Goal: Task Accomplishment & Management: Use online tool/utility

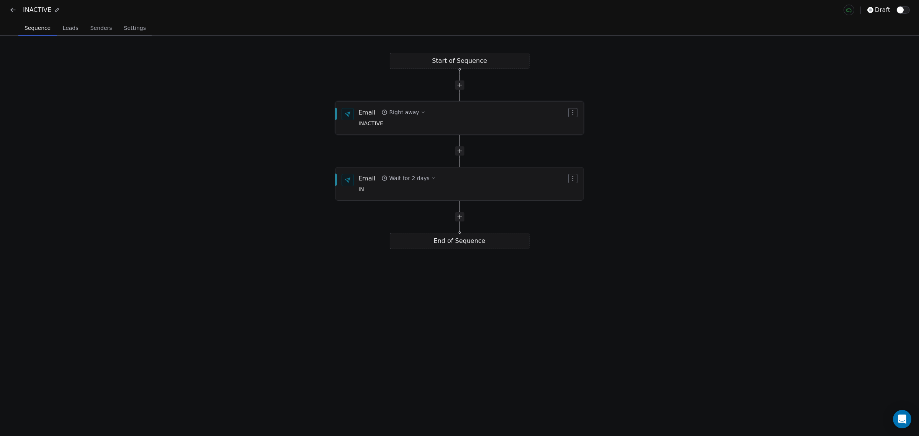
click at [464, 114] on div "Email Right away INACTIVE" at bounding box center [463, 118] width 208 height 20
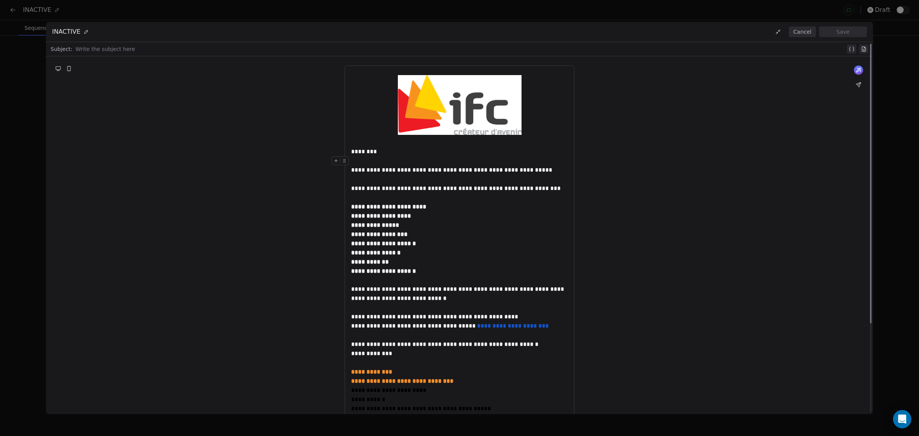
click at [212, 197] on div "**********" at bounding box center [459, 294] width 827 height 477
click at [305, 269] on div "**********" at bounding box center [459, 294] width 827 height 477
click at [901, 120] on div "**********" at bounding box center [459, 218] width 919 height 436
click at [805, 33] on button "Cancel" at bounding box center [802, 31] width 27 height 11
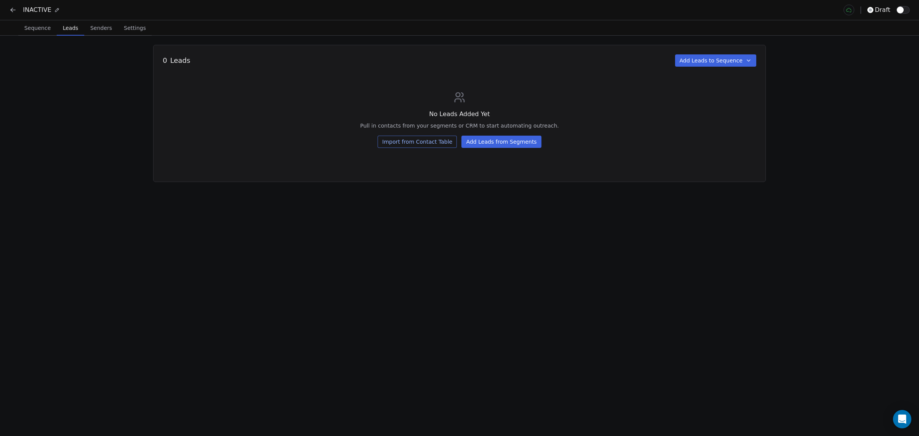
click at [59, 34] on button "Leads Leads" at bounding box center [71, 27] width 28 height 15
click at [489, 140] on button "Add Leads from Segments" at bounding box center [502, 142] width 80 height 12
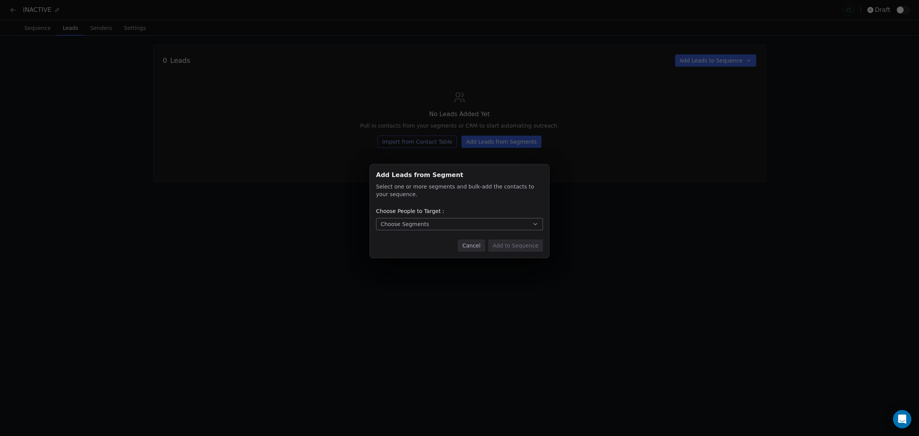
click at [424, 220] on button "Choose Segments" at bounding box center [459, 224] width 167 height 12
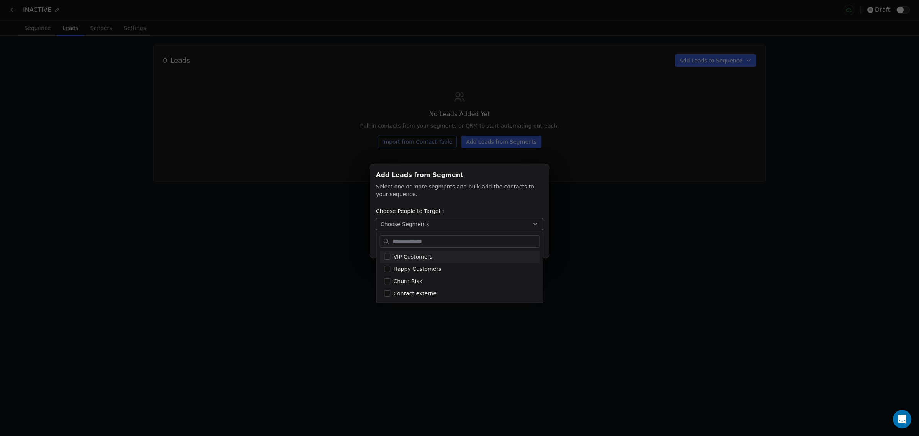
click at [423, 192] on div "Add Leads from Segment Add Leads from Segment Select one or more segments and b…" at bounding box center [459, 218] width 919 height 132
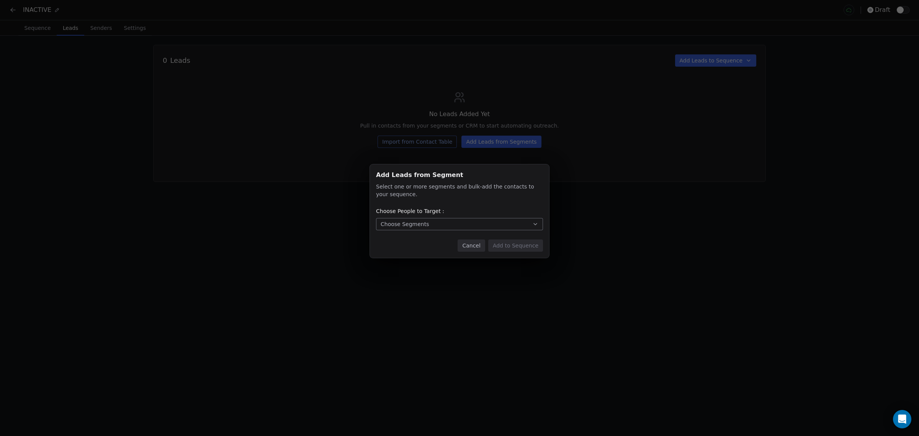
click at [479, 214] on div "Choose People to Target :" at bounding box center [459, 211] width 167 height 8
click at [478, 221] on button "Choose Segments" at bounding box center [459, 224] width 167 height 12
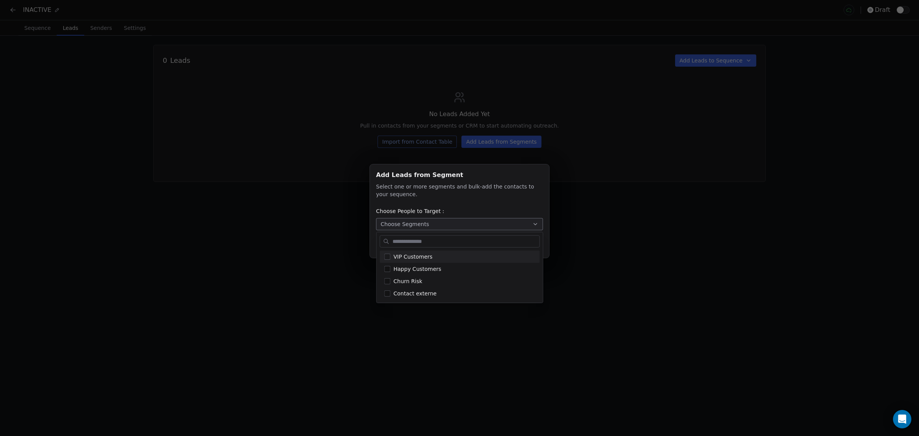
click at [474, 208] on div "Add Leads from Segment Add Leads from Segment Select one or more segments and b…" at bounding box center [459, 218] width 919 height 132
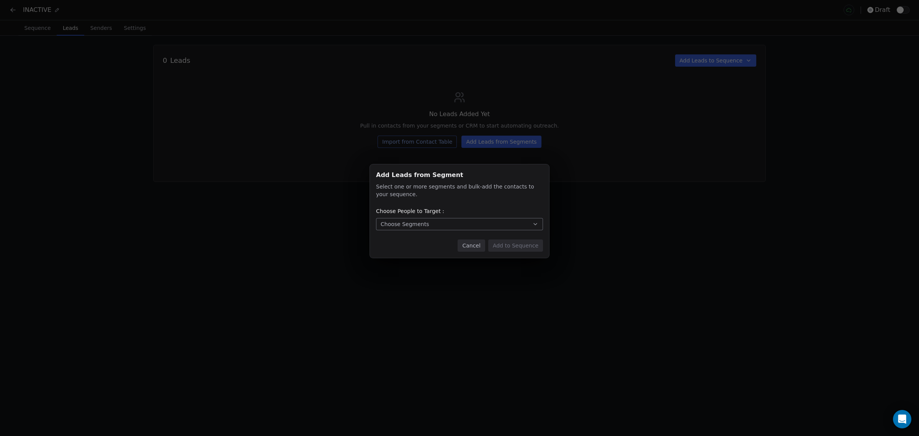
click at [474, 242] on button "Cancel" at bounding box center [471, 245] width 27 height 12
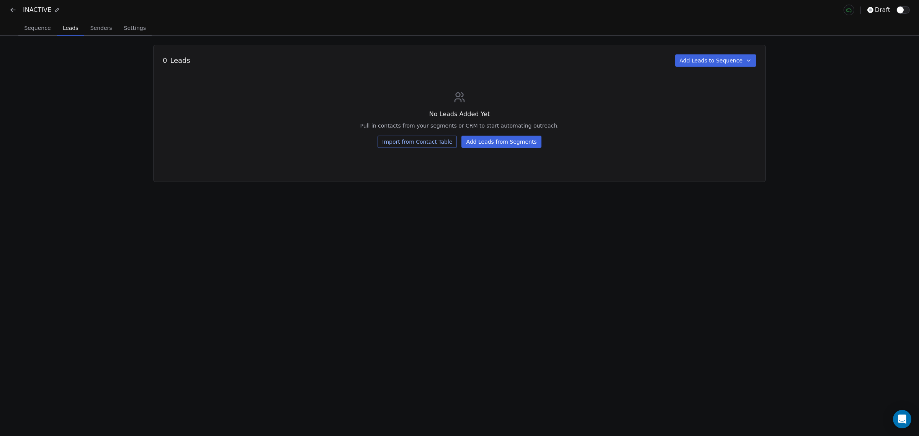
click at [421, 143] on button "Import from Contact Table" at bounding box center [417, 142] width 79 height 12
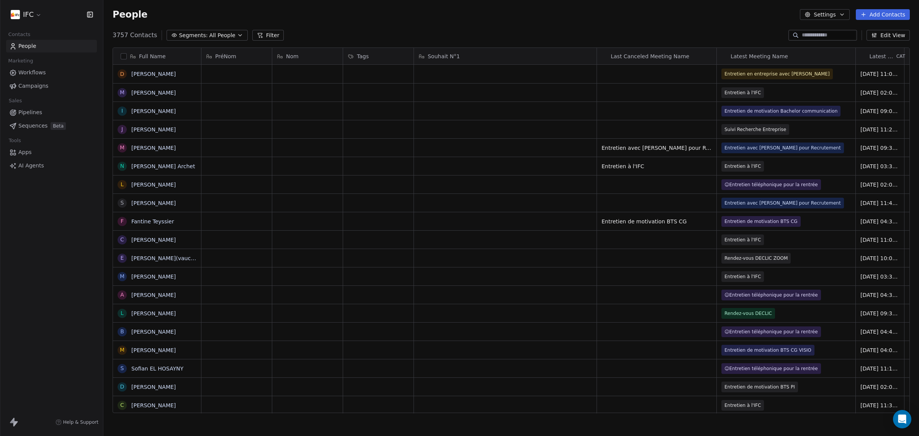
scroll to position [376, 809]
click at [260, 39] on button "Filter" at bounding box center [268, 35] width 32 height 11
click at [32, 30] on span "Add Filter" at bounding box center [30, 32] width 25 height 8
click at [41, 49] on span "Contact properties" at bounding box center [38, 50] width 50 height 8
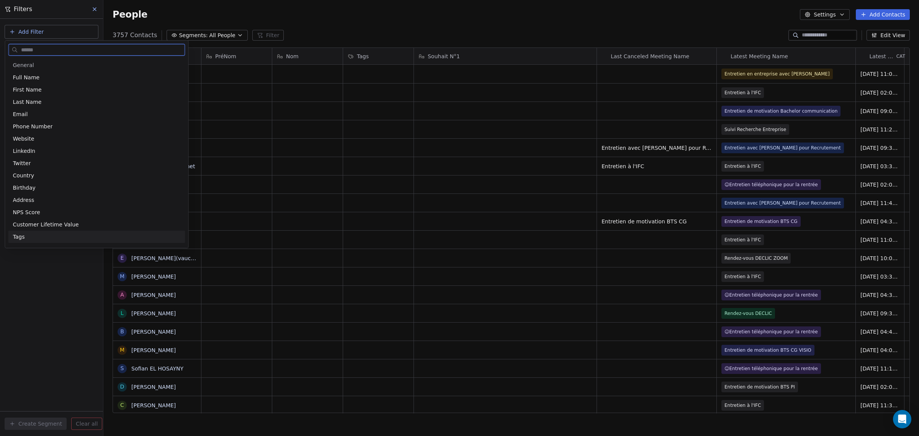
click at [49, 236] on div "Tags" at bounding box center [97, 237] width 168 height 8
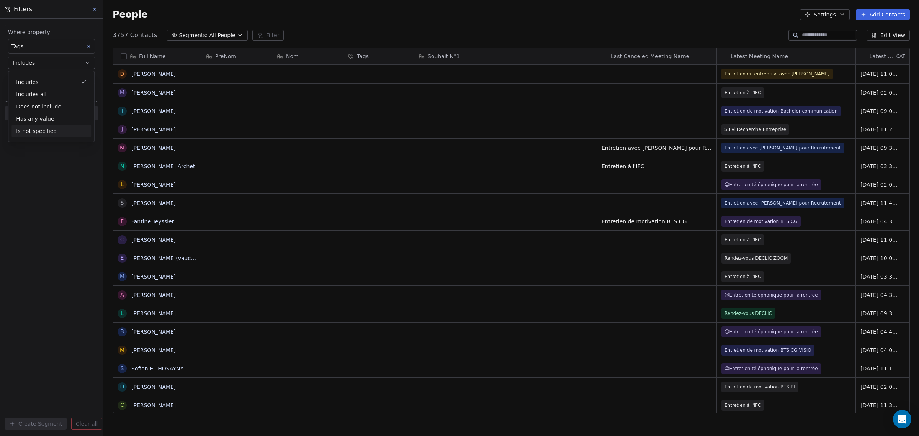
click at [67, 199] on div "Where property Tags Includes Select Tags Add filter to this group Add another f…" at bounding box center [51, 227] width 103 height 417
click at [58, 80] on body "IFC Contacts People Marketing Workflows Campaigns Sales Pipelines Sequences Bet…" at bounding box center [459, 218] width 919 height 436
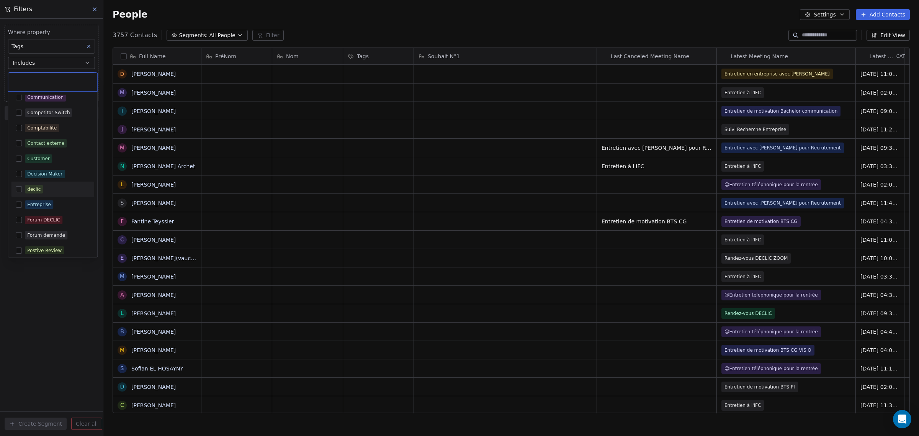
scroll to position [0, 0]
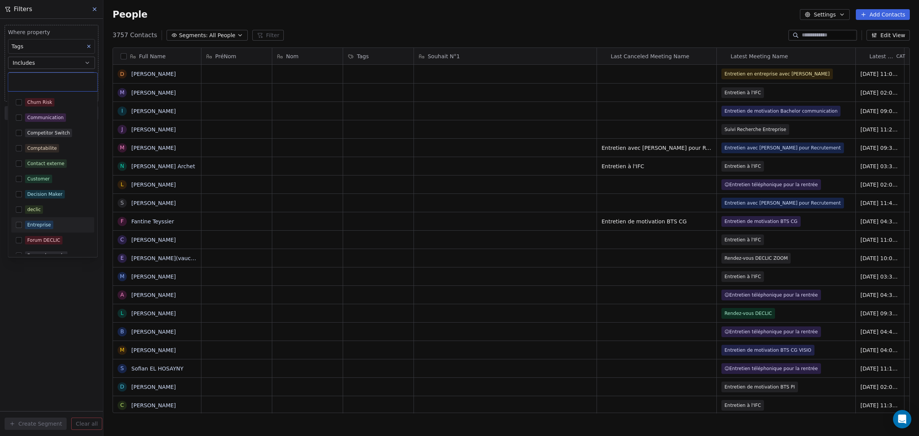
click at [58, 277] on html "IFC Contacts People Marketing Workflows Campaigns Sales Pipelines Sequences Bet…" at bounding box center [459, 218] width 919 height 436
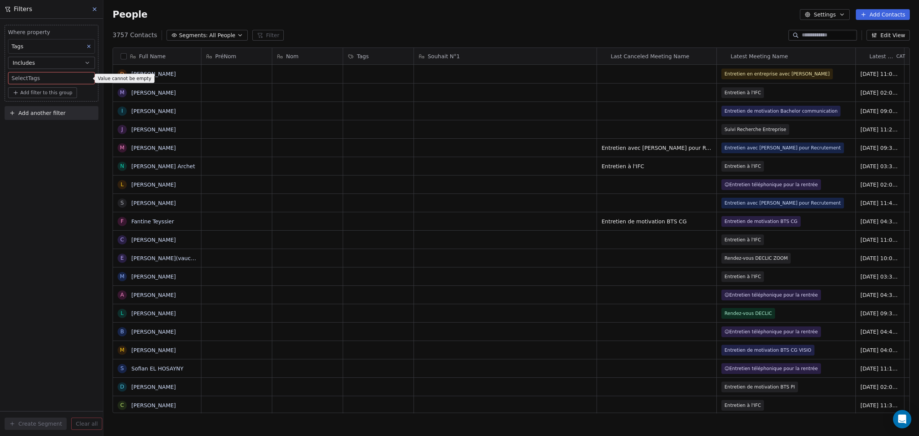
click at [66, 75] on body "IFC Contacts People Marketing Workflows Campaigns Sales Pipelines Sequences Bet…" at bounding box center [459, 218] width 919 height 436
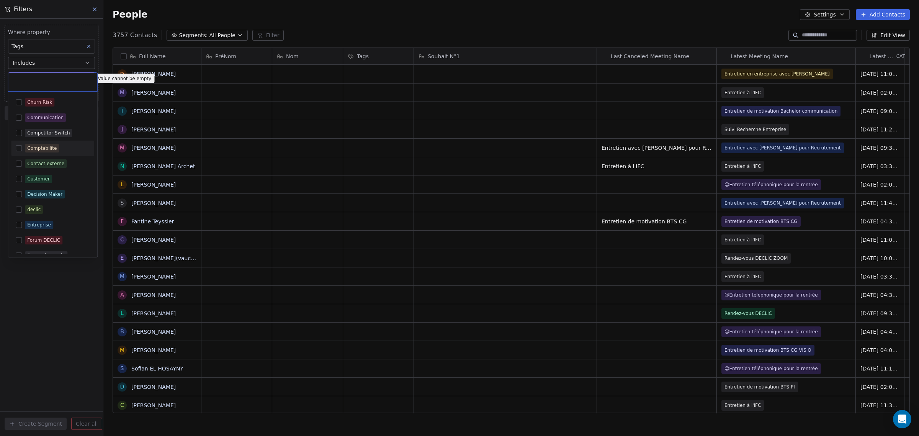
click at [84, 146] on div "Comptabilite" at bounding box center [57, 148] width 65 height 8
click at [57, 259] on html "IFC Contacts People Marketing Workflows Campaigns Sales Pipelines Sequences Bet…" at bounding box center [459, 218] width 919 height 436
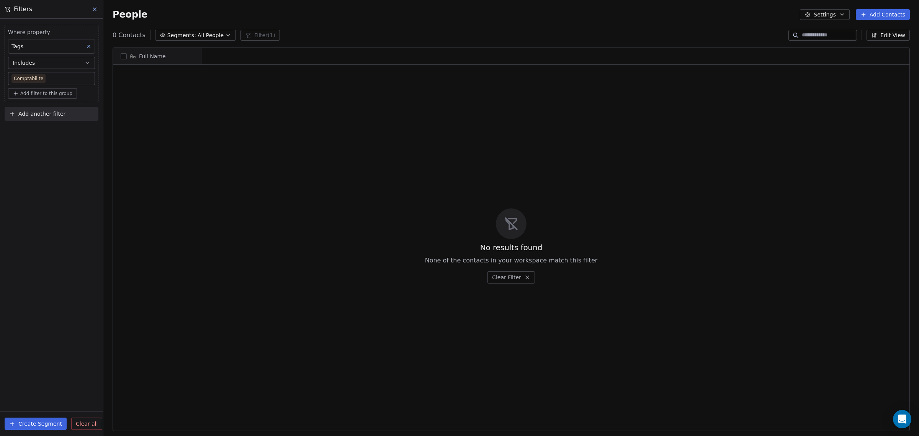
scroll to position [376, 809]
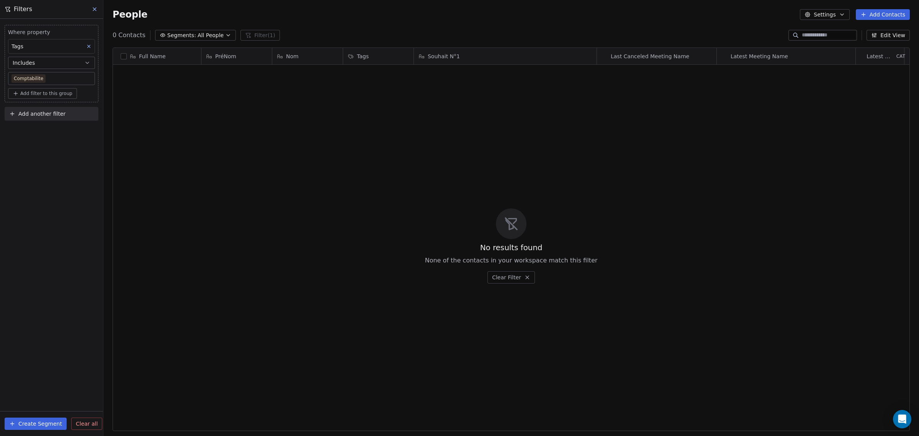
click at [64, 80] on body "IFC Contacts People Marketing Workflows Campaigns Sales Pipelines Sequences Bet…" at bounding box center [459, 218] width 919 height 436
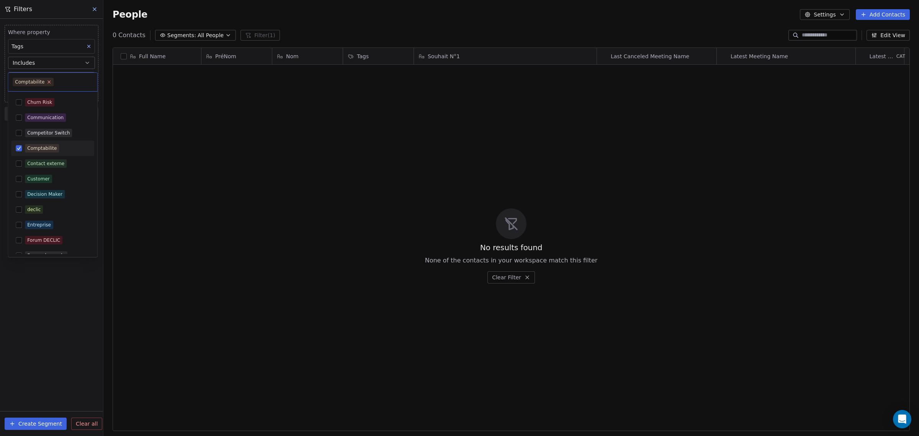
click at [49, 79] on icon at bounding box center [49, 81] width 5 height 5
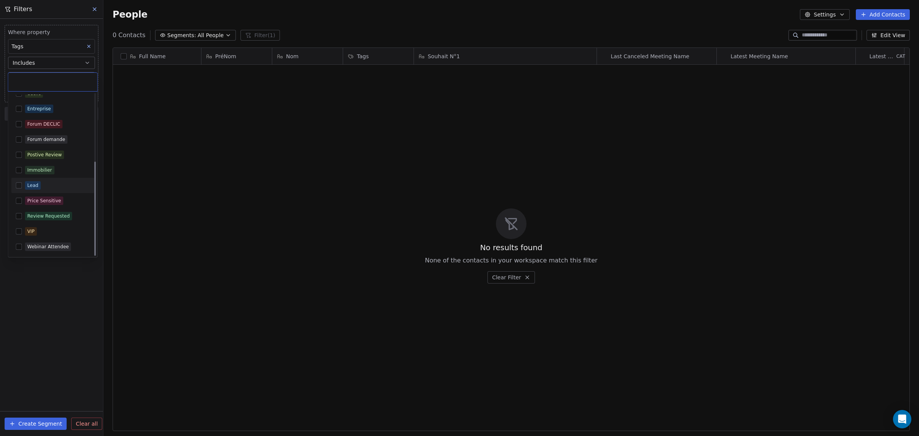
click at [74, 183] on div "Lead" at bounding box center [57, 185] width 65 height 8
click at [64, 288] on html "IFC Contacts People Marketing Workflows Campaigns Sales Pipelines Sequences Bet…" at bounding box center [459, 218] width 919 height 436
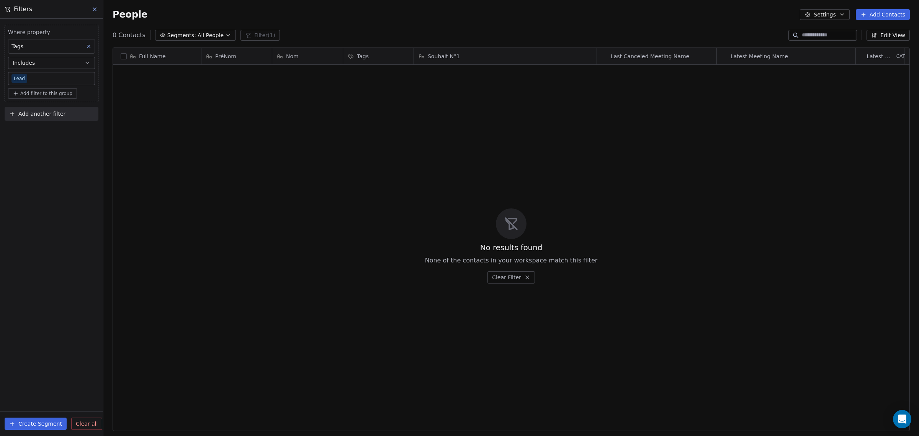
scroll to position [376, 809]
click at [77, 81] on body "IFC Contacts People Marketing Workflows Campaigns Sales Pipelines Sequences Bet…" at bounding box center [459, 218] width 919 height 436
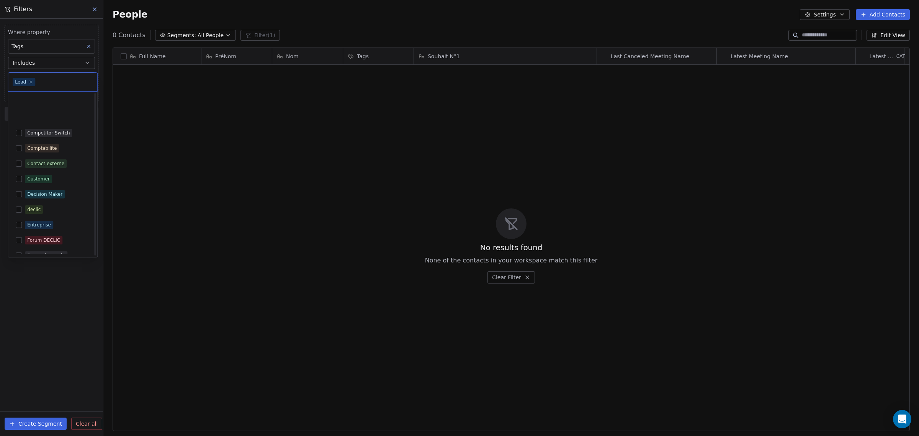
scroll to position [116, 0]
click at [32, 82] on icon at bounding box center [30, 81] width 5 height 5
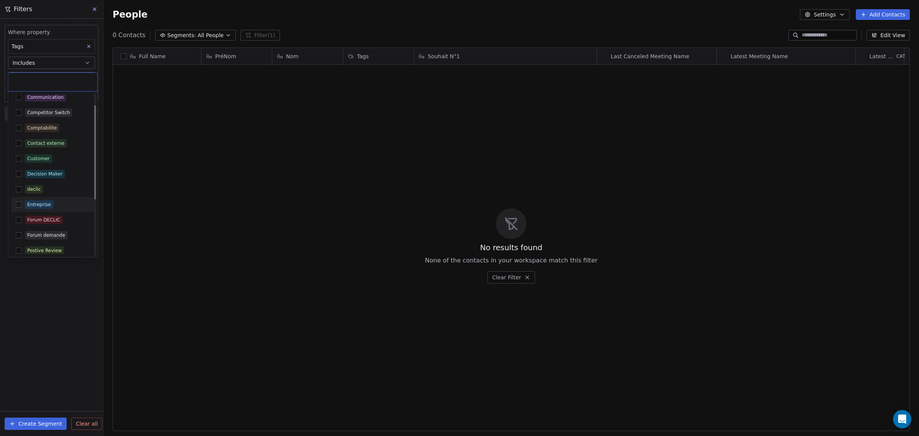
click at [73, 205] on div "Entreprise" at bounding box center [57, 204] width 65 height 8
click at [68, 268] on html "IFC Contacts People Marketing Workflows Campaigns Sales Pipelines Sequences Bet…" at bounding box center [459, 218] width 919 height 436
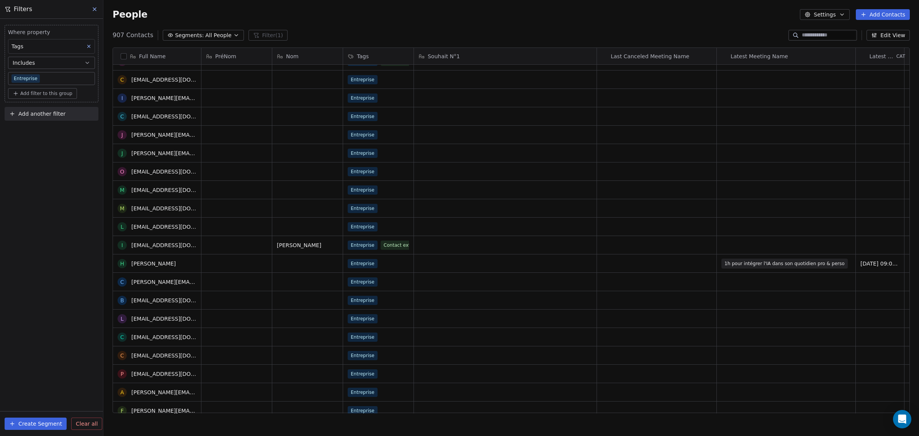
scroll to position [0, 0]
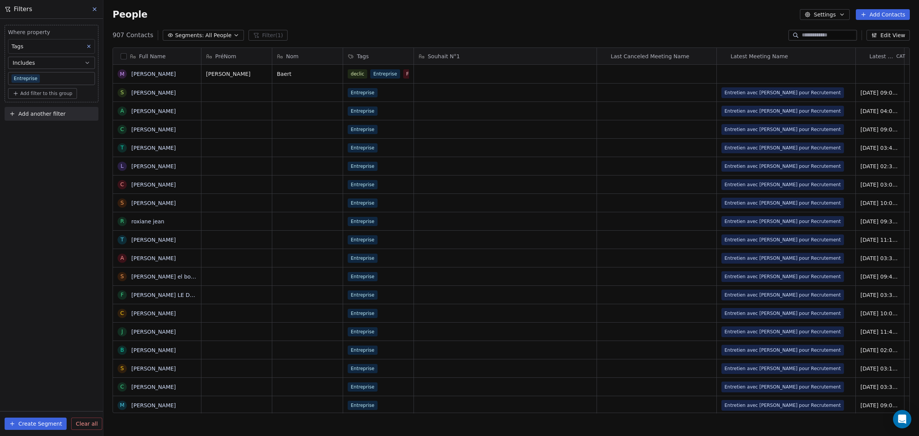
click at [60, 115] on span "Add another filter" at bounding box center [41, 114] width 47 height 8
click at [52, 146] on div "Contact activity" at bounding box center [52, 145] width 78 height 8
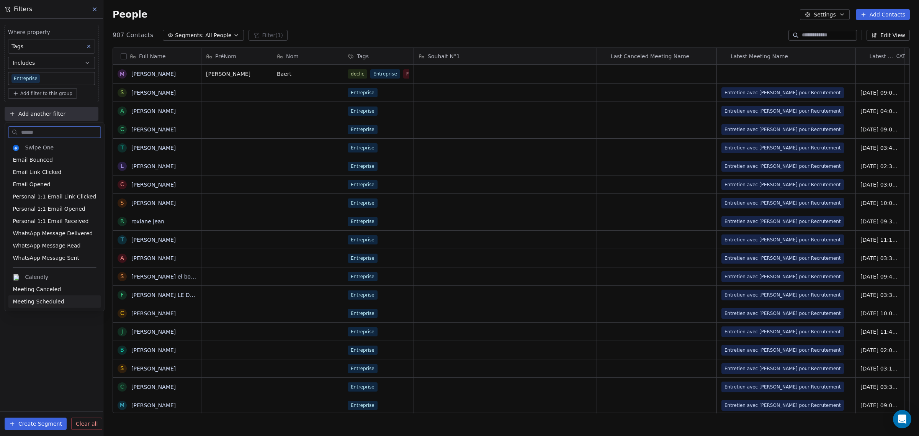
click at [68, 302] on div "Meeting Scheduled" at bounding box center [55, 302] width 84 height 8
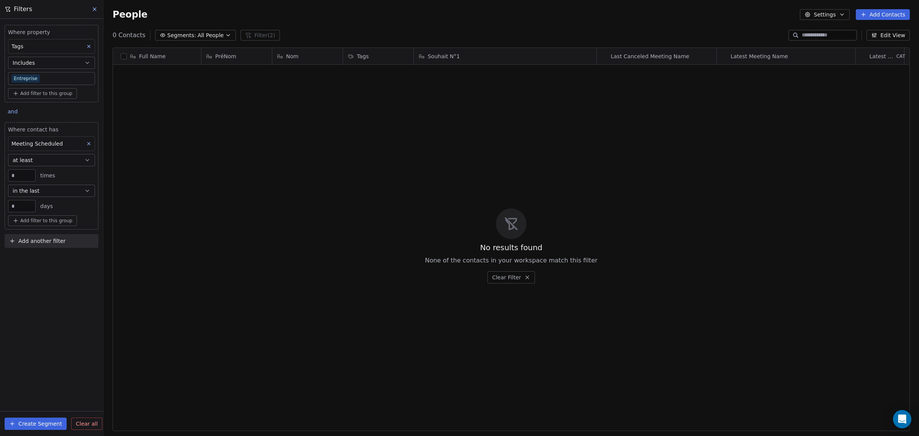
click at [82, 161] on button "at least" at bounding box center [51, 160] width 87 height 12
click at [51, 290] on div "Where property Tags Includes Entreprise Add filter to this group and Where cont…" at bounding box center [51, 227] width 103 height 417
click at [90, 143] on icon at bounding box center [88, 143] width 5 height 5
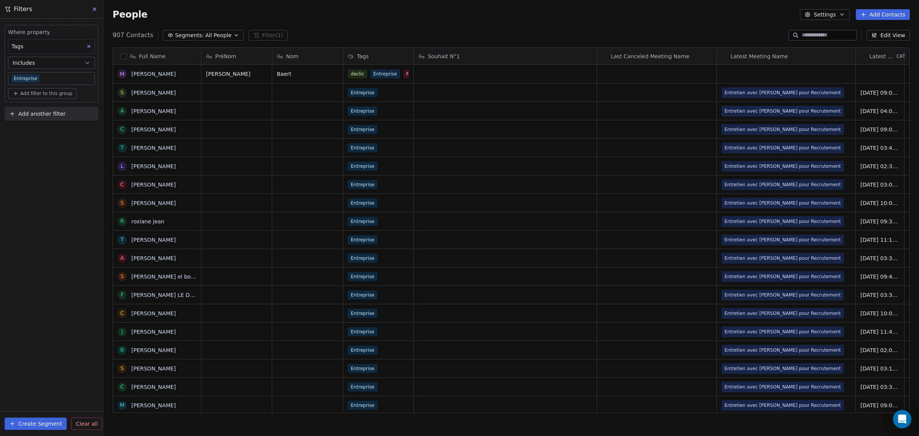
click at [77, 138] on div "Where property Tags Includes Entreprise Add filter to this group Add another fi…" at bounding box center [51, 227] width 103 height 417
click at [60, 115] on span "Add another filter" at bounding box center [41, 114] width 47 height 8
click at [57, 132] on span "Contact properties" at bounding box center [38, 132] width 50 height 8
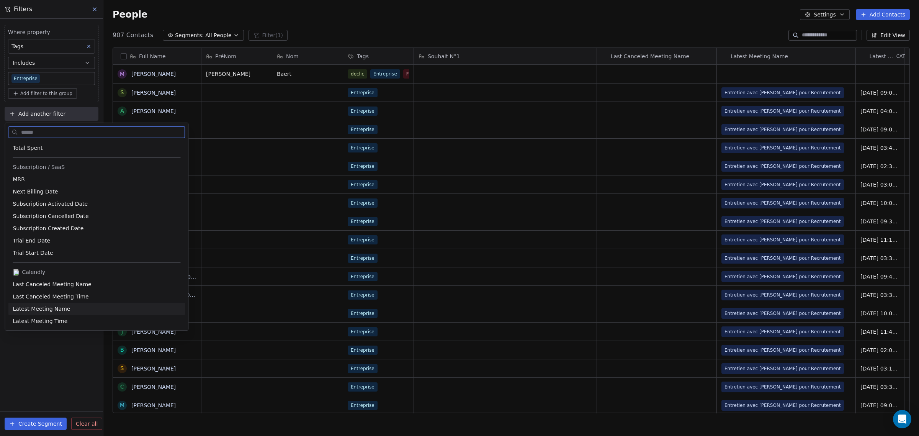
click at [123, 313] on div "Latest Meeting Name" at bounding box center [96, 309] width 177 height 12
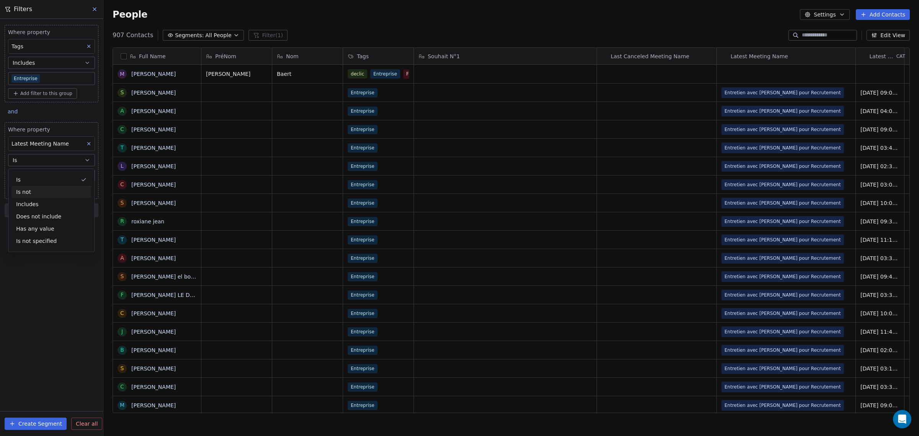
click at [75, 195] on div "Is not" at bounding box center [51, 192] width 80 height 12
click at [56, 93] on span "Add filter to this group" at bounding box center [46, 93] width 52 height 6
click at [64, 165] on html "IFC Contacts People Marketing Workflows Campaigns Sales Pipelines Sequences Bet…" at bounding box center [459, 218] width 919 height 436
click at [56, 113] on span "Add another filter" at bounding box center [41, 114] width 47 height 8
click at [57, 133] on span "Contact properties" at bounding box center [38, 132] width 50 height 8
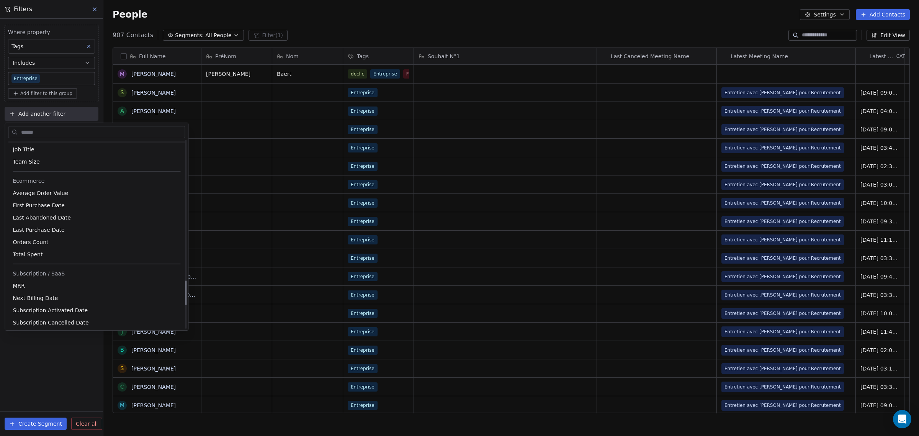
scroll to position [1242, 0]
click at [98, 305] on div "Latest Meeting Name" at bounding box center [97, 309] width 168 height 8
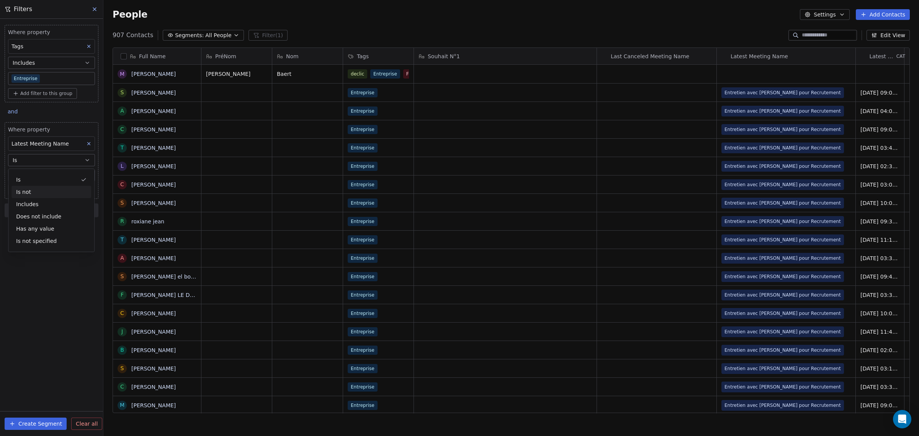
click at [72, 194] on div "Is not" at bounding box center [51, 192] width 80 height 12
click at [49, 110] on span "Add another filter" at bounding box center [41, 114] width 47 height 8
click at [67, 131] on div "Contact properties" at bounding box center [52, 132] width 78 height 8
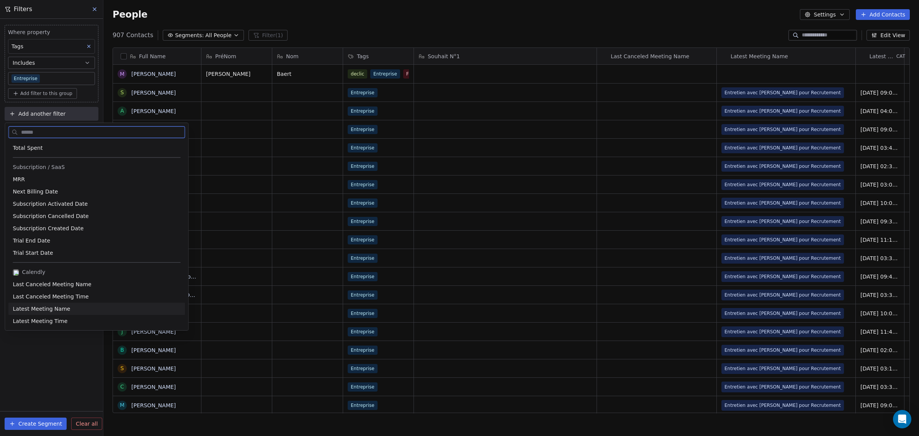
click at [54, 311] on span "Latest Meeting Name" at bounding box center [41, 309] width 57 height 8
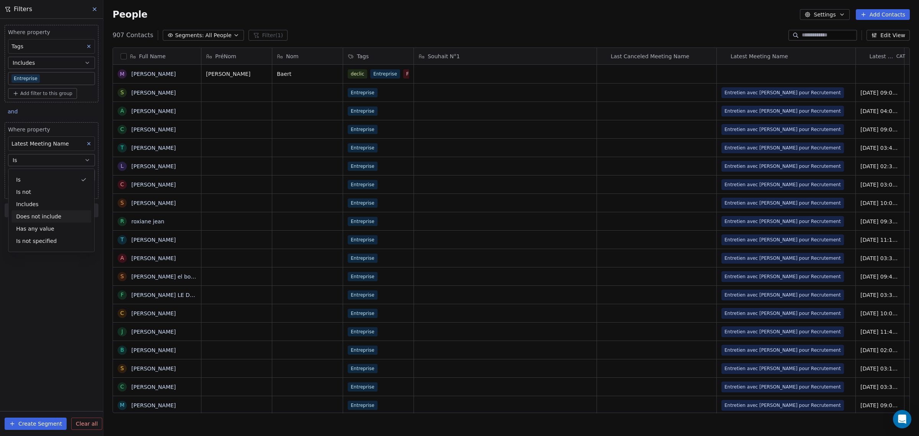
click at [64, 213] on div "Does not include" at bounding box center [51, 216] width 80 height 12
click at [60, 175] on body "IFC Contacts People Marketing Workflows Campaigns Sales Pipelines Sequences Bet…" at bounding box center [459, 218] width 919 height 436
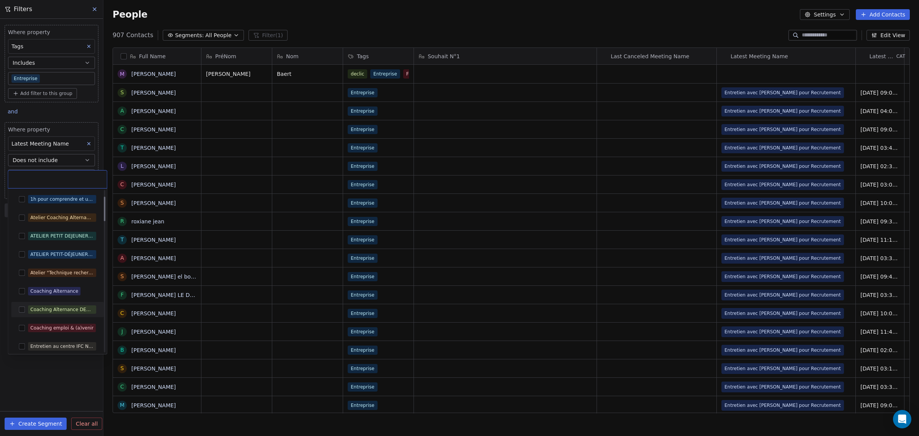
scroll to position [48, 0]
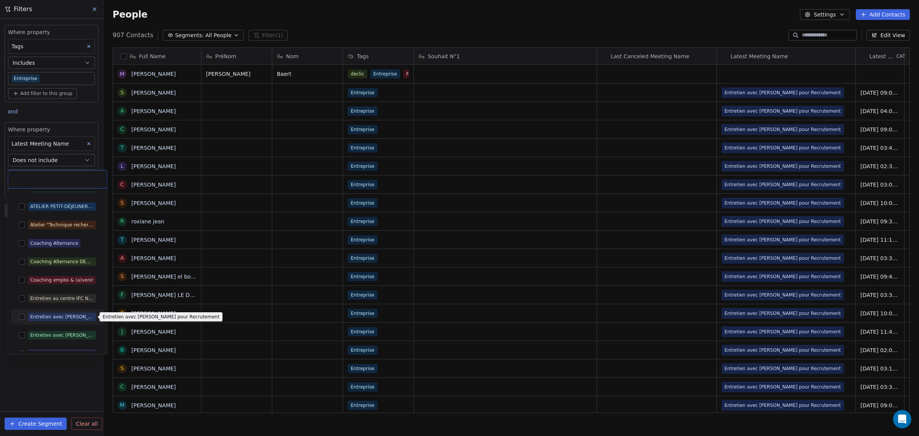
click at [51, 315] on div "Entretien avec Mickael BAERT pour Recrutement" at bounding box center [62, 316] width 64 height 7
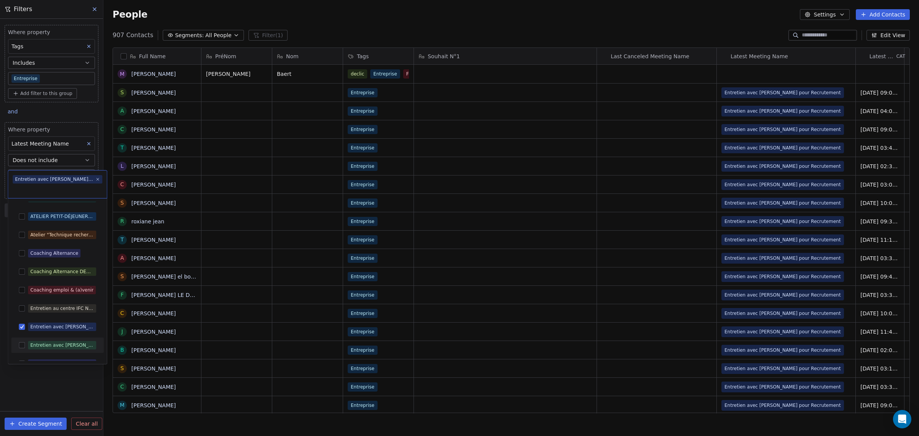
click at [55, 383] on html "IFC Contacts People Marketing Workflows Campaigns Sales Pipelines Sequences Bet…" at bounding box center [459, 218] width 919 height 436
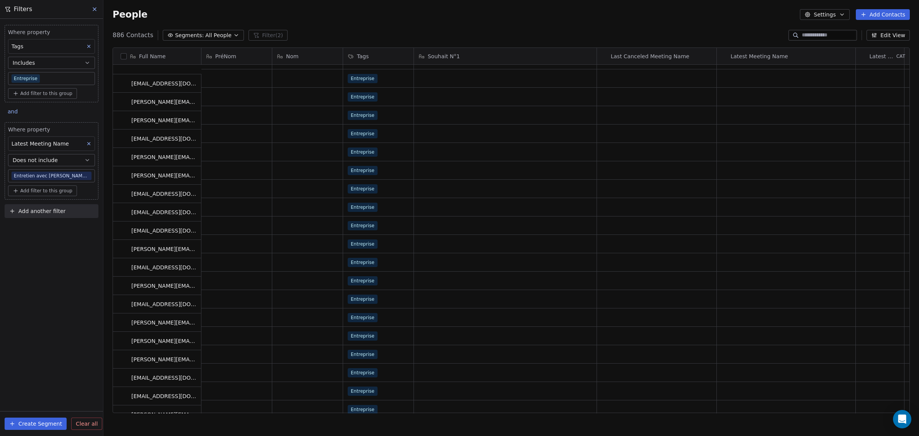
scroll to position [1341, 0]
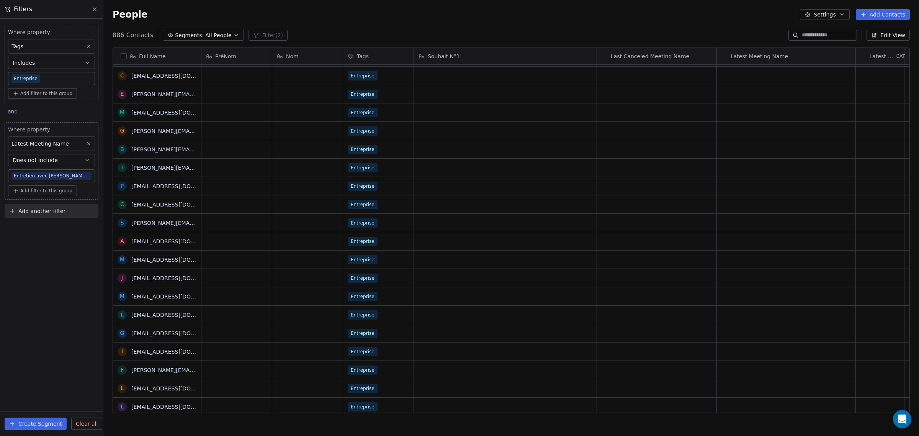
click at [125, 56] on button "button" at bounding box center [124, 56] width 6 height 6
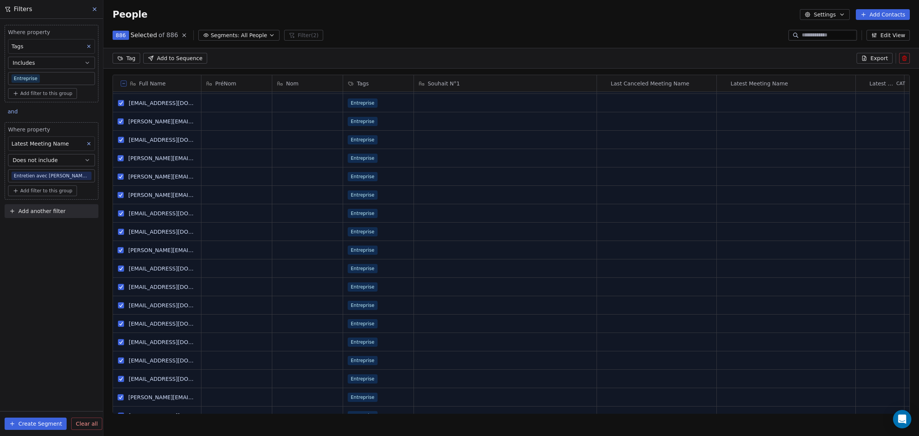
scroll to position [349, 809]
click at [193, 60] on span "Add to Sequence" at bounding box center [180, 58] width 46 height 8
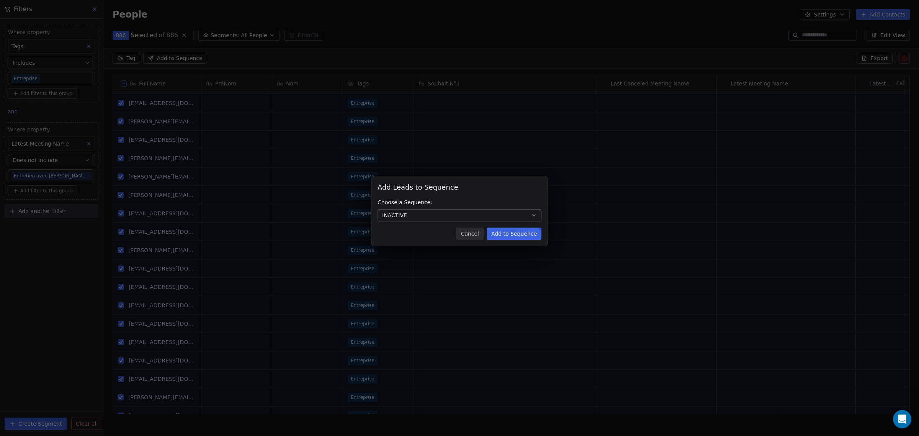
click at [505, 236] on button "Add to Sequence" at bounding box center [514, 234] width 55 height 12
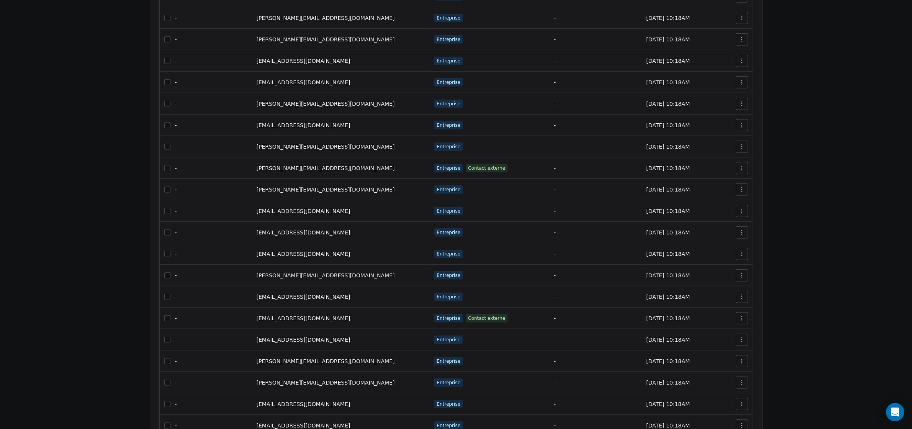
scroll to position [778, 0]
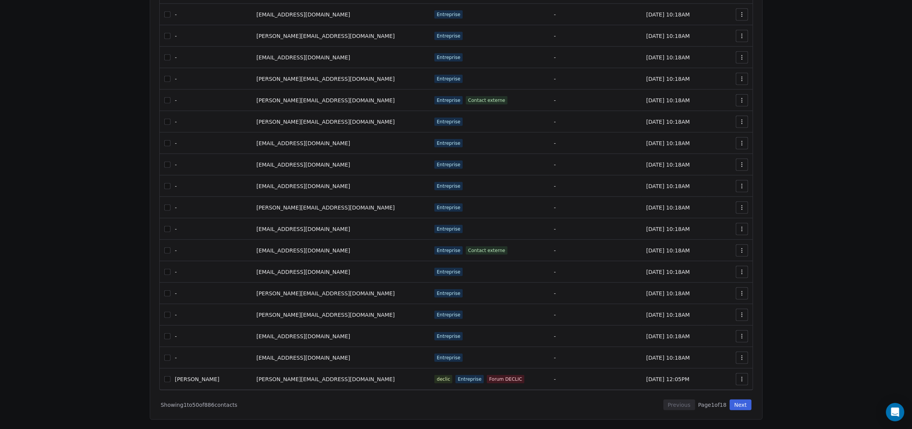
click at [742, 403] on button "Next" at bounding box center [741, 405] width 22 height 11
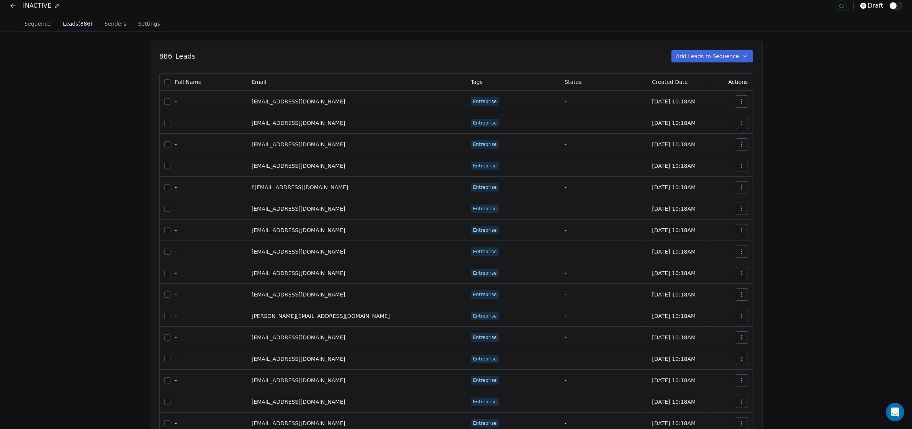
scroll to position [0, 0]
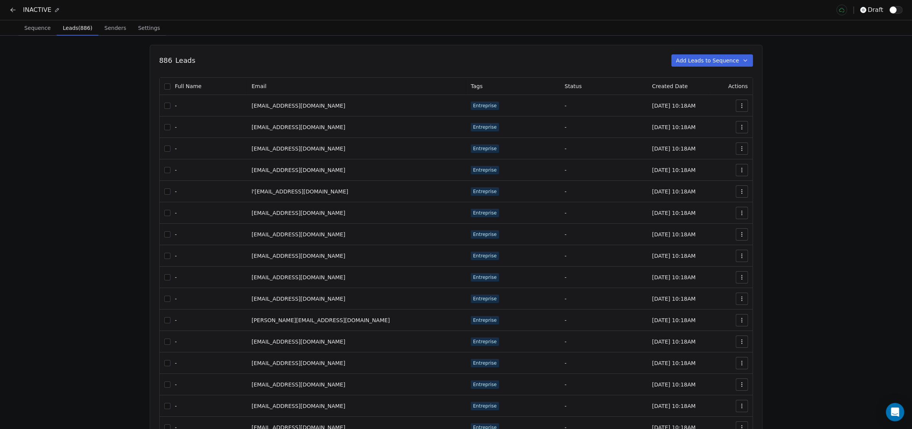
click at [170, 88] on button "button" at bounding box center [167, 87] width 6 height 6
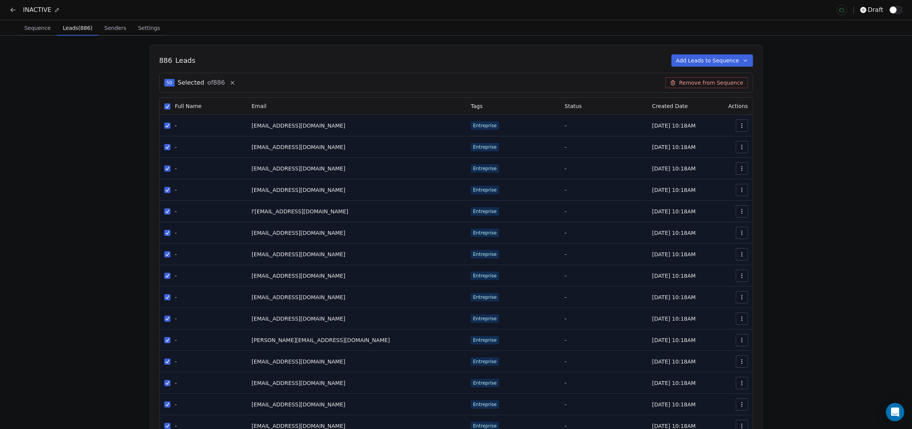
click at [234, 82] on icon at bounding box center [232, 83] width 6 height 6
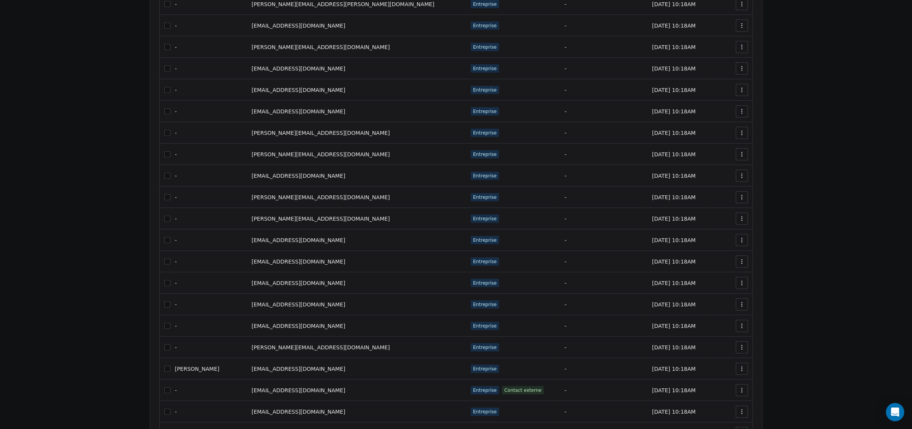
scroll to position [778, 0]
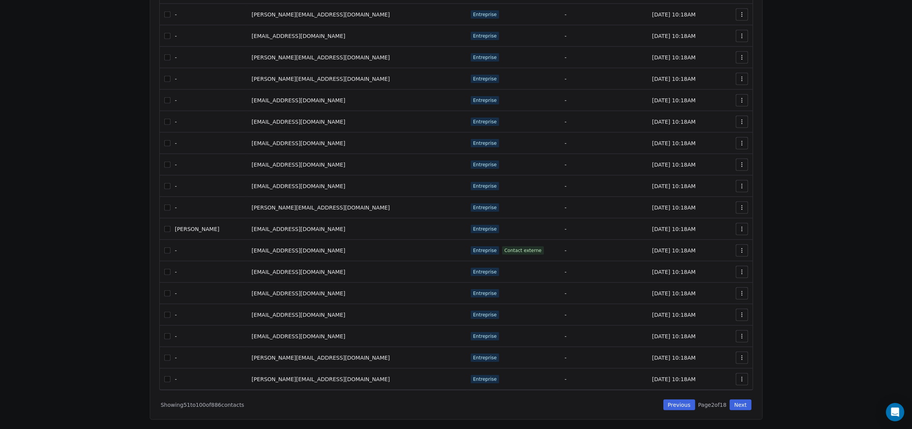
click at [686, 405] on button "Previous" at bounding box center [679, 405] width 32 height 11
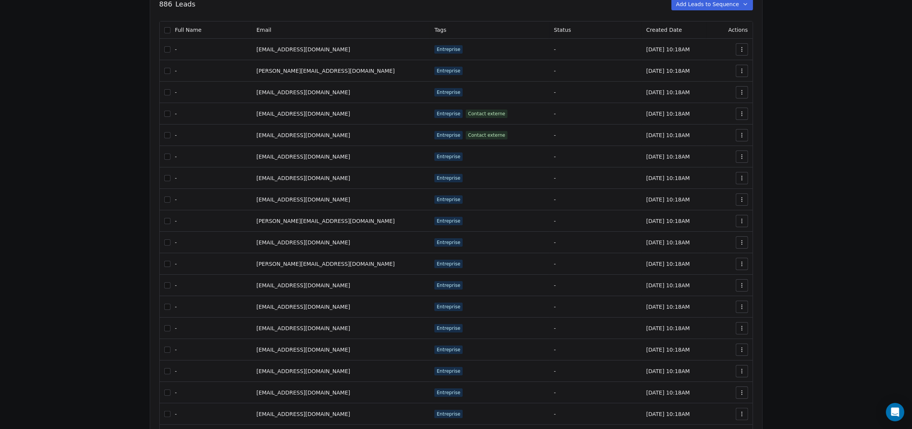
scroll to position [0, 0]
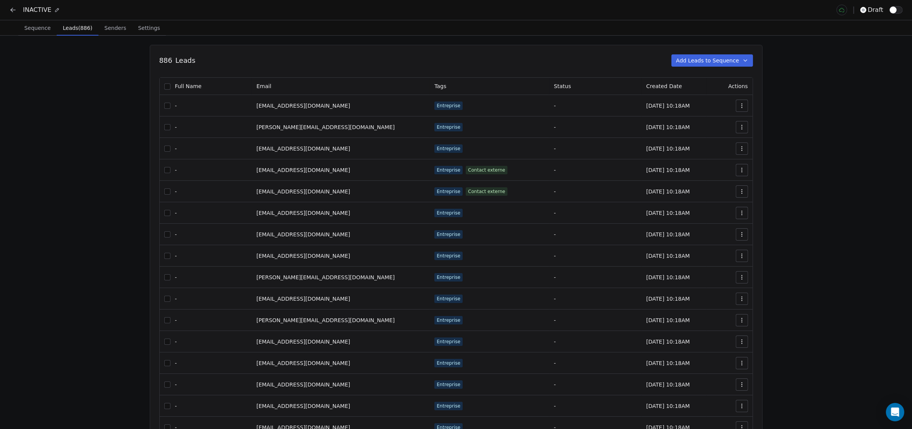
click at [170, 88] on button "button" at bounding box center [167, 87] width 6 height 6
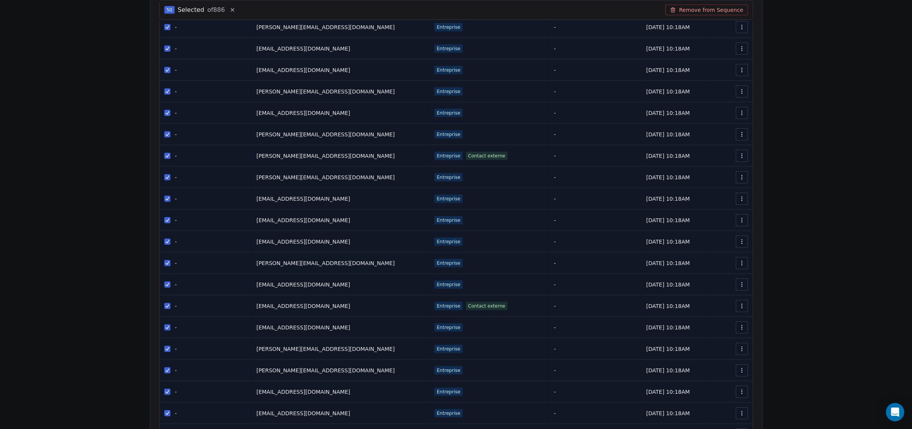
scroll to position [797, 0]
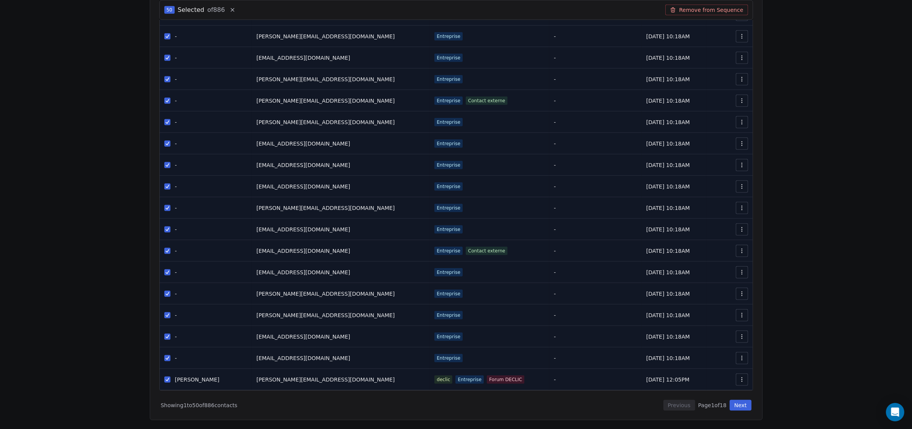
click at [749, 408] on button "Next" at bounding box center [741, 405] width 22 height 11
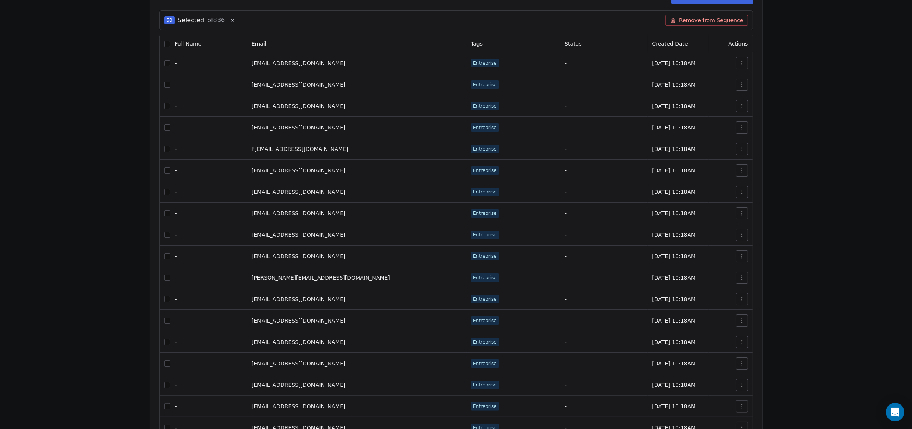
scroll to position [0, 0]
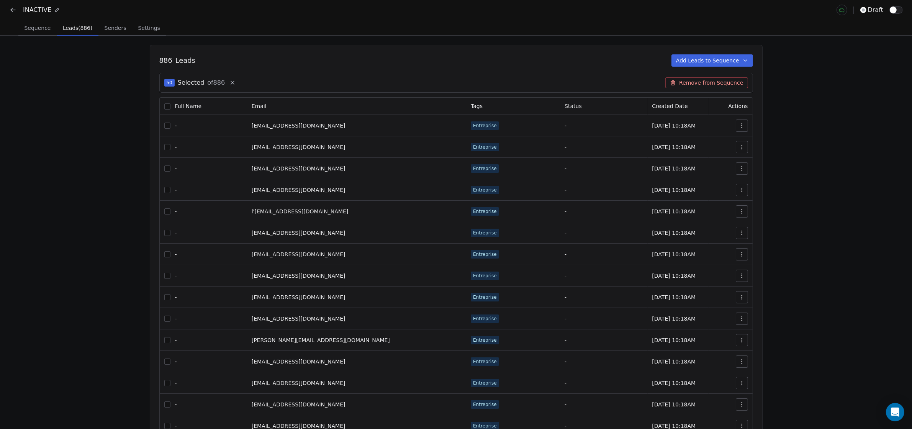
click at [169, 108] on button "button" at bounding box center [167, 106] width 6 height 6
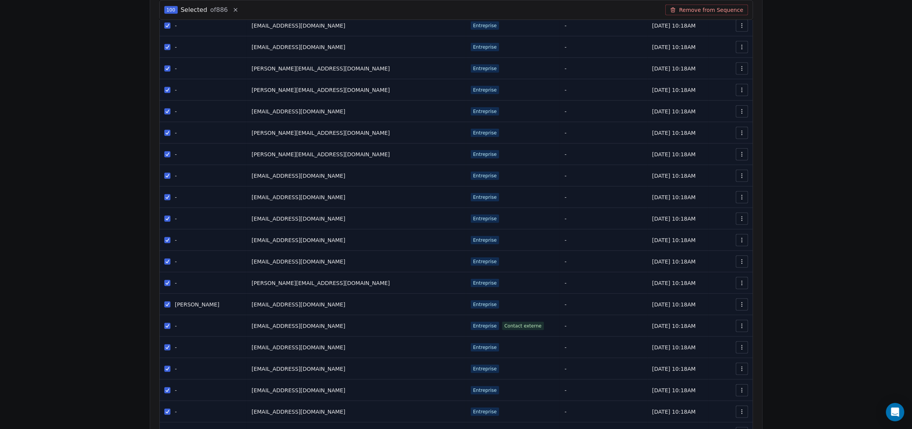
scroll to position [797, 0]
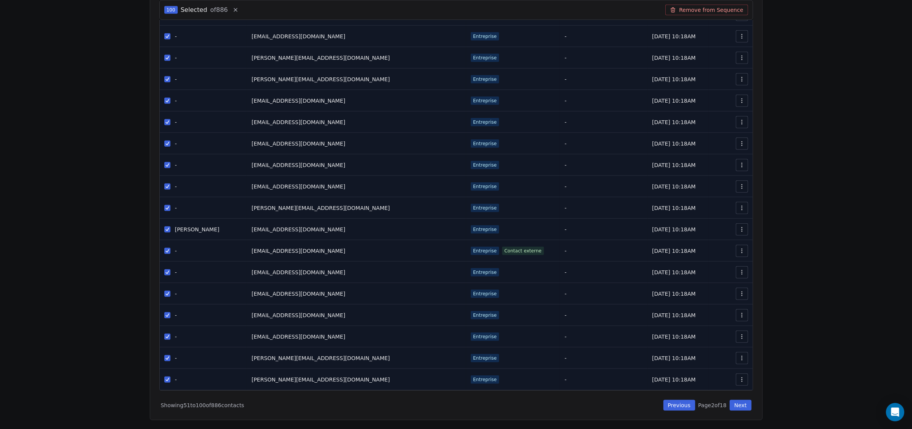
click at [748, 406] on button "Next" at bounding box center [741, 405] width 22 height 11
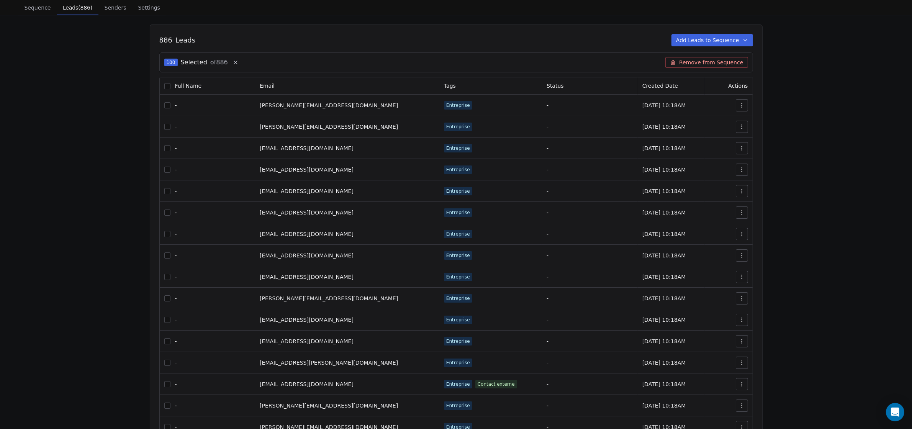
scroll to position [0, 0]
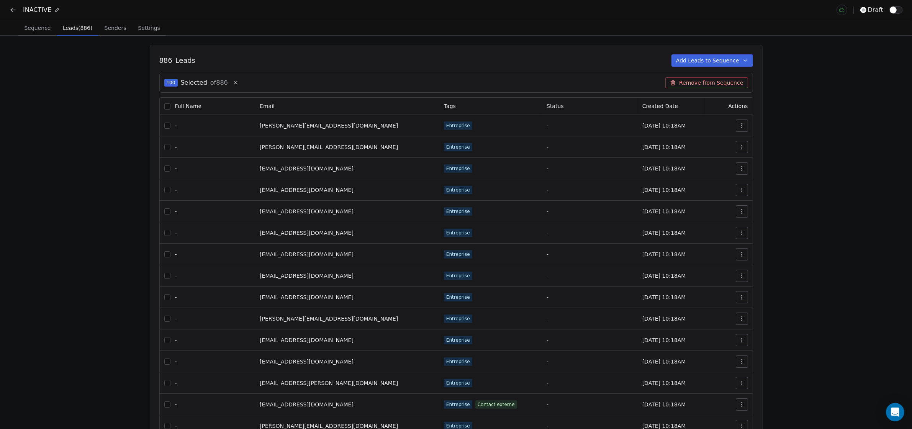
click at [169, 107] on button "button" at bounding box center [167, 106] width 6 height 6
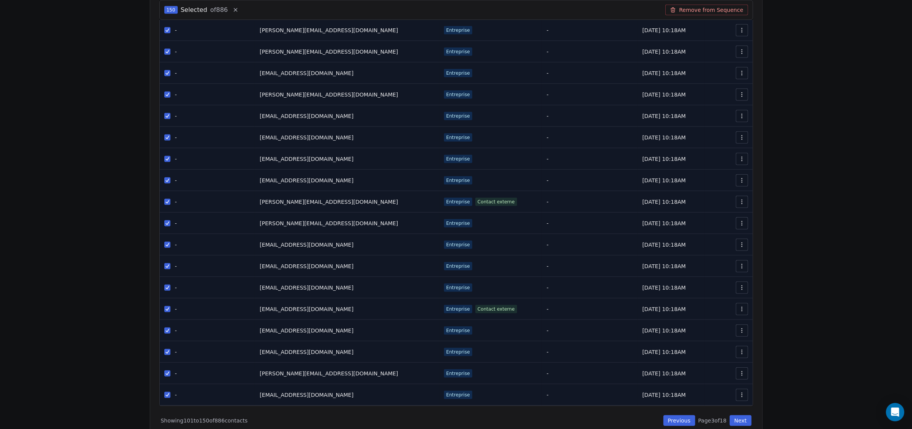
scroll to position [797, 0]
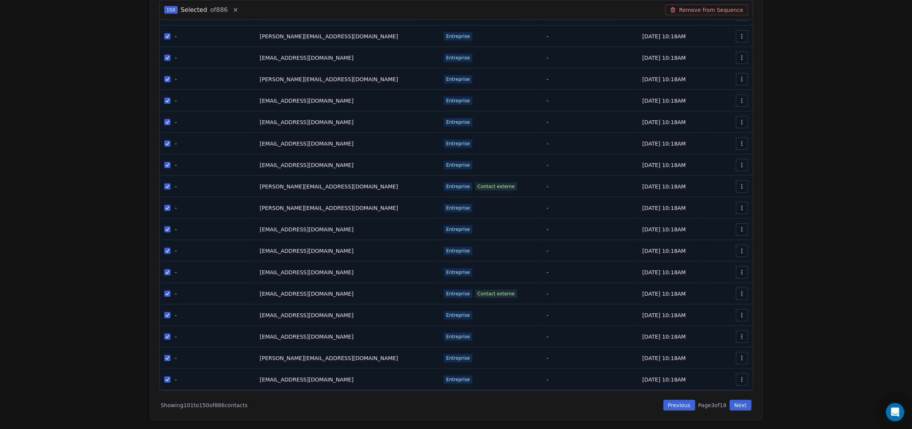
click at [745, 405] on button "Next" at bounding box center [741, 405] width 22 height 11
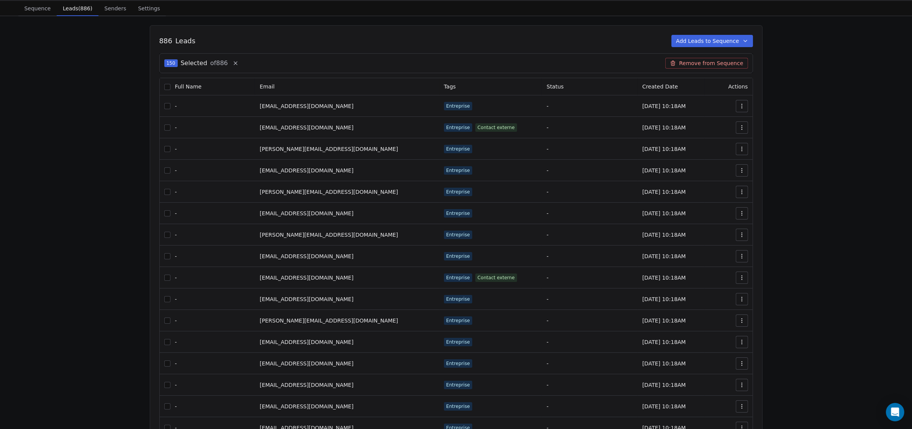
scroll to position [0, 0]
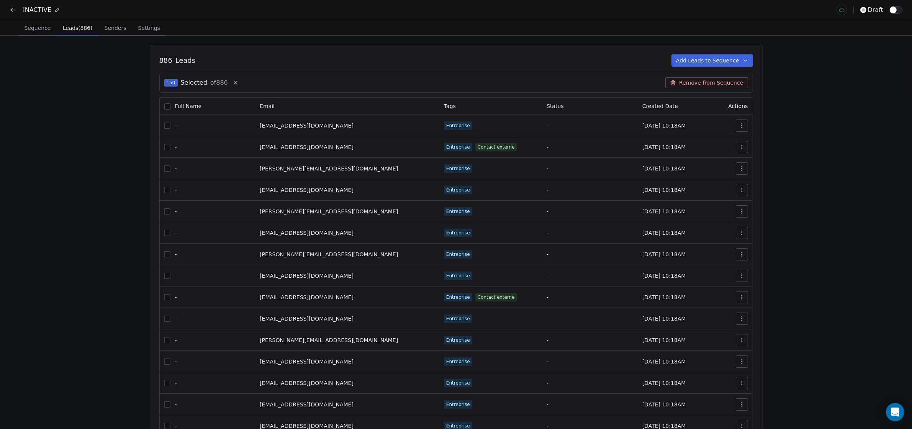
click at [170, 104] on button "button" at bounding box center [167, 106] width 6 height 6
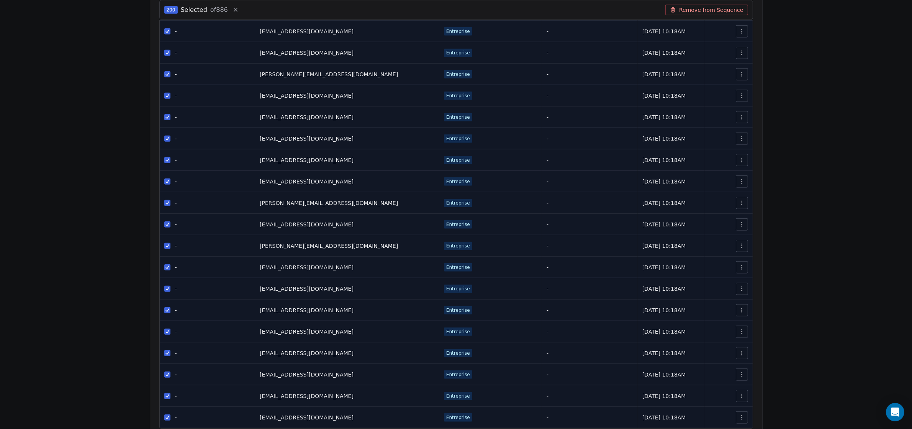
scroll to position [797, 0]
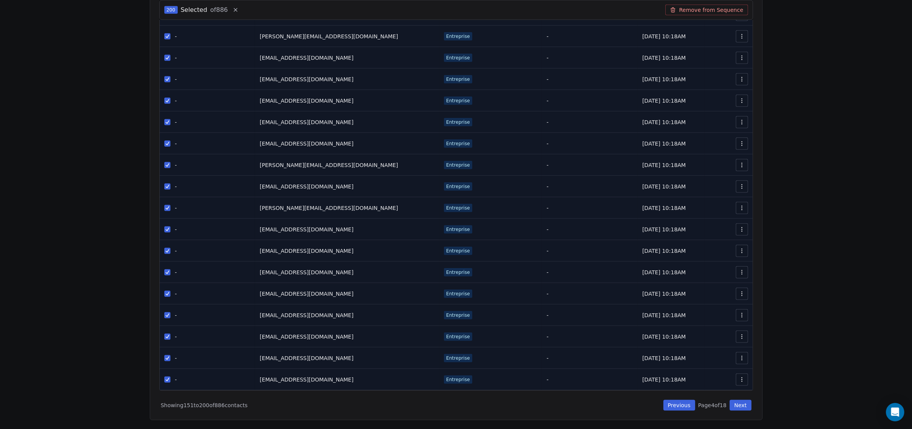
click at [744, 406] on button "Next" at bounding box center [741, 405] width 22 height 11
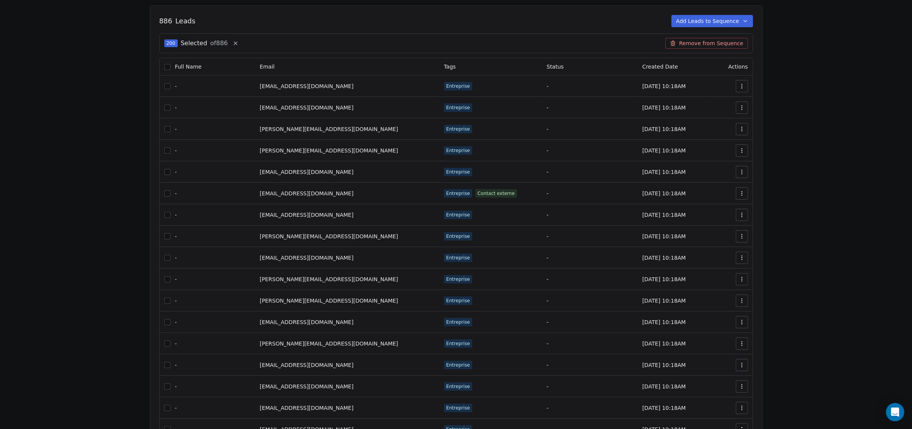
scroll to position [0, 0]
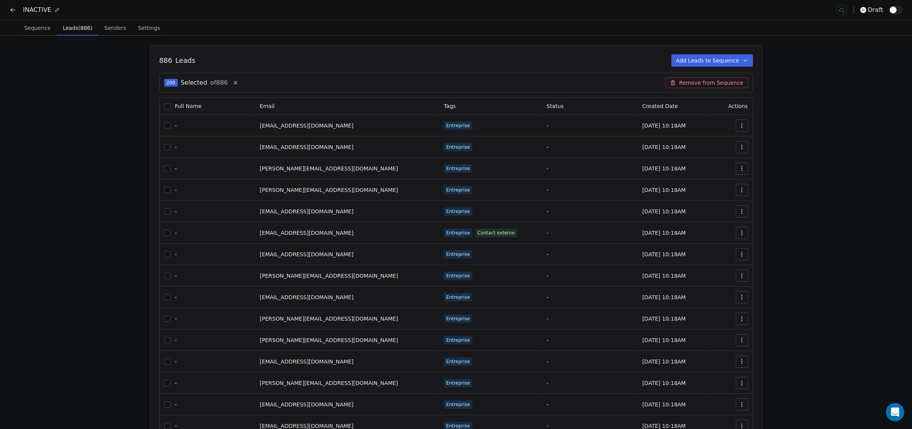
click at [170, 106] on button "button" at bounding box center [167, 106] width 6 height 6
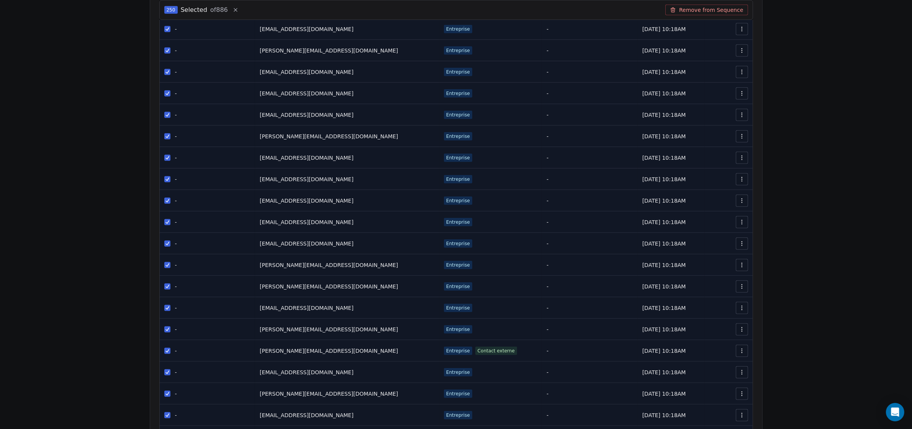
scroll to position [797, 0]
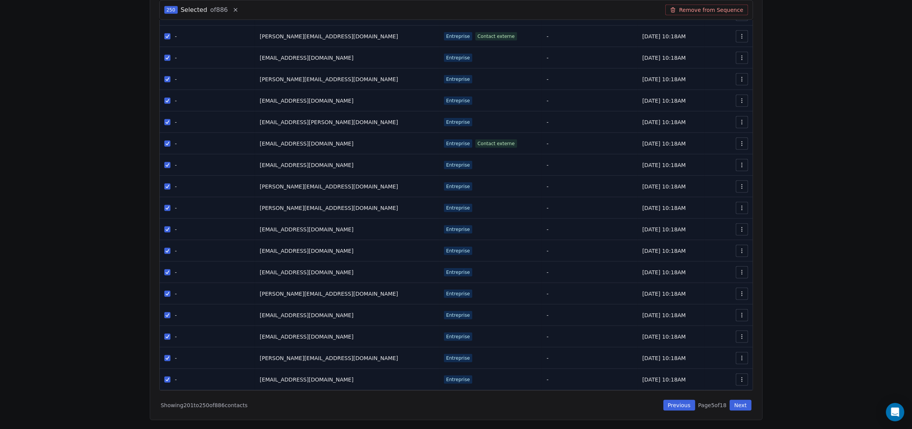
click at [744, 404] on button "Next" at bounding box center [741, 405] width 22 height 11
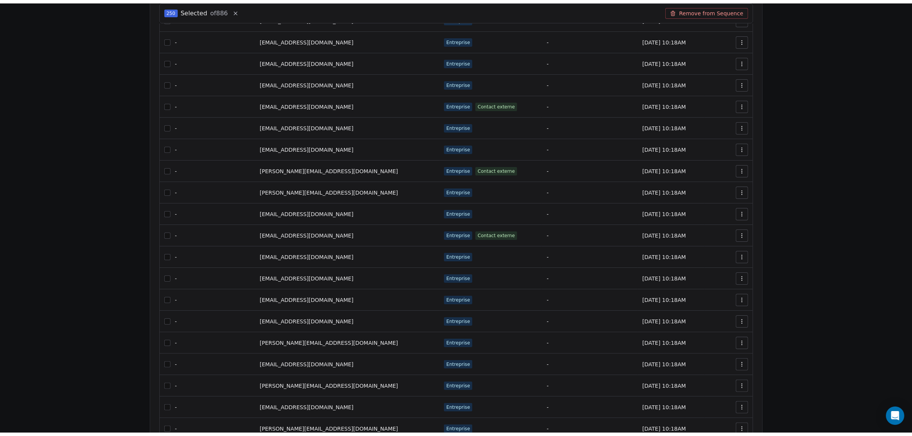
scroll to position [0, 0]
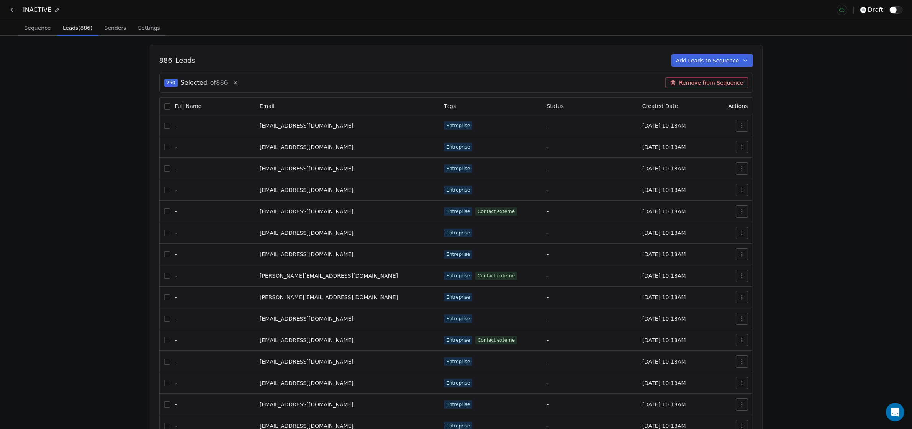
click at [236, 80] on icon at bounding box center [236, 83] width 6 height 6
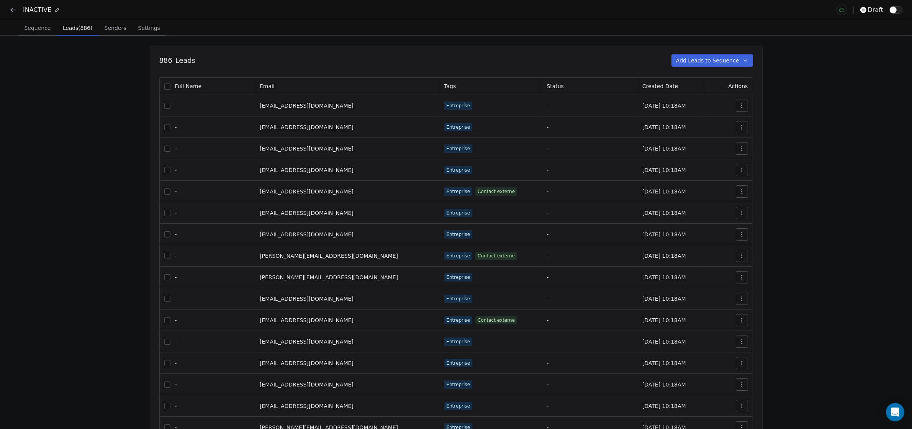
click at [114, 33] on span "Senders" at bounding box center [116, 28] width 28 height 11
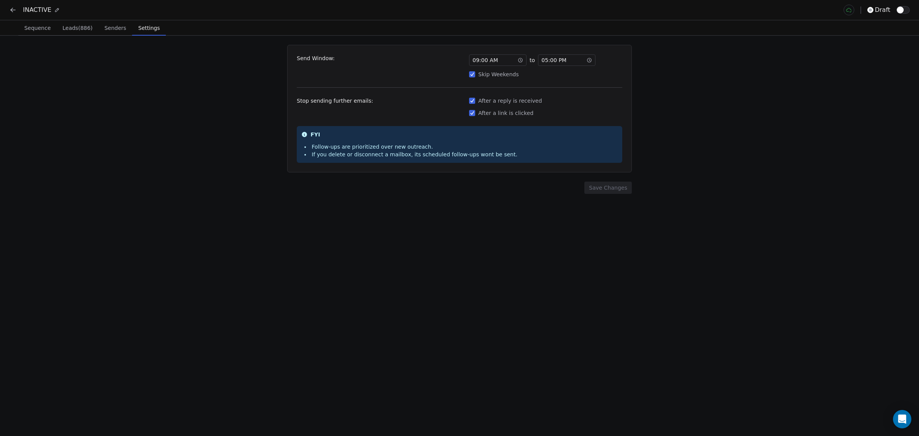
click at [141, 31] on span "Settings" at bounding box center [149, 28] width 28 height 11
click at [553, 76] on div "Skip Weekends" at bounding box center [545, 74] width 153 height 8
click at [475, 76] on button "Skip Weekends" at bounding box center [472, 74] width 6 height 8
click at [107, 32] on span "Senders" at bounding box center [116, 28] width 28 height 11
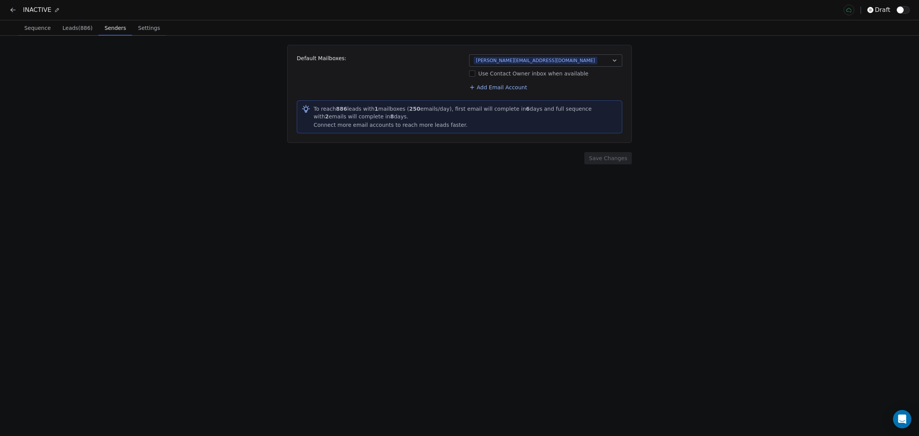
click at [70, 29] on span "Leads (886)" at bounding box center [77, 28] width 36 height 11
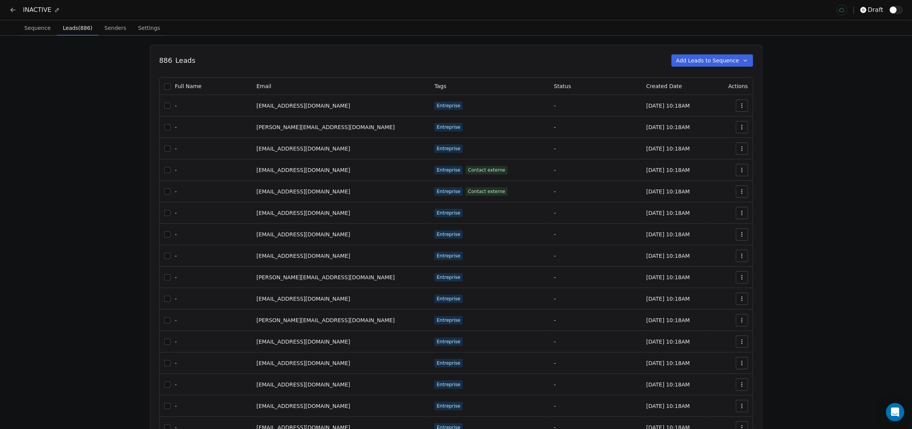
click at [31, 27] on span "Sequence" at bounding box center [37, 28] width 33 height 11
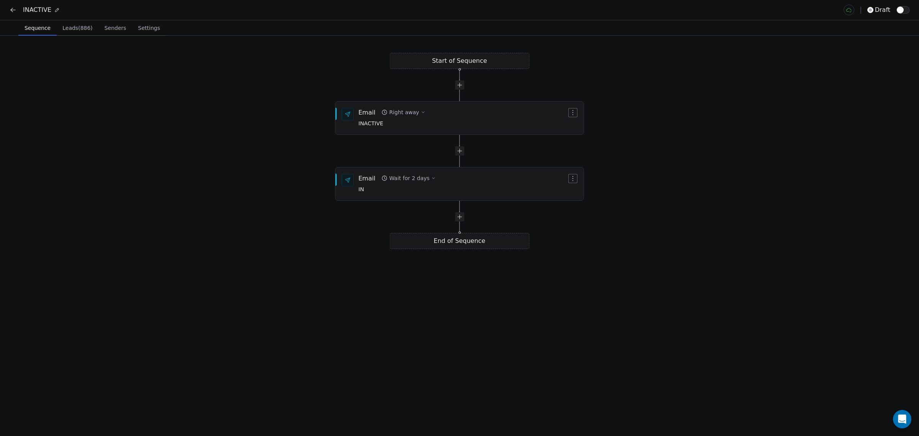
click at [151, 27] on span "Settings" at bounding box center [149, 28] width 28 height 11
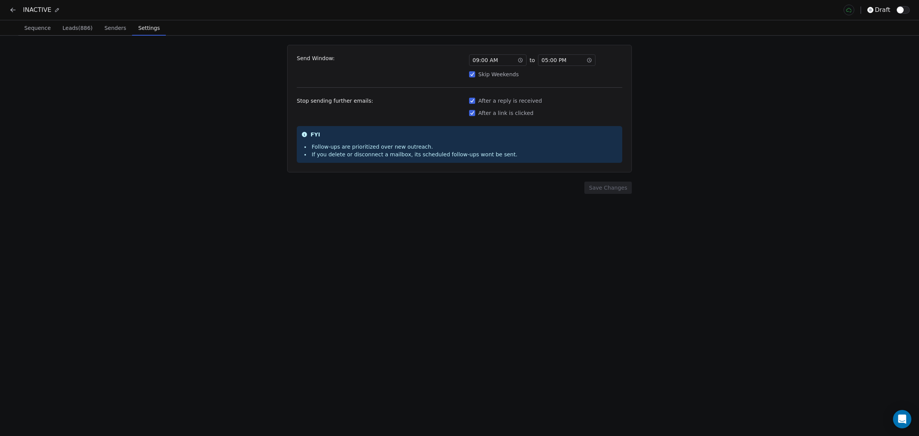
click at [113, 30] on span "Senders" at bounding box center [116, 28] width 28 height 11
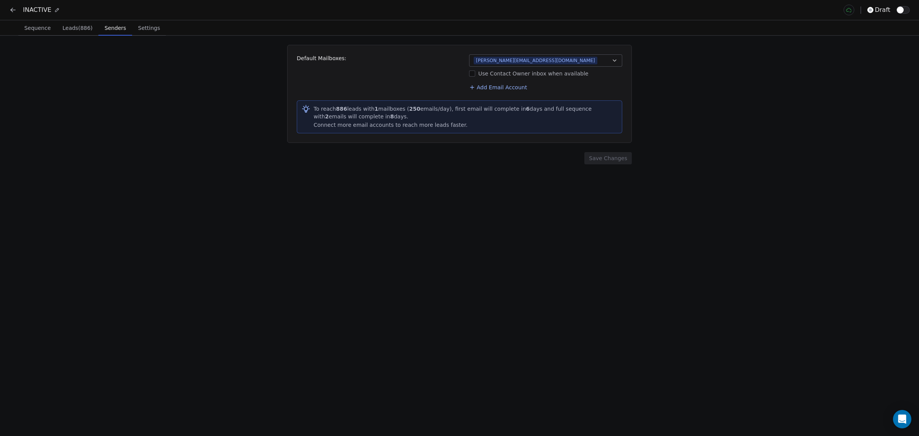
click at [79, 28] on span "Leads (886)" at bounding box center [77, 28] width 36 height 11
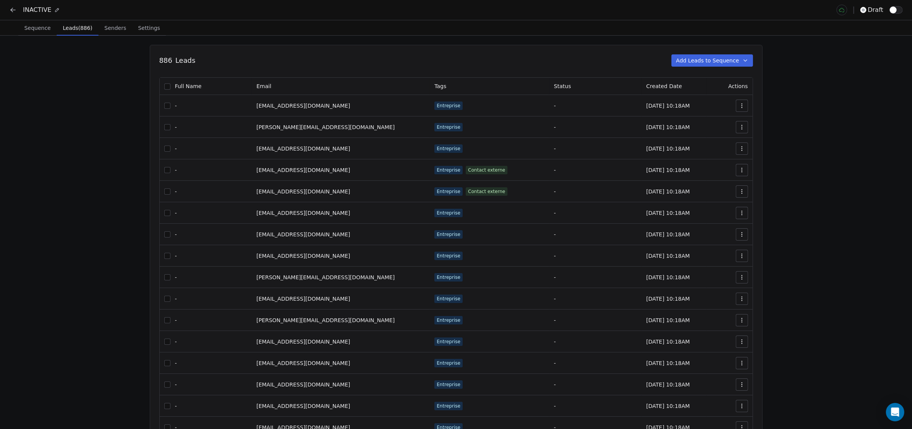
click at [39, 23] on span "Sequence" at bounding box center [37, 28] width 33 height 11
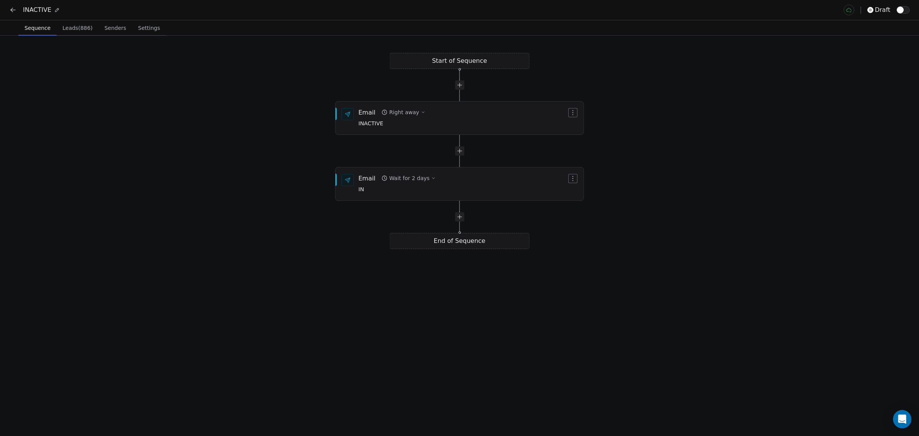
click at [69, 33] on span "Leads (886)" at bounding box center [77, 28] width 36 height 11
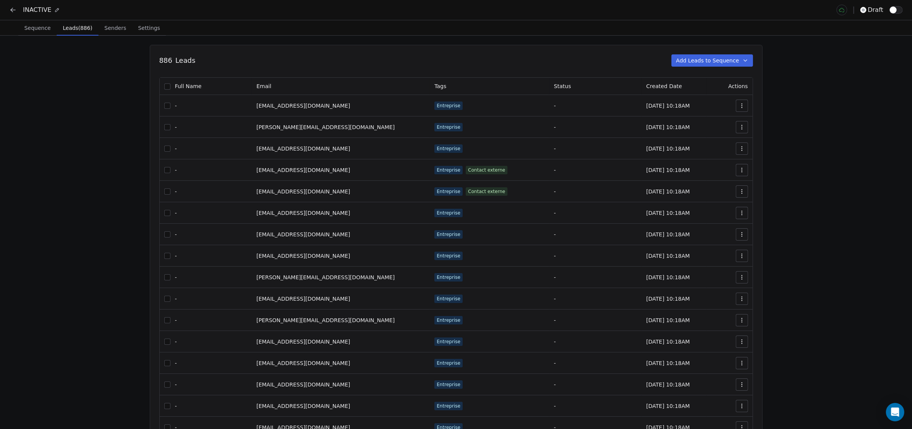
click at [895, 9] on span "button" at bounding box center [893, 10] width 7 height 7
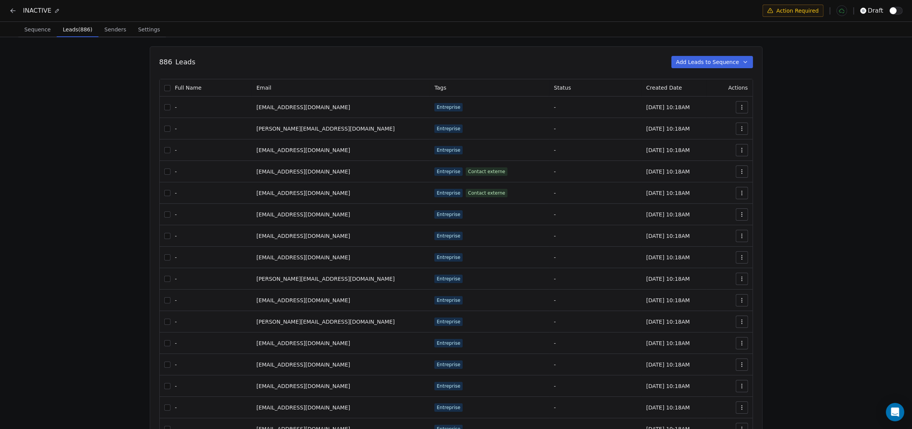
click at [105, 28] on span "Senders" at bounding box center [116, 29] width 28 height 11
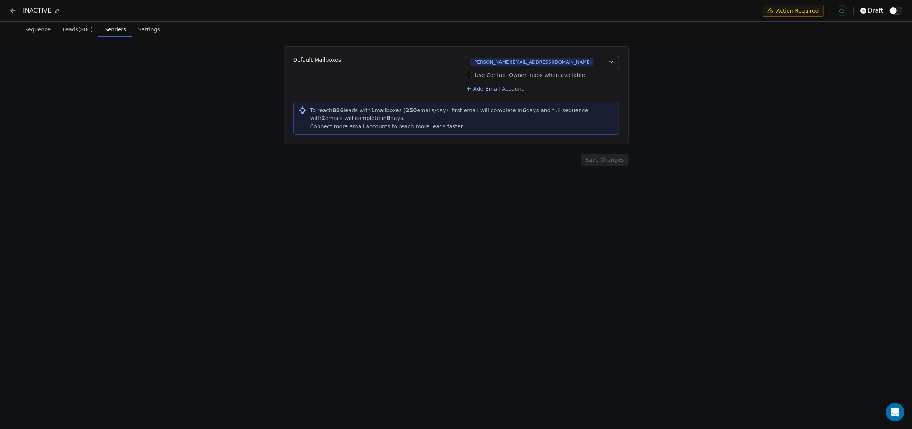
click at [69, 27] on span "Leads (886)" at bounding box center [77, 29] width 36 height 11
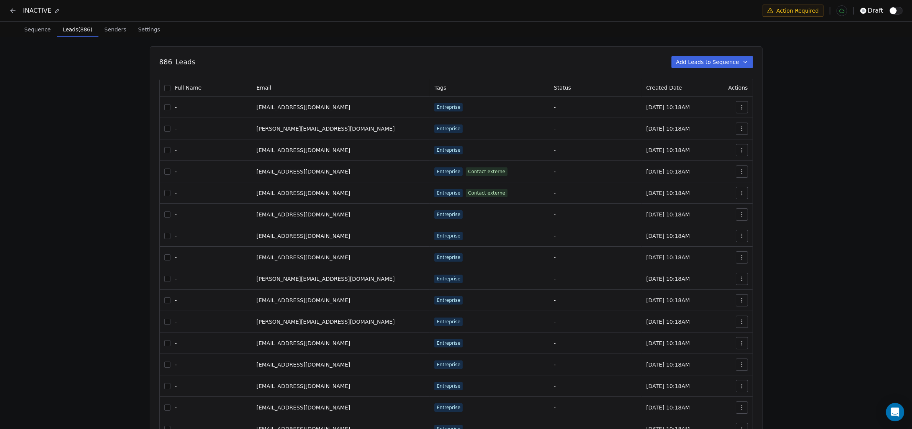
click at [16, 28] on div "Sequence Sequence Leads (886) Leads (886) Senders Senders Settings Settings" at bounding box center [456, 29] width 912 height 15
click at [34, 31] on span "Sequence" at bounding box center [37, 29] width 33 height 11
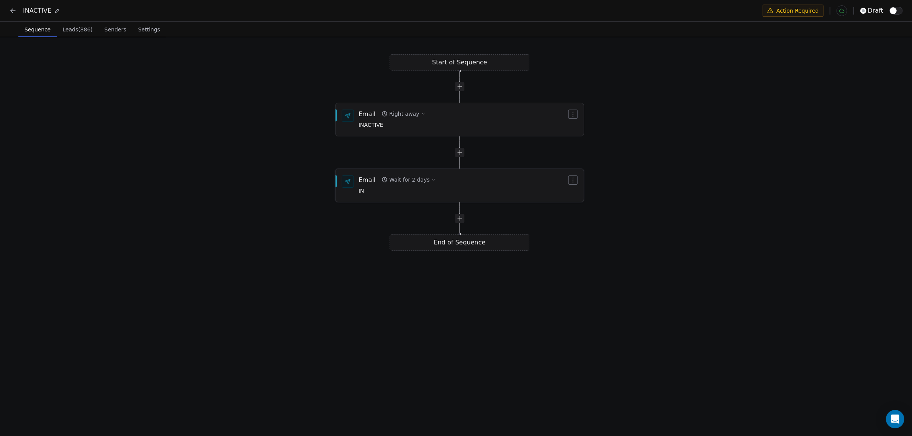
click at [402, 190] on span "IN" at bounding box center [397, 191] width 77 height 8
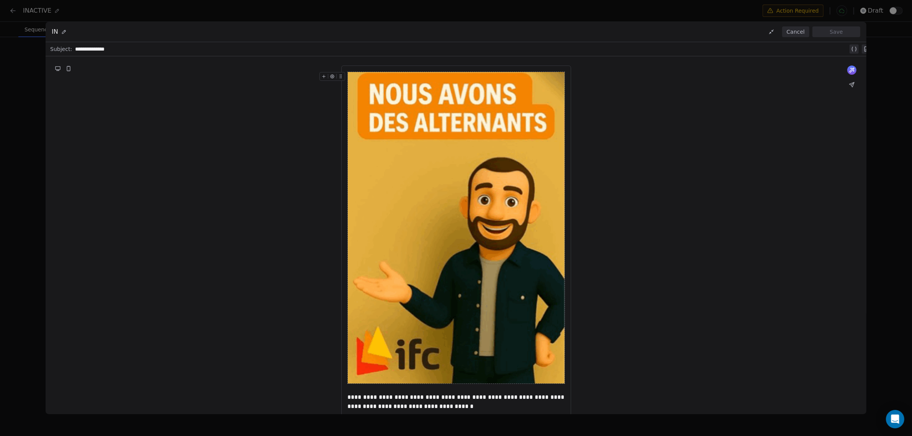
click at [114, 53] on div "**********" at bounding box center [461, 48] width 773 height 9
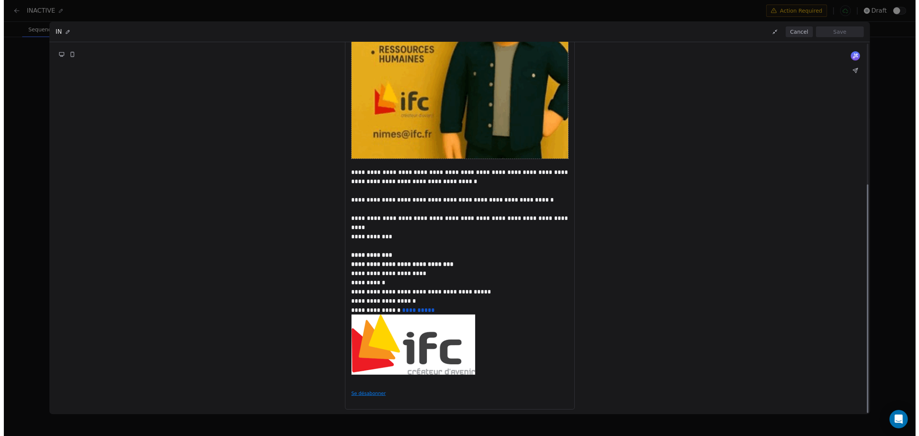
scroll to position [229, 0]
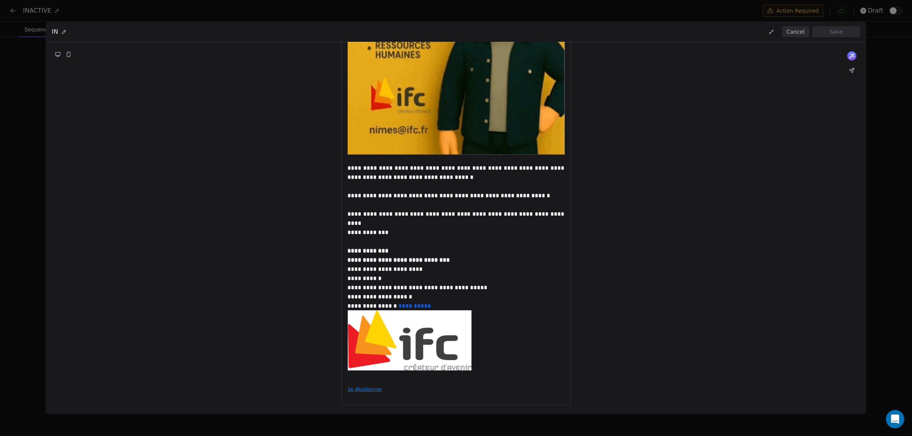
click at [27, 80] on div "**********" at bounding box center [456, 218] width 912 height 436
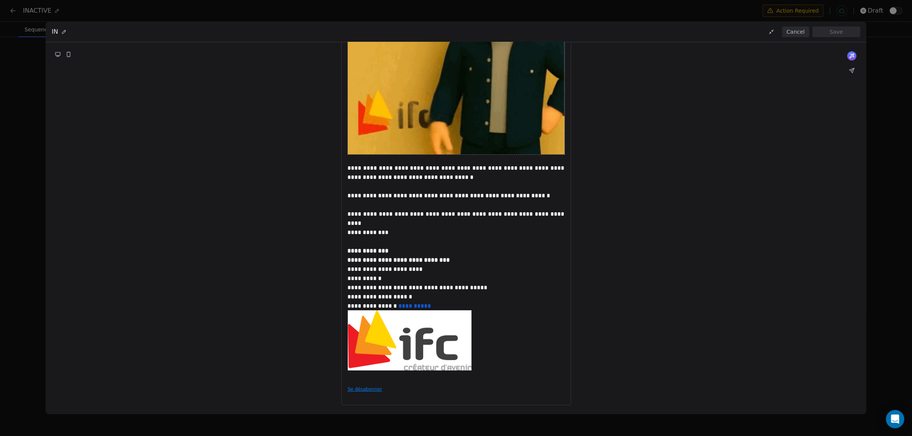
click at [794, 33] on button "Cancel" at bounding box center [795, 31] width 27 height 11
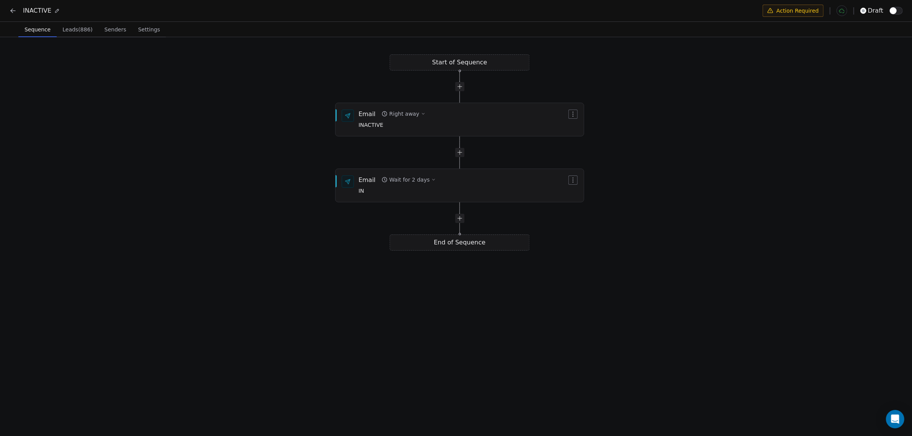
click at [796, 59] on div "Start of Sequence Email Right away INACTIVE End of Sequence Email Wait for 2 da…" at bounding box center [456, 237] width 912 height 400
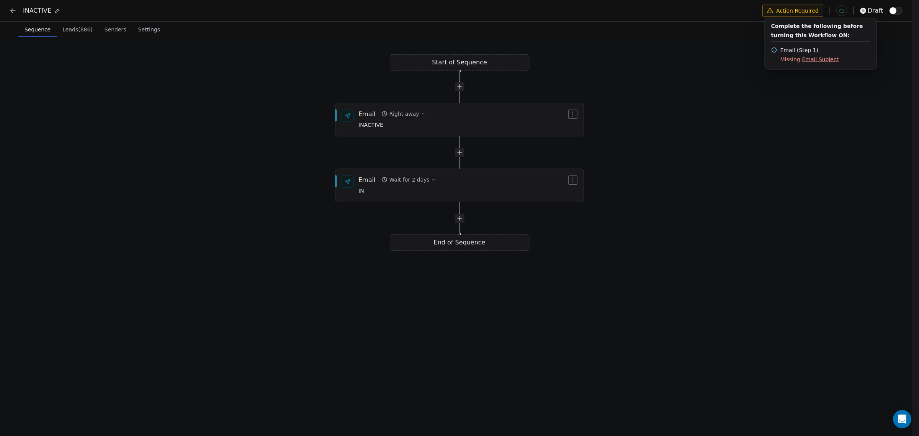
click at [791, 14] on html "INACTIVE Action Required draft Sequence Sequence Leads (886) Leads (886) Sender…" at bounding box center [459, 218] width 919 height 437
click at [822, 56] on span "Email Subject" at bounding box center [820, 59] width 37 height 6
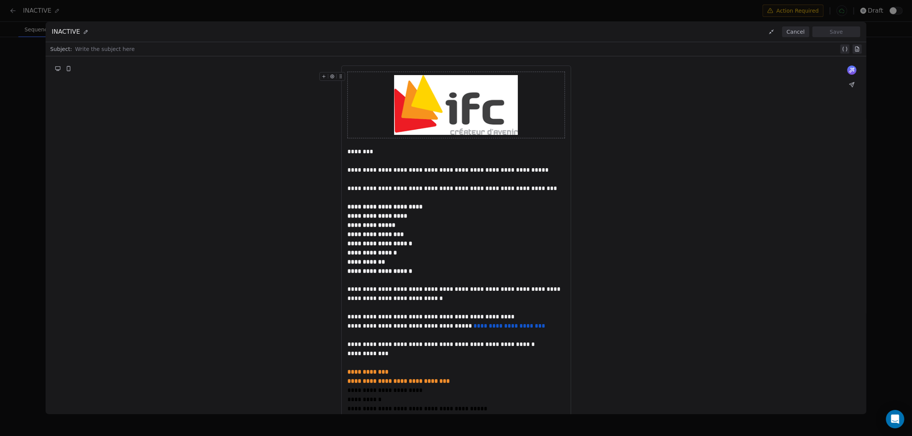
click at [123, 52] on div at bounding box center [457, 48] width 764 height 9
click at [817, 29] on button "Save" at bounding box center [837, 31] width 48 height 11
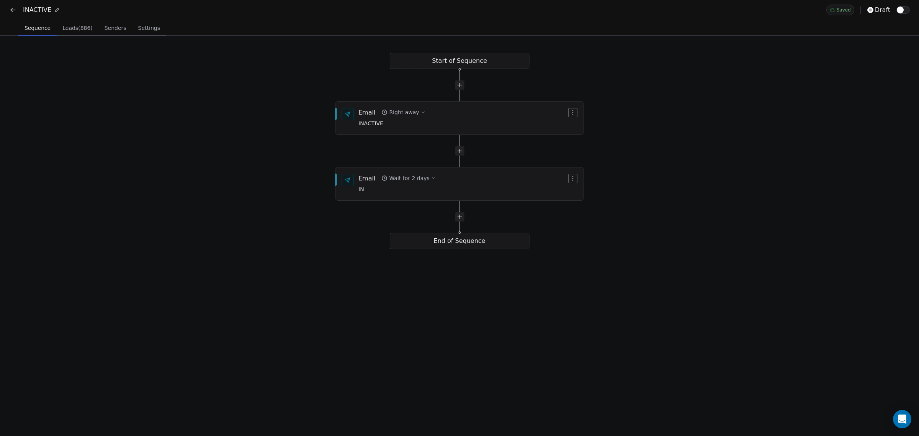
click at [701, 177] on div "Start of Sequence Email Right away INACTIVE End of Sequence Email Wait for 2 da…" at bounding box center [459, 236] width 919 height 400
click at [366, 184] on div "Email Wait for 2 days IN" at bounding box center [397, 184] width 77 height 20
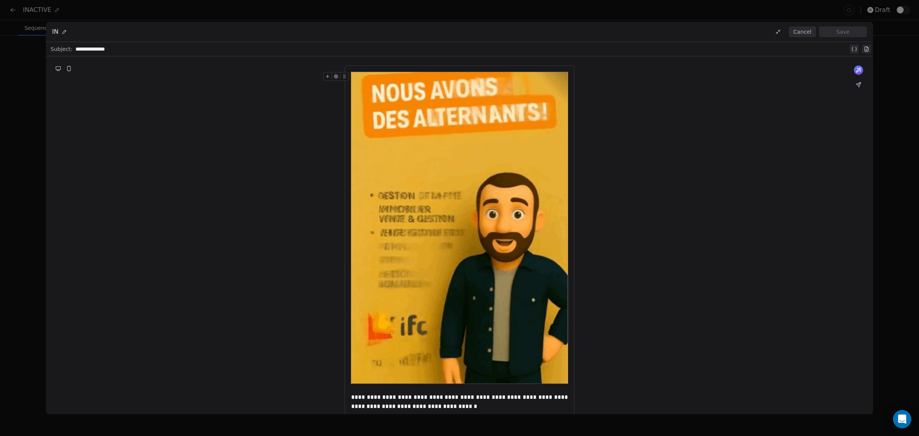
click at [87, 47] on div "**********" at bounding box center [461, 48] width 773 height 9
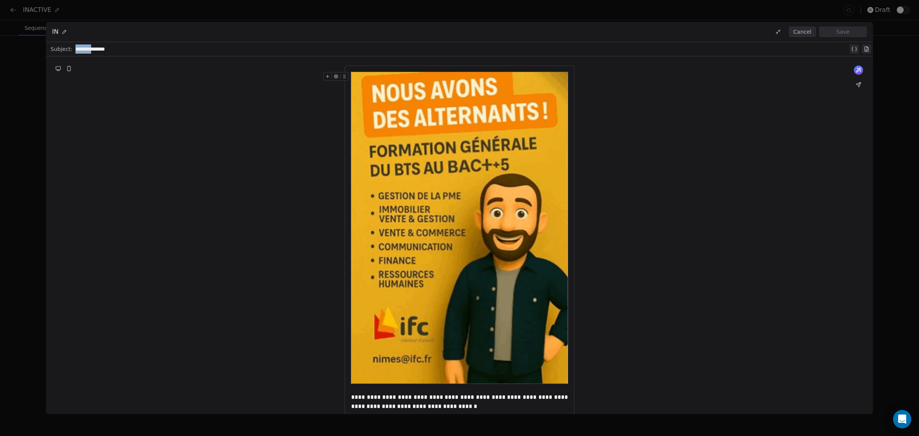
click at [87, 47] on div "**********" at bounding box center [461, 48] width 773 height 9
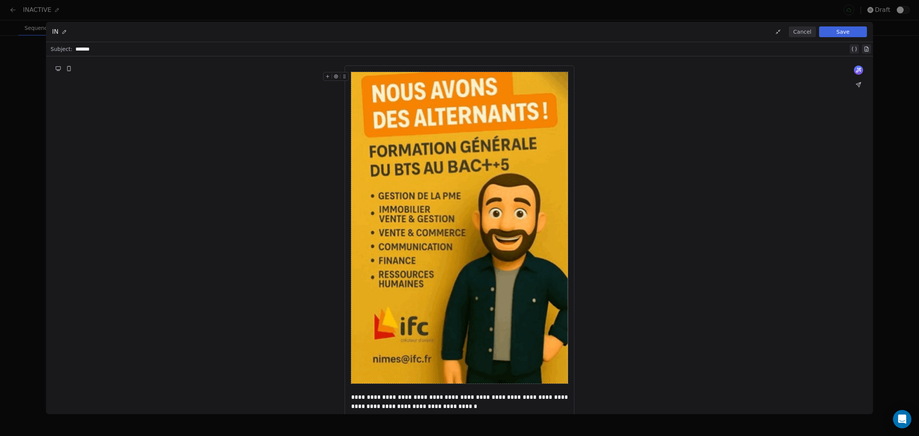
click at [75, 50] on div "*******" at bounding box center [461, 48] width 773 height 9
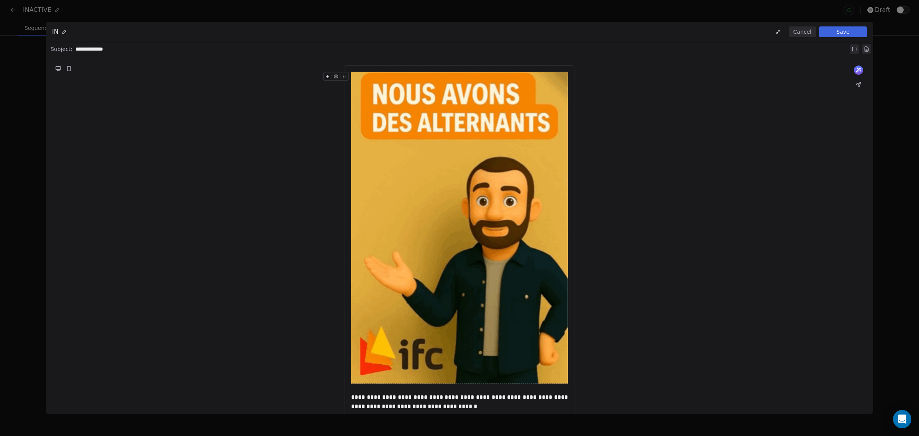
click at [863, 33] on button "Save" at bounding box center [843, 31] width 48 height 11
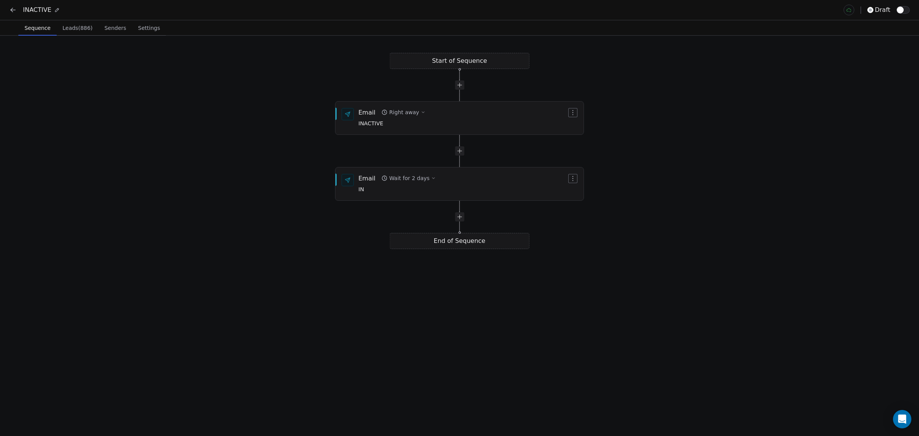
click at [273, 240] on div "Start of Sequence Email Right away INACTIVE End of Sequence Email Wait for 2 da…" at bounding box center [459, 236] width 919 height 400
click at [903, 11] on span "button" at bounding box center [900, 10] width 7 height 7
click at [10, 12] on icon at bounding box center [13, 10] width 8 height 8
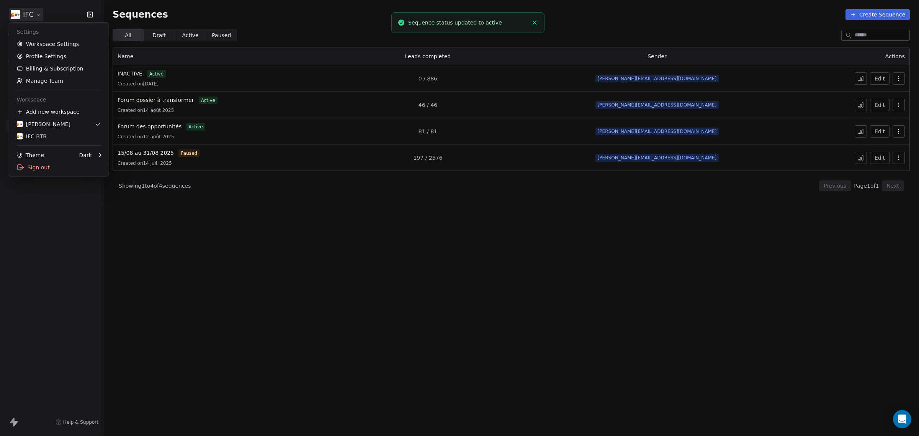
click at [31, 17] on html "IFC Contacts People Marketing Workflows Campaigns Sales Pipelines Sequences Bet…" at bounding box center [459, 218] width 919 height 436
click at [69, 42] on link "Workspace Settings" at bounding box center [58, 44] width 93 height 12
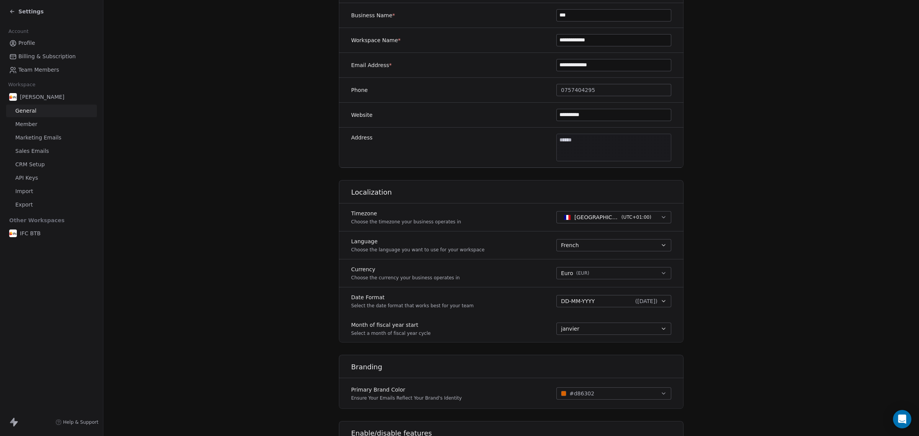
scroll to position [282, 0]
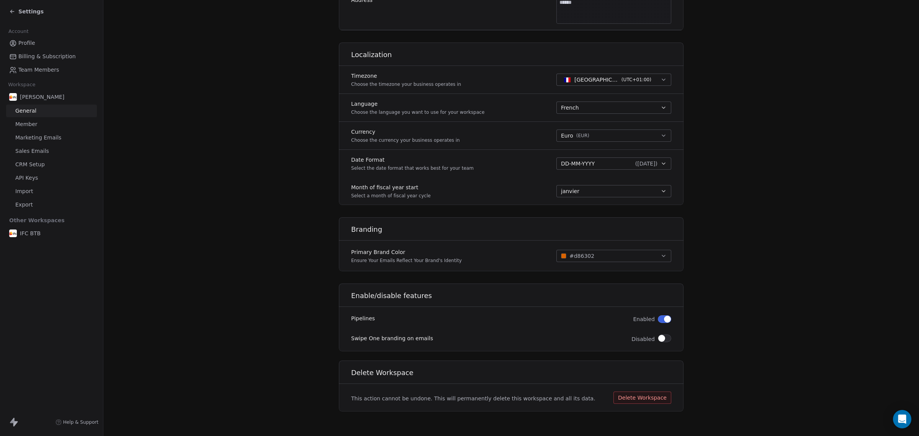
click at [49, 133] on link "Marketing Emails" at bounding box center [51, 137] width 91 height 13
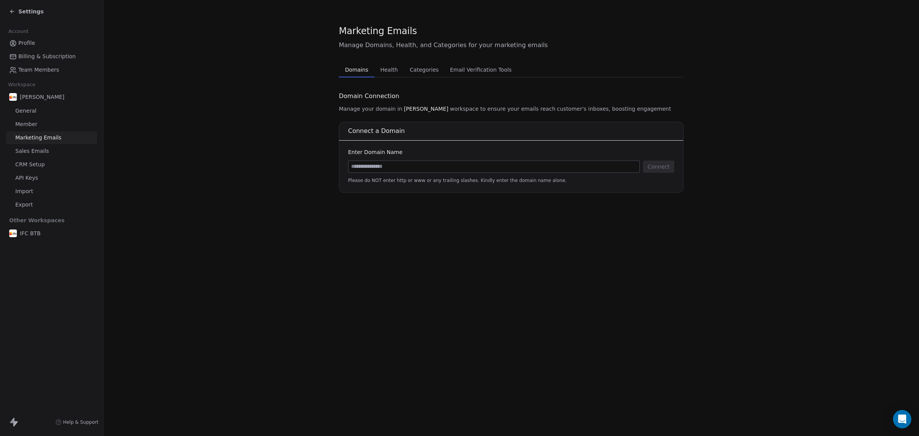
click at [383, 66] on span "Health" at bounding box center [389, 69] width 24 height 11
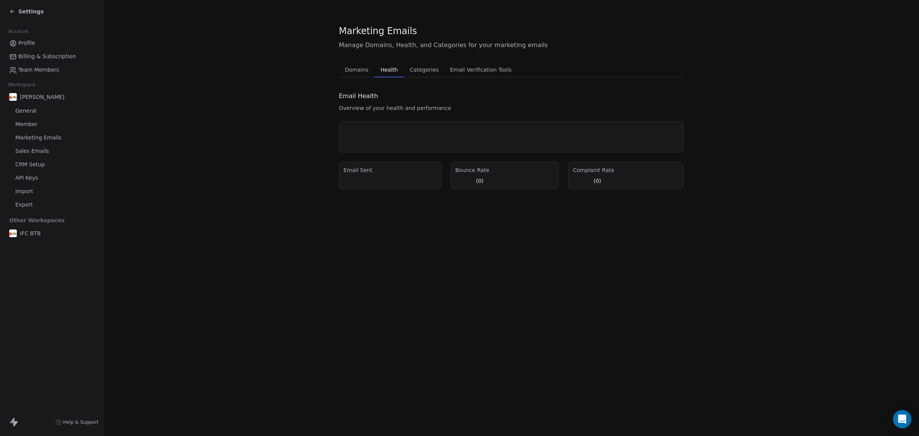
click at [424, 68] on span "Categories" at bounding box center [424, 69] width 35 height 11
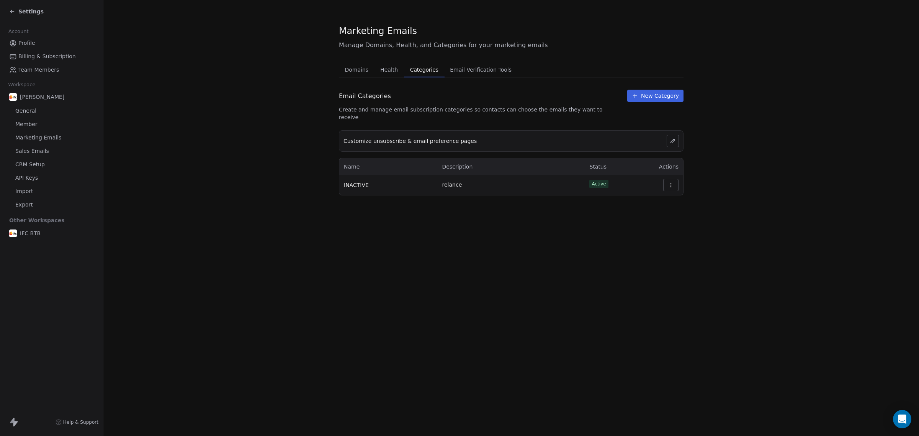
click at [450, 68] on span "Email Verification Tools" at bounding box center [481, 69] width 68 height 11
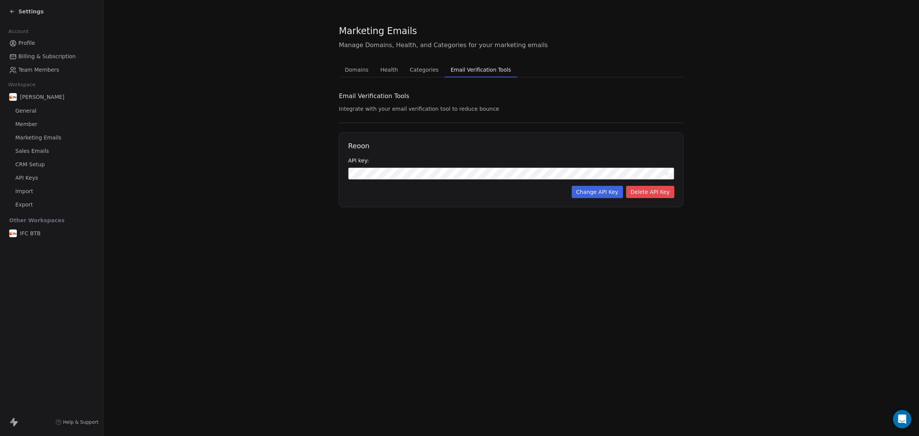
click at [52, 117] on div "Mickael BAERT General Member Marketing Emails Sales Emails CRM Setup API Keys I…" at bounding box center [51, 150] width 91 height 121
click at [52, 125] on link "Member" at bounding box center [51, 124] width 91 height 13
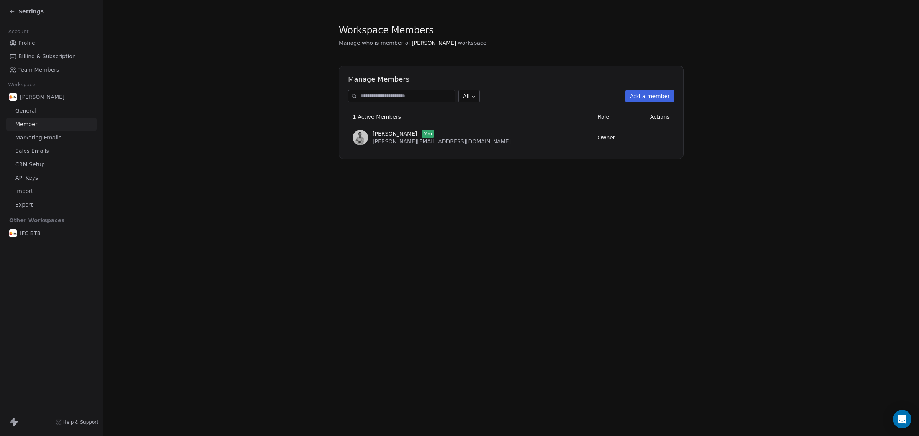
click at [385, 138] on span "[PERSON_NAME][EMAIL_ADDRESS][DOMAIN_NAME]" at bounding box center [442, 141] width 138 height 6
drag, startPoint x: 238, startPoint y: 82, endPoint x: 234, endPoint y: 82, distance: 4.6
click at [238, 82] on section "Membres de l'espace de travail Gérer qui est membre de Mickael BAERT espace de …" at bounding box center [511, 91] width 816 height 183
click at [52, 19] on div "Paramètres" at bounding box center [51, 11] width 103 height 23
click at [27, 9] on font "Paramètres" at bounding box center [35, 11] width 35 height 6
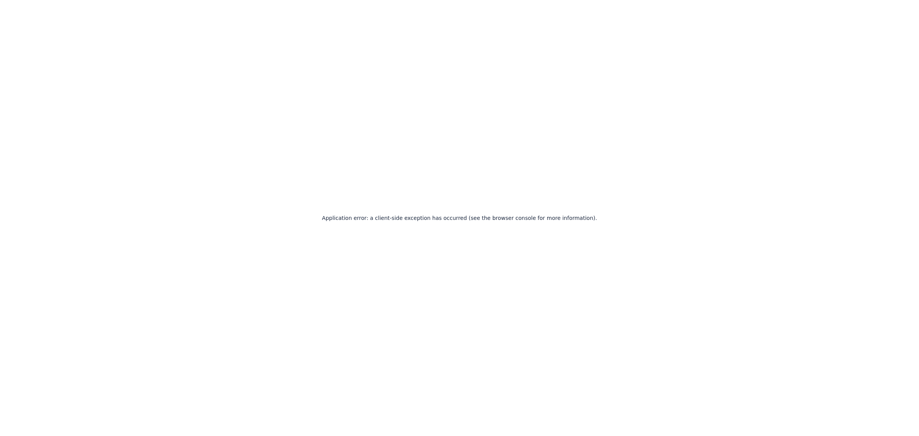
click at [200, 71] on div "Application error: a client-side exception has occurred (see the browser consol…" at bounding box center [459, 218] width 919 height 436
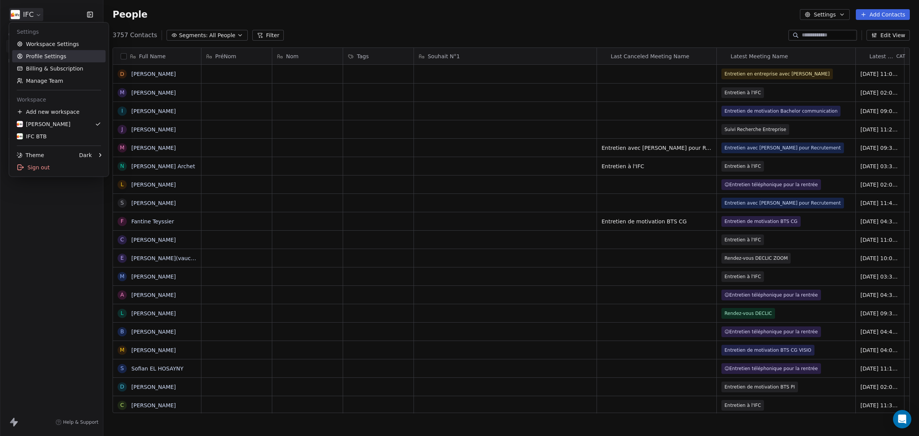
click at [77, 54] on link "Profile Settings" at bounding box center [58, 56] width 93 height 12
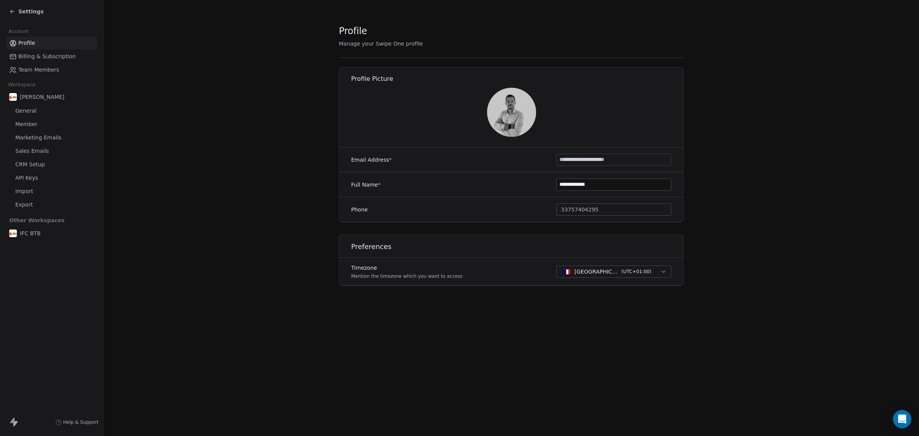
click at [365, 271] on label "Timezone" at bounding box center [406, 268] width 111 height 8
click at [301, 253] on section "**********" at bounding box center [511, 161] width 816 height 323
click at [164, 192] on section "**********" at bounding box center [511, 161] width 816 height 323
click at [75, 138] on link "Marketing Emails" at bounding box center [51, 137] width 91 height 13
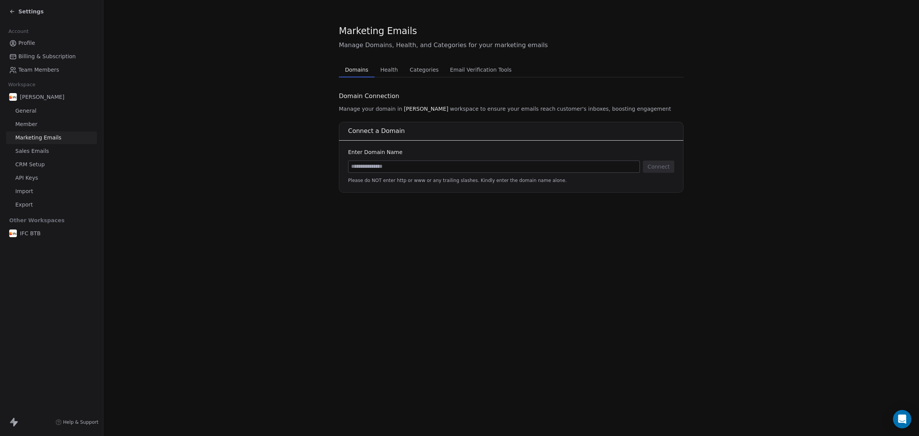
click at [397, 64] on span "Health" at bounding box center [389, 69] width 24 height 11
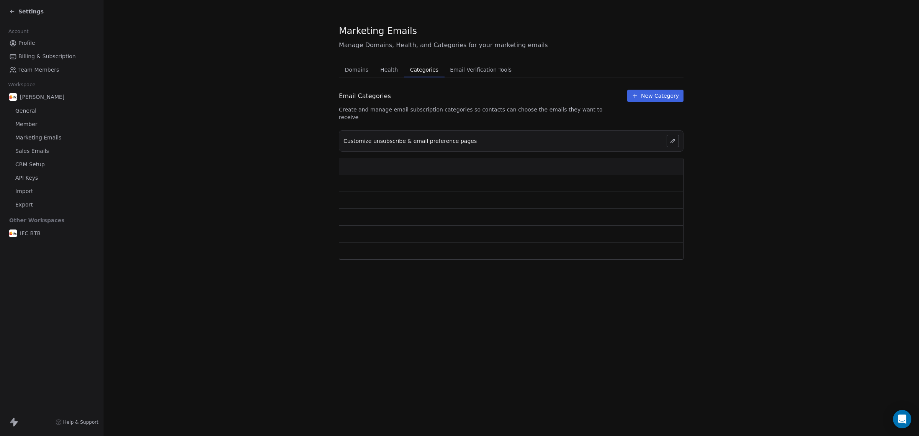
click at [415, 71] on span "Categories" at bounding box center [424, 69] width 34 height 11
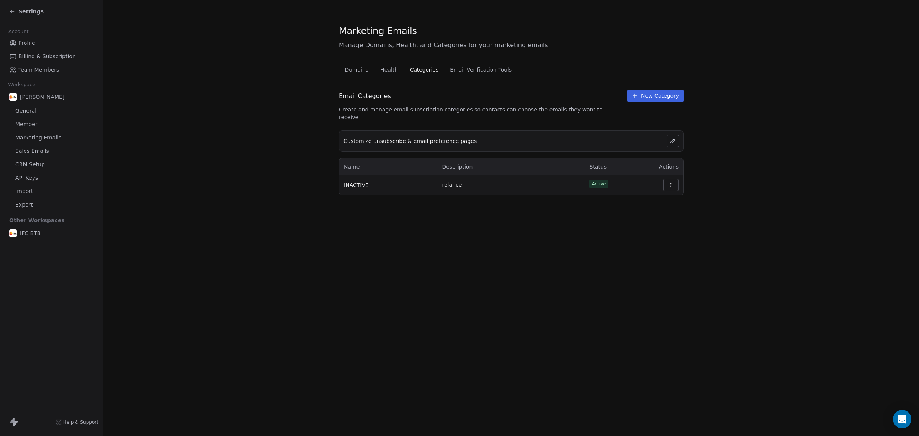
click at [362, 181] on span "INACTIVE" at bounding box center [356, 185] width 25 height 8
click at [678, 179] on button "button" at bounding box center [670, 185] width 15 height 12
drag, startPoint x: 498, startPoint y: 244, endPoint x: 505, endPoint y: 238, distance: 8.9
click at [498, 246] on div "Marketing Emails Manage Domains, Health, and Categories for your marketing emai…" at bounding box center [511, 218] width 816 height 436
drag, startPoint x: 391, startPoint y: 129, endPoint x: 392, endPoint y: 135, distance: 5.9
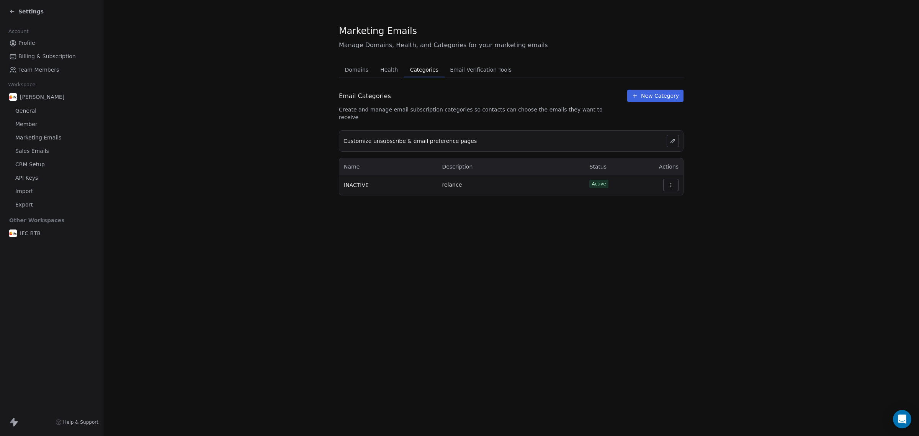
click at [390, 137] on span "Customize unsubscribe & email preference pages" at bounding box center [410, 141] width 133 height 8
click at [393, 137] on span "Customize unsubscribe & email preference pages" at bounding box center [410, 141] width 133 height 8
click at [675, 138] on icon at bounding box center [673, 141] width 6 height 6
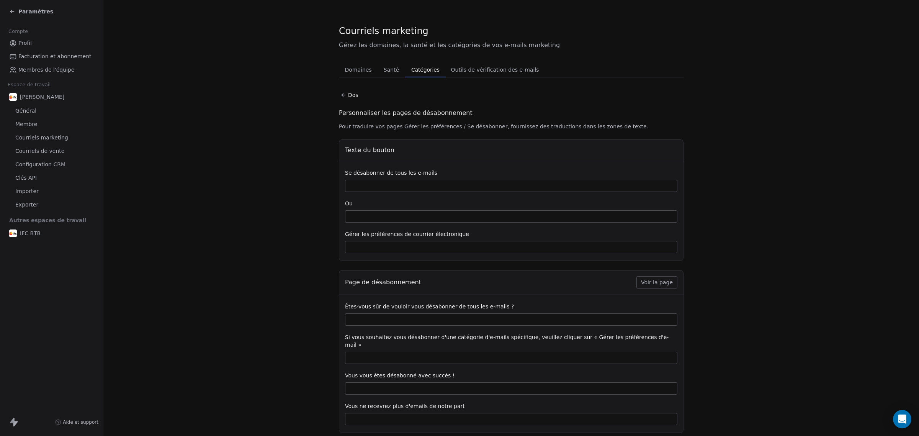
click at [439, 192] on div "Se désabonner de tous les e-mails Ou Gérer les préférences de courrier électron…" at bounding box center [511, 211] width 345 height 100
click at [407, 184] on input at bounding box center [512, 185] width 332 height 11
click at [372, 210] on div at bounding box center [511, 216] width 333 height 12
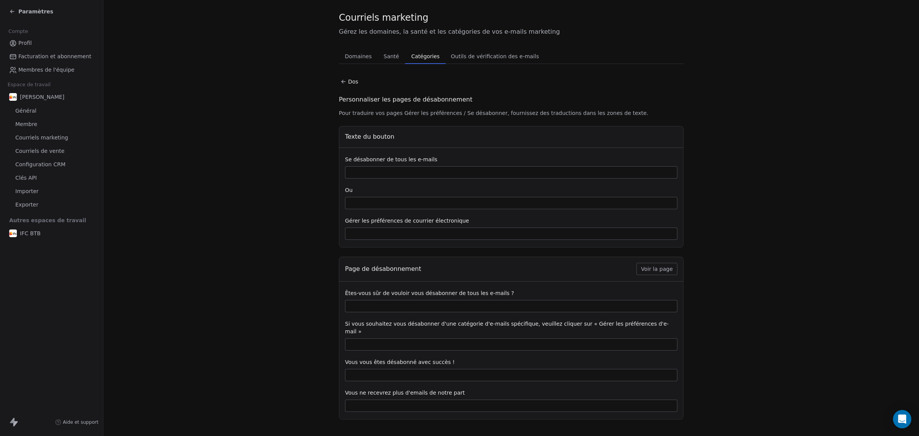
click at [348, 83] on font "Dos" at bounding box center [353, 82] width 10 height 6
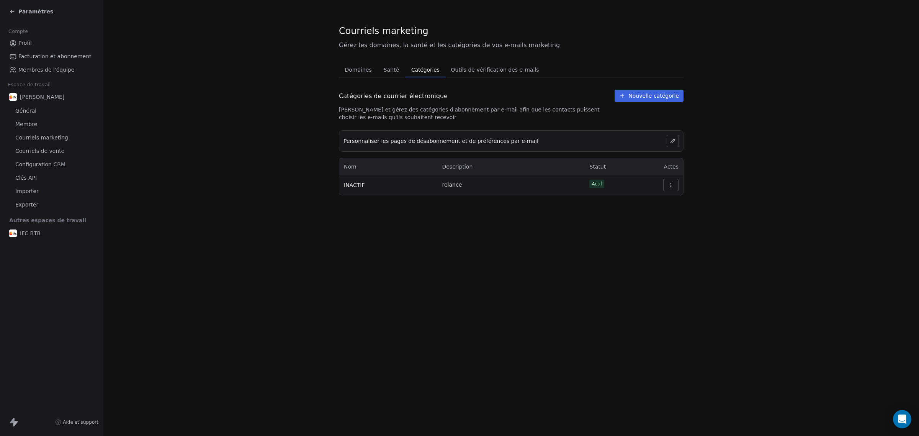
click at [492, 71] on font "Outils de vérification des e-mails" at bounding box center [495, 70] width 88 height 6
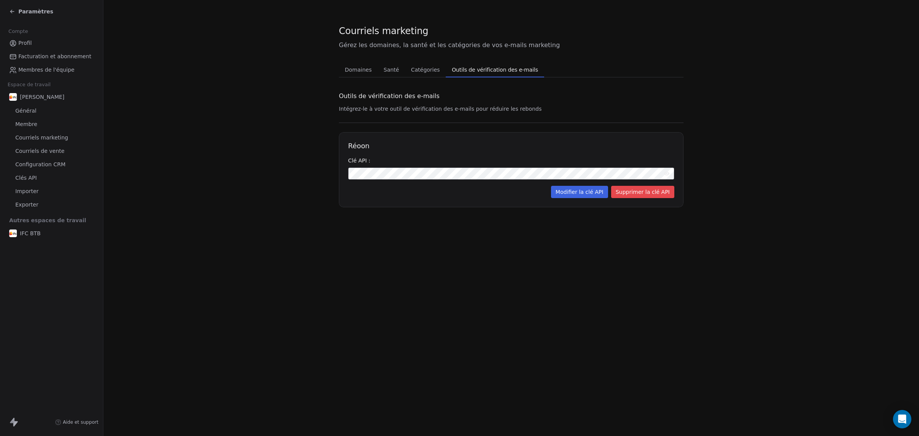
click at [422, 71] on font "Catégories" at bounding box center [425, 70] width 29 height 6
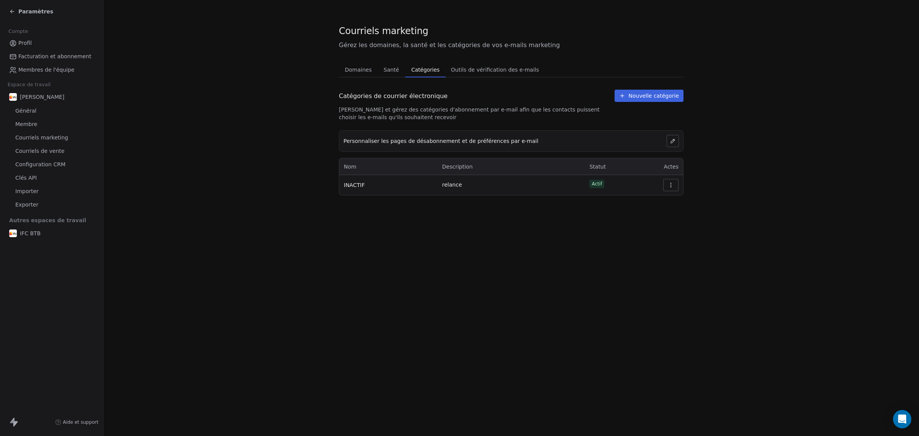
click at [386, 70] on font "Santé" at bounding box center [391, 70] width 15 height 6
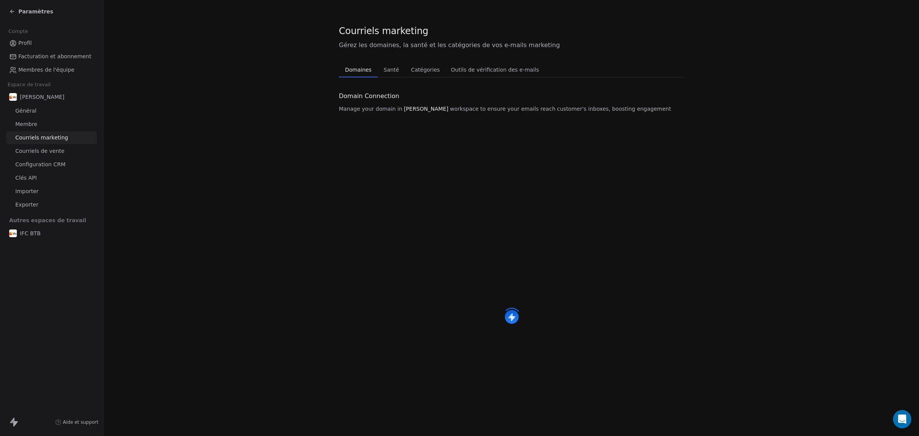
click at [347, 68] on font "Domaines" at bounding box center [358, 70] width 26 height 6
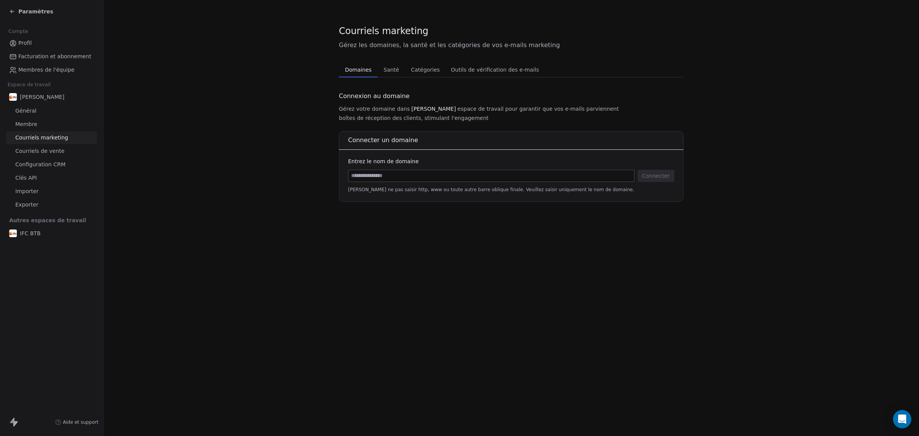
click at [57, 114] on link "Général" at bounding box center [51, 111] width 91 height 13
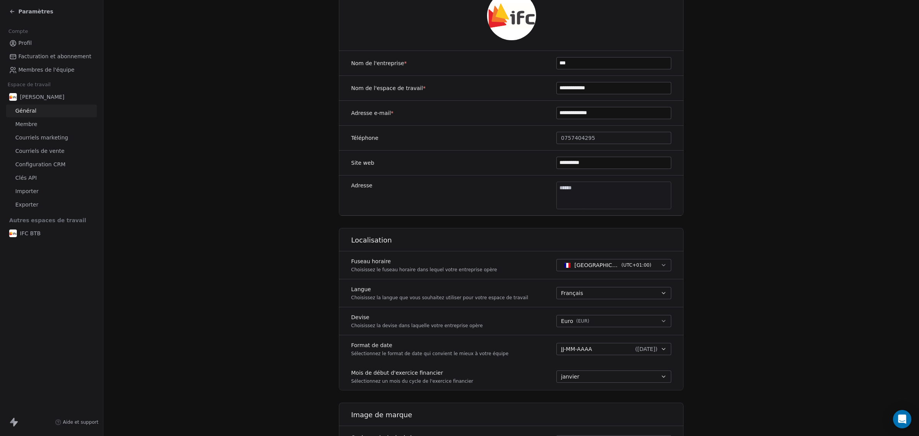
scroll to position [95, 0]
click at [39, 207] on link "Exporter" at bounding box center [51, 204] width 91 height 13
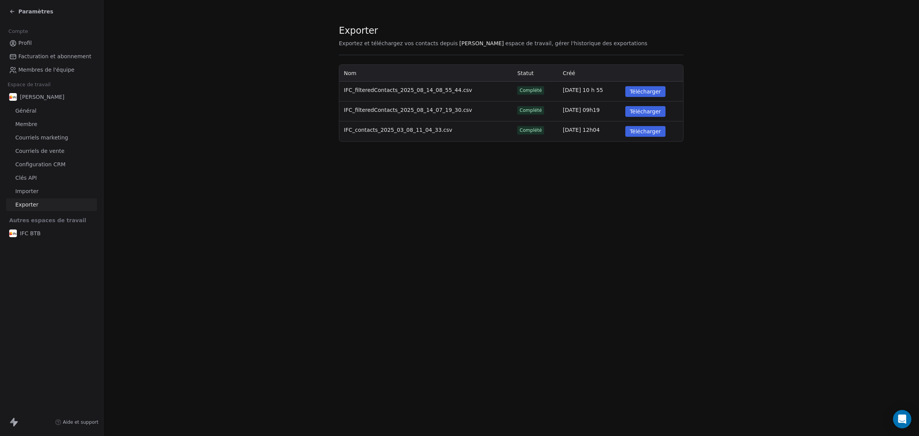
click at [46, 189] on link "Importer" at bounding box center [51, 191] width 91 height 13
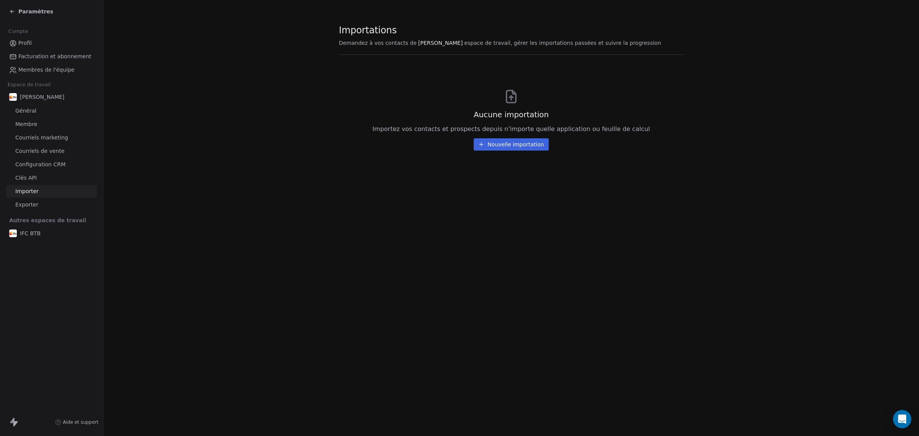
click at [48, 203] on link "Exporter" at bounding box center [51, 204] width 91 height 13
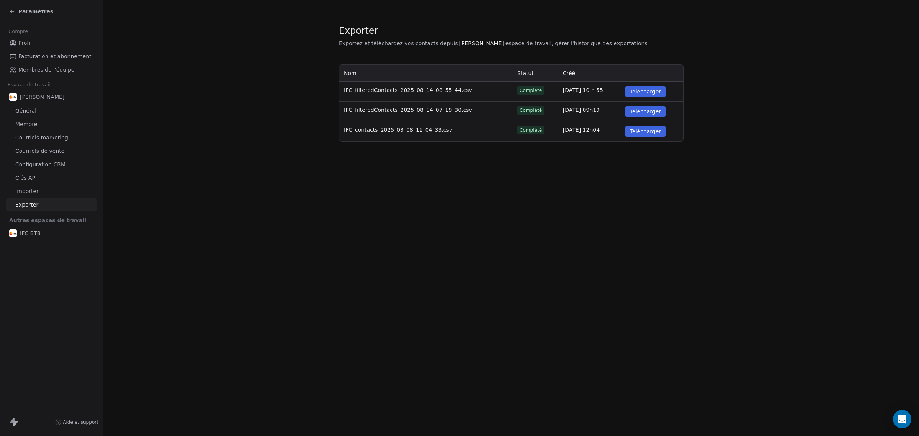
click at [50, 185] on link "Importer" at bounding box center [51, 191] width 91 height 13
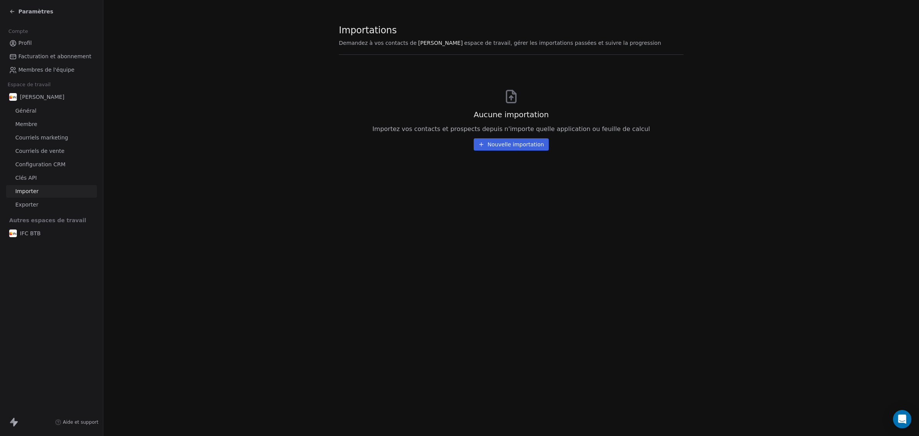
click at [48, 179] on link "Clés API" at bounding box center [51, 178] width 91 height 13
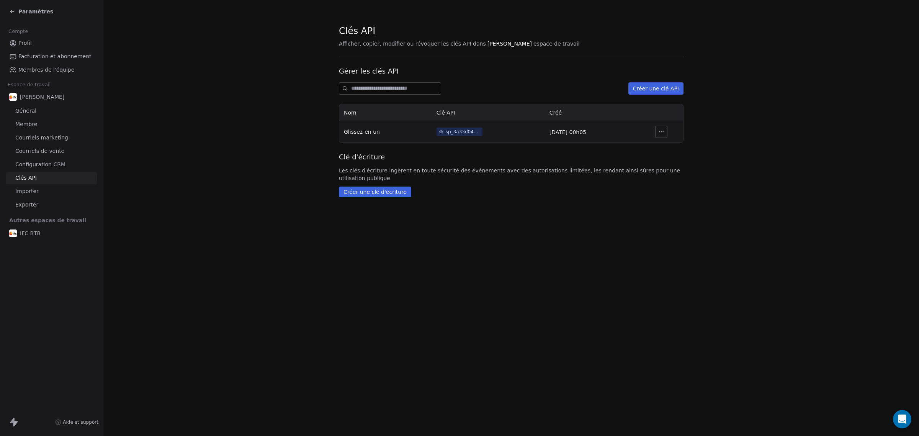
click at [50, 167] on font "Configuration CRM" at bounding box center [40, 164] width 50 height 6
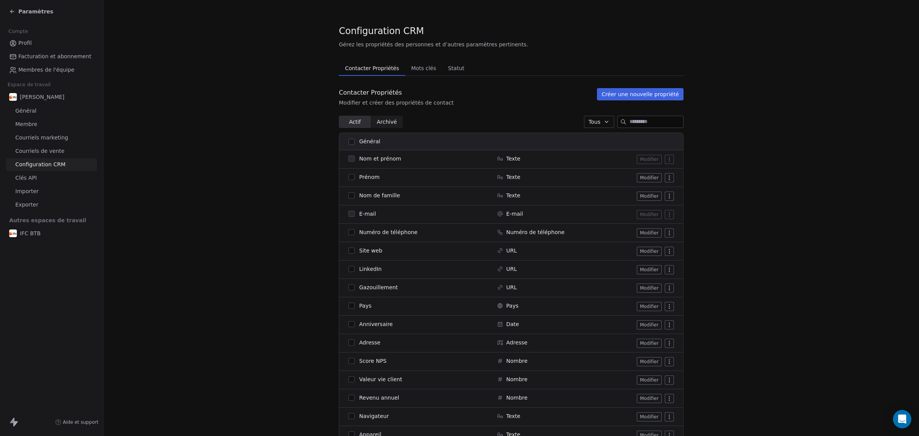
click at [50, 158] on link "Configuration CRM" at bounding box center [51, 164] width 91 height 13
click at [49, 151] on font "Courriels de vente" at bounding box center [39, 151] width 49 height 6
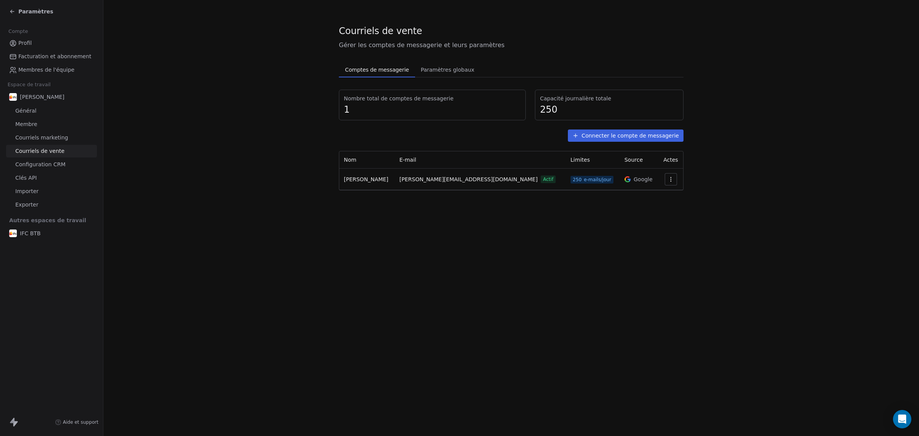
click at [668, 181] on icon "button" at bounding box center [671, 179] width 6 height 6
click at [662, 195] on font "Paramètres" at bounding box center [651, 196] width 31 height 6
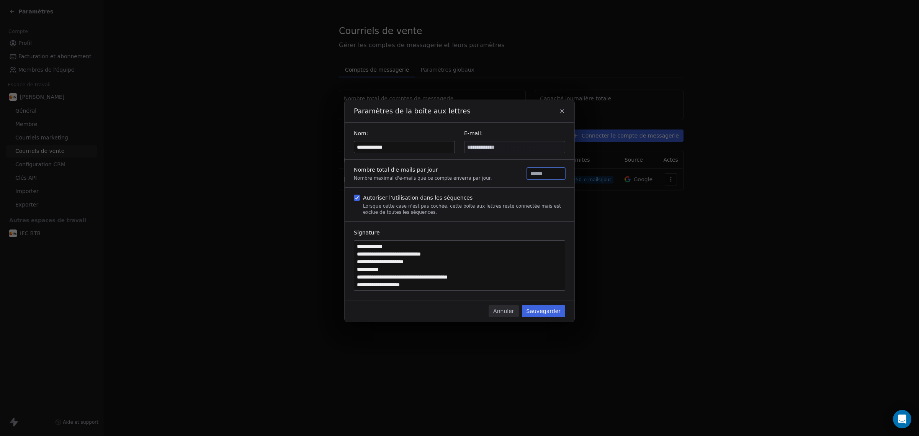
drag, startPoint x: 540, startPoint y: 175, endPoint x: 518, endPoint y: 175, distance: 21.8
click at [518, 175] on div "Nombre total d'e-mails par jour Nombre maximal d'e-mails que ce compte enverra …" at bounding box center [460, 174] width 230 height 28
type input "***"
click at [558, 313] on font "Sauvegarder" at bounding box center [544, 311] width 34 height 6
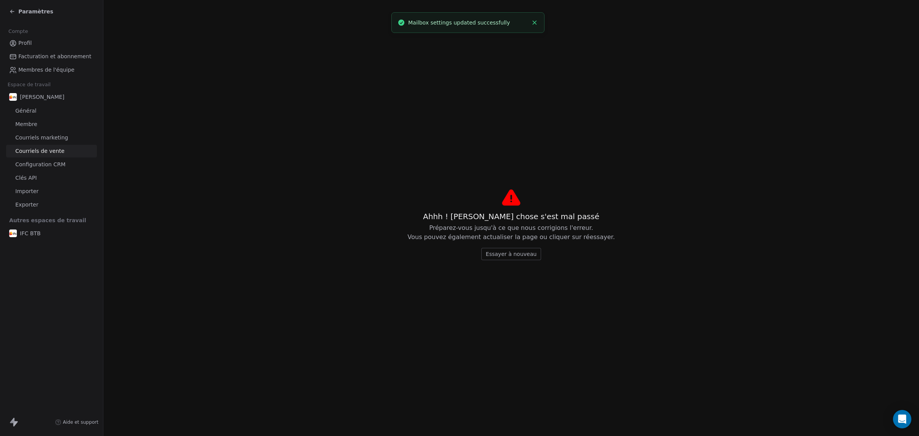
click at [516, 257] on font "Essayer à nouveau" at bounding box center [511, 254] width 51 height 6
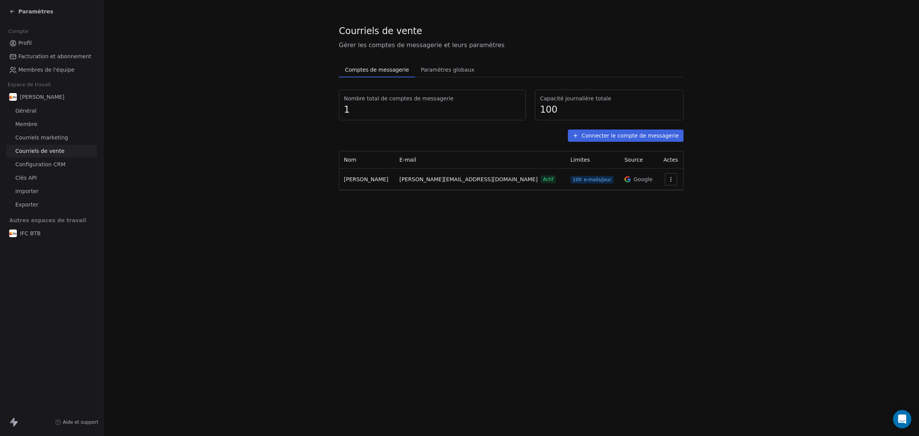
click at [193, 199] on section "Courriels de vente Gérer les comptes de messagerie et leurs paramètres Comptes …" at bounding box center [511, 107] width 816 height 215
click at [6, 13] on div "Paramètres" at bounding box center [51, 11] width 103 height 23
click at [12, 11] on icon at bounding box center [11, 11] width 3 height 0
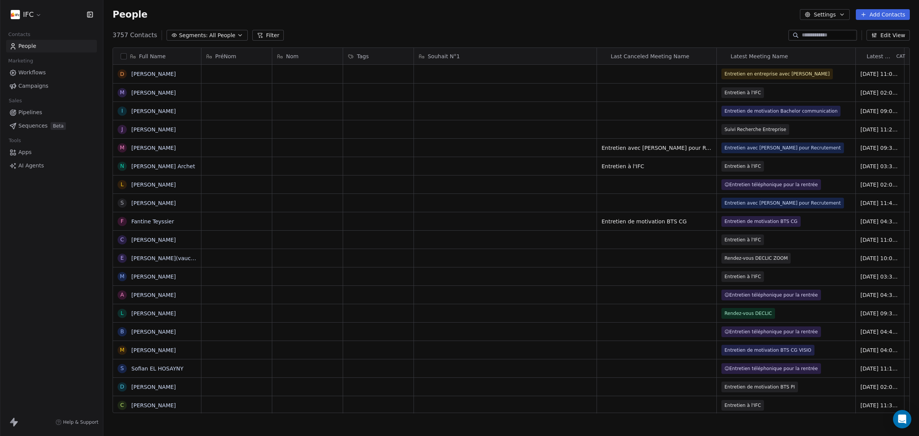
scroll to position [376, 809]
click at [46, 90] on link "Campagnes" at bounding box center [51, 86] width 91 height 13
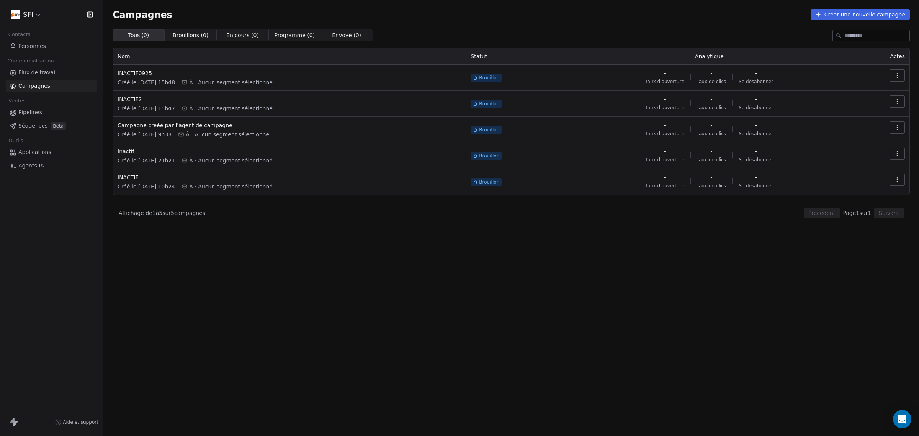
click at [336, 223] on div "Tous ( 0 ) Tous ( 0 ) Brouillons ( 0 ) Brouillons ( 0 ) En cours ( 0 ) En cours…" at bounding box center [512, 198] width 798 height 339
click at [62, 174] on div "SFI Contacts Personnes Commercialisation Flux de travail Campagnes Ventes Pipel…" at bounding box center [51, 218] width 103 height 436
click at [58, 167] on link "Agents IA" at bounding box center [51, 165] width 91 height 13
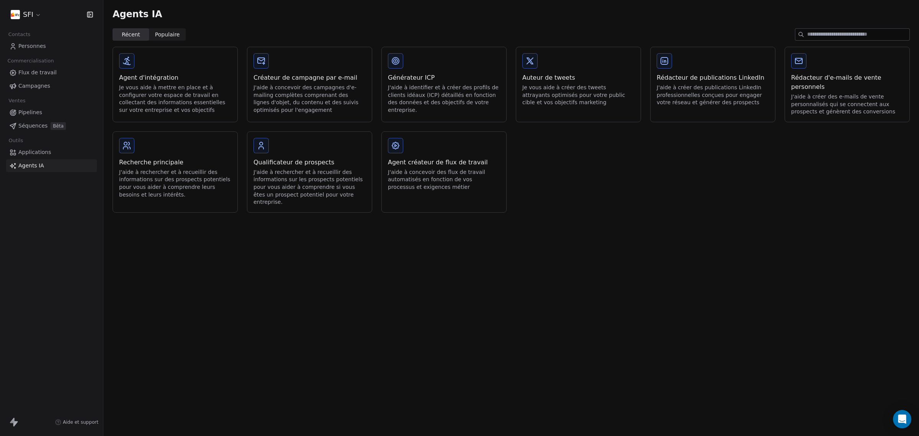
click at [827, 111] on font "J'aide à créer des e-mails de vente personnalisés qui se connectent aux prospec…" at bounding box center [843, 103] width 104 height 21
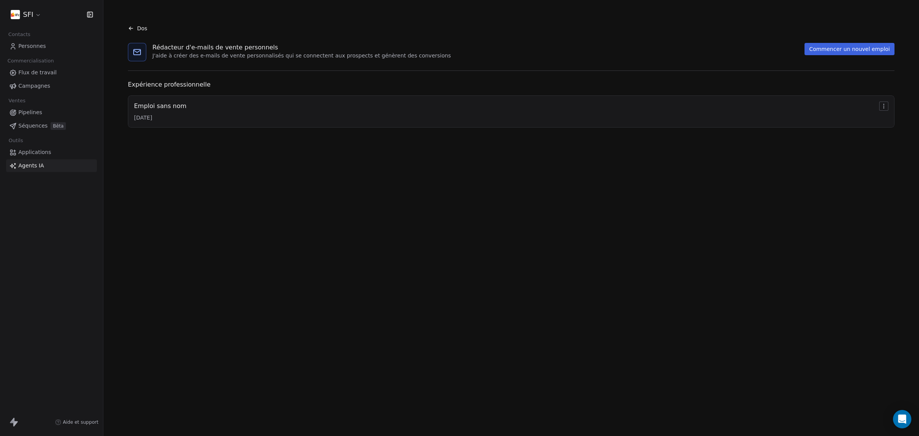
click at [826, 53] on button "Commencer un nouvel emploi" at bounding box center [850, 49] width 90 height 12
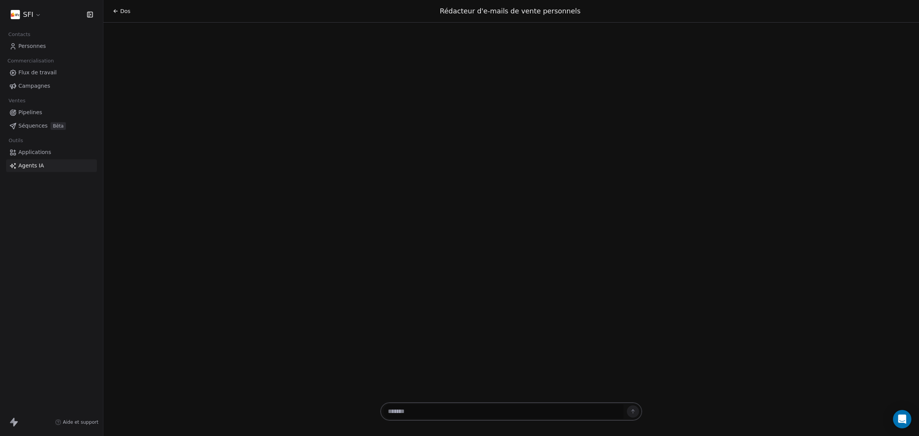
click at [425, 420] on div at bounding box center [511, 411] width 262 height 18
click at [424, 414] on textarea at bounding box center [504, 411] width 240 height 15
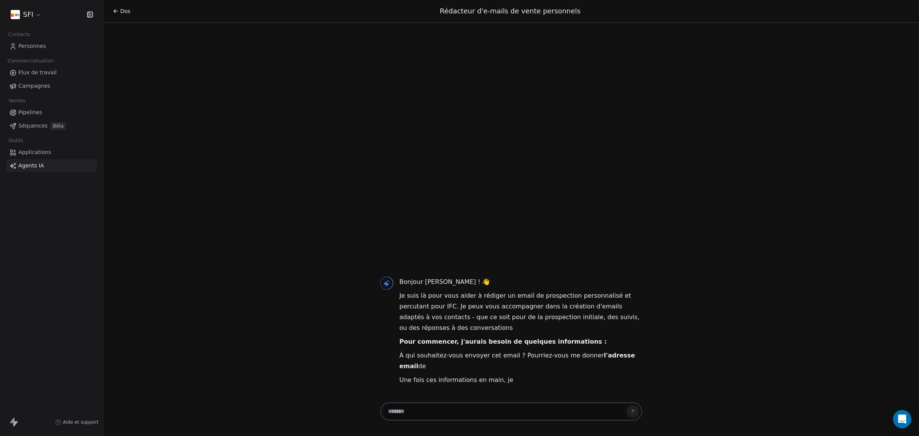
click at [423, 413] on textarea at bounding box center [504, 411] width 240 height 15
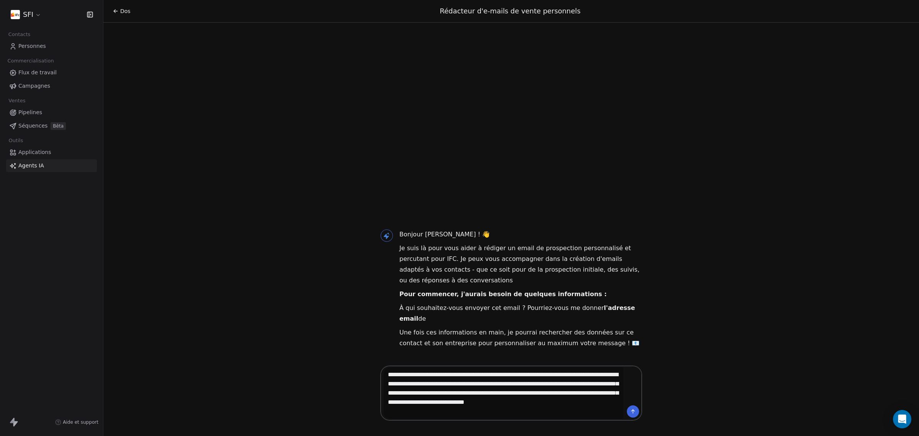
click at [469, 416] on textarea "**********" at bounding box center [504, 392] width 240 height 51
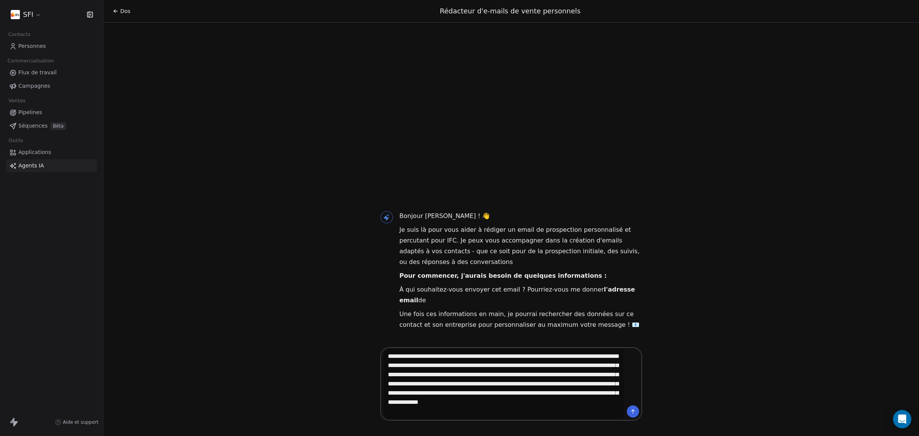
paste textarea "**********"
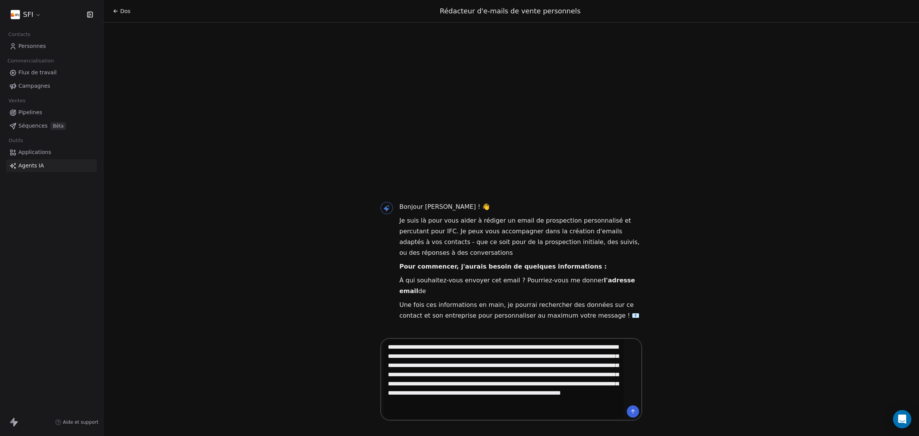
drag, startPoint x: 456, startPoint y: 403, endPoint x: 459, endPoint y: 414, distance: 11.1
click at [459, 414] on textarea "**********" at bounding box center [504, 379] width 240 height 79
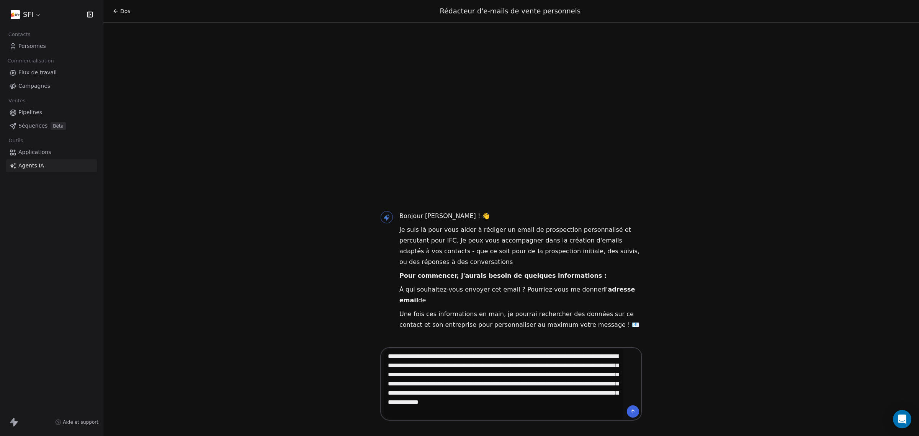
click at [492, 418] on textarea "**********" at bounding box center [504, 384] width 240 height 70
paste textarea "**********"
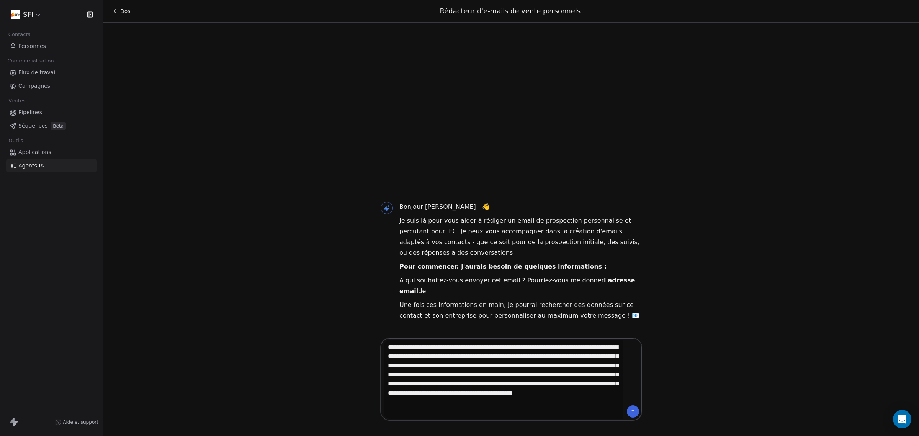
type textarea "**********"
click at [636, 413] on icon at bounding box center [633, 411] width 6 height 6
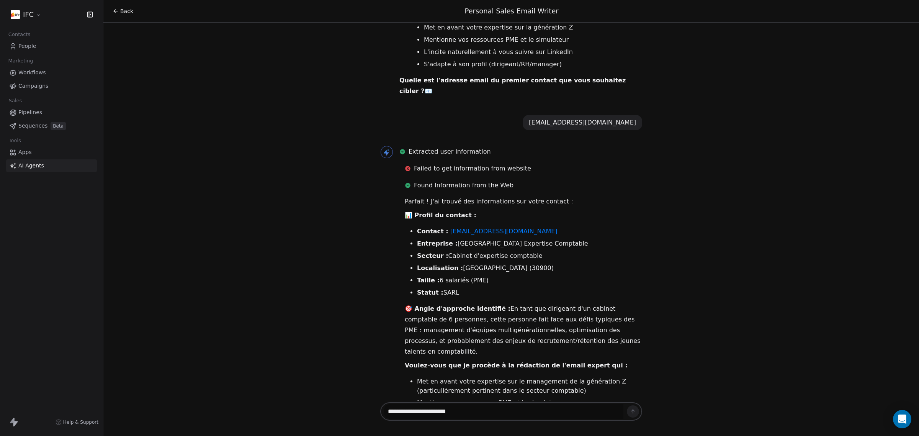
click at [493, 407] on textarea "**********" at bounding box center [504, 411] width 240 height 15
type textarea "***"
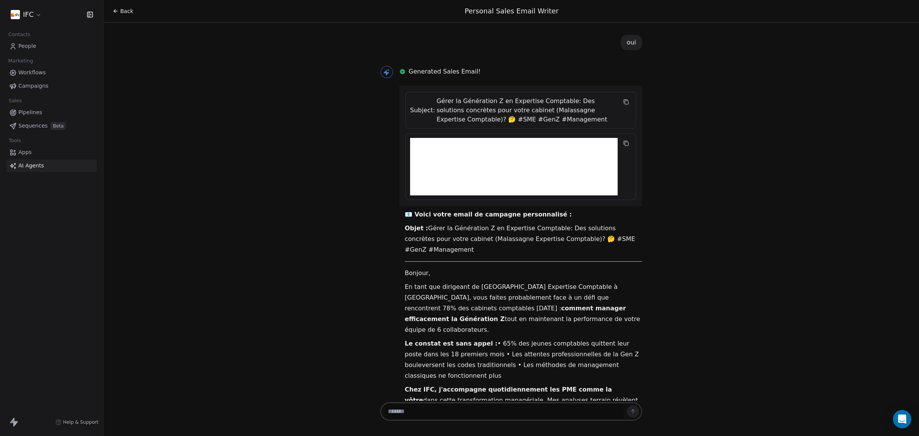
scroll to position [1248, 0]
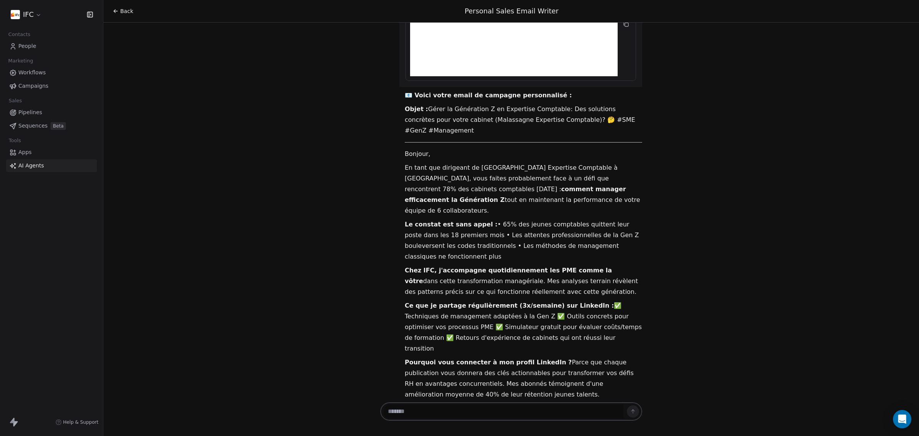
scroll to position [1304, 0]
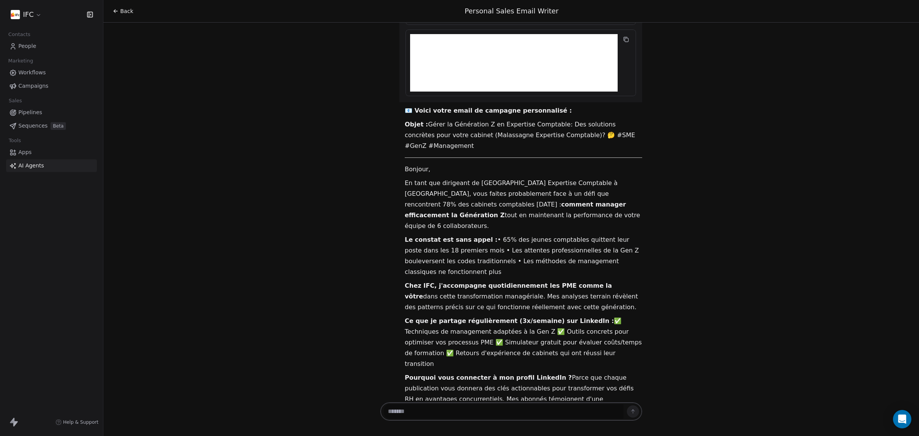
drag, startPoint x: 439, startPoint y: 349, endPoint x: 419, endPoint y: 300, distance: 53.8
click at [421, 305] on div "📧 Voici votre email de campagne personnalisé : Objet : Gérer la Génération Z en…" at bounding box center [524, 326] width 238 height 442
click at [458, 246] on div "📧 Voici votre email de campagne personnalisé : Objet : Gérer la Génération Z en…" at bounding box center [524, 326] width 238 height 442
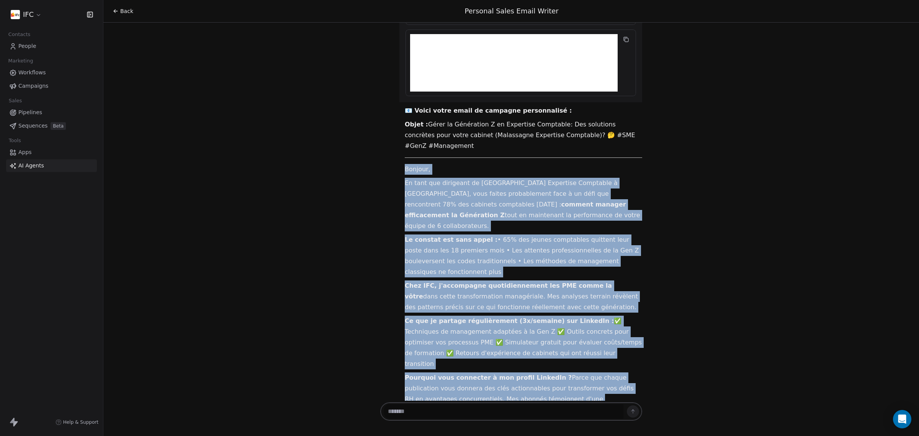
drag, startPoint x: 401, startPoint y: 77, endPoint x: 472, endPoint y: 348, distance: 279.6
click at [472, 348] on div "📧 Voici votre email de campagne personnalisé : Objet : Gérer la Génération Z en…" at bounding box center [524, 326] width 238 height 442
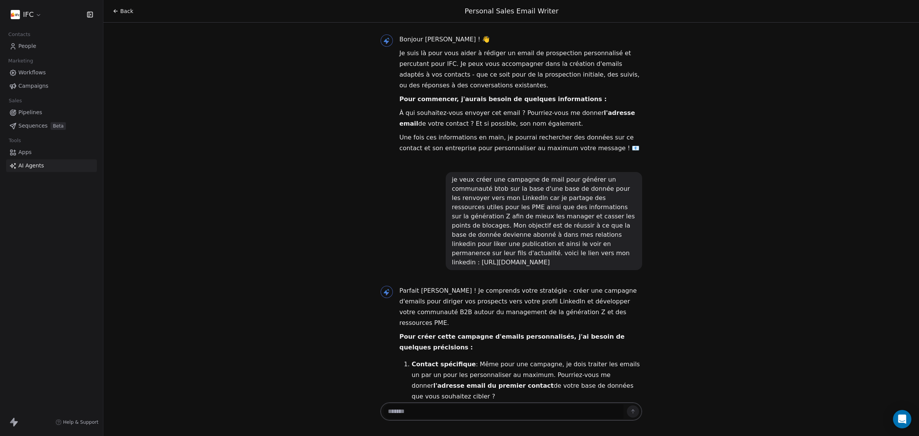
scroll to position [0, 0]
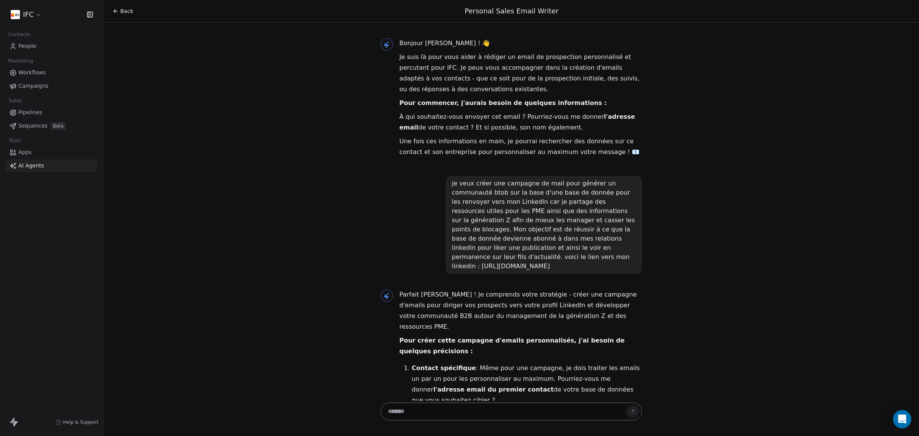
click at [295, 59] on div "Bonjour Mickaël ! 👋 Je suis là pour vous aider à rédiger un email de prospectio…" at bounding box center [511, 212] width 816 height 378
click at [126, 10] on span "Back" at bounding box center [126, 11] width 13 height 8
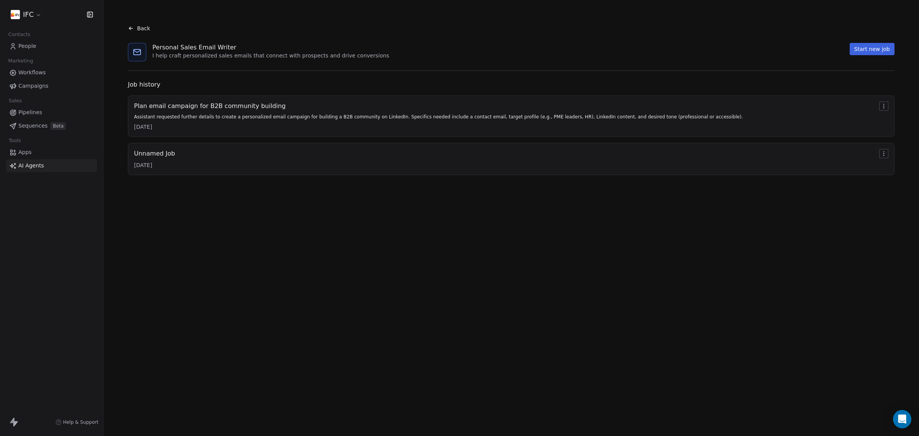
click at [188, 108] on div "Plan email campaign for B2B community building" at bounding box center [438, 106] width 609 height 9
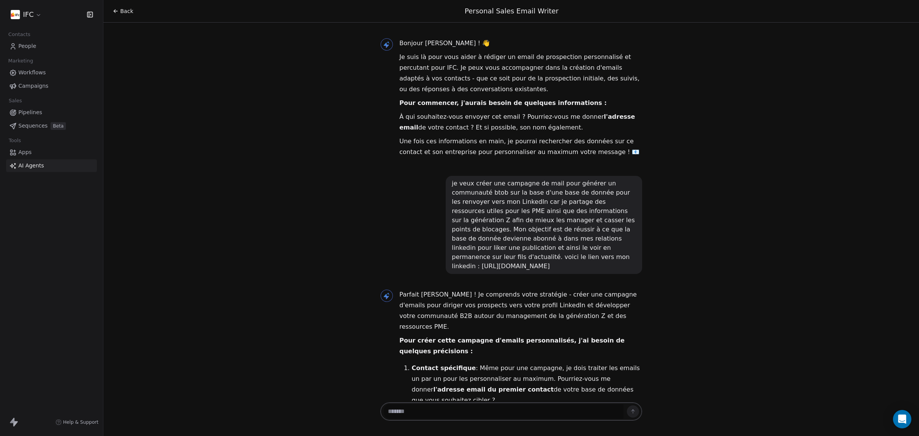
drag, startPoint x: 449, startPoint y: 184, endPoint x: 618, endPoint y: 254, distance: 182.9
click at [619, 257] on div "je veux créer une campagne de mail pour générer un communauté btob sur la base …" at bounding box center [544, 225] width 184 height 92
drag, startPoint x: 590, startPoint y: 231, endPoint x: 572, endPoint y: 236, distance: 19.2
click at [572, 236] on div "je veux créer une campagne de mail pour générer un communauté btob sur la base …" at bounding box center [544, 225] width 184 height 92
drag, startPoint x: 623, startPoint y: 259, endPoint x: 443, endPoint y: 187, distance: 193.3
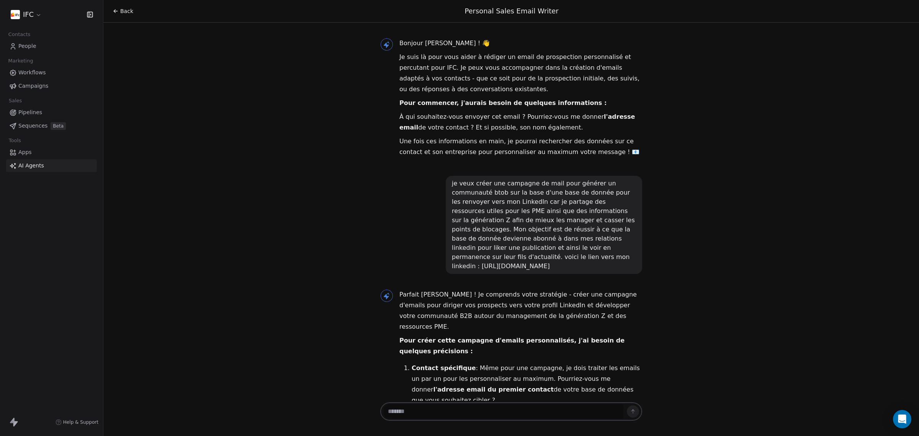
click at [446, 187] on div "je veux créer une campagne de mail pour générer un communauté btob sur la base …" at bounding box center [544, 225] width 197 height 98
copy div "je veux créer une campagne de mail pour générer un communauté btob sur la base …"
click at [248, 98] on div "Bonjour Mickaël ! 👋 Je suis là pour vous aider à rédiger un email de prospectio…" at bounding box center [511, 212] width 816 height 378
click at [121, 13] on span "Back" at bounding box center [126, 11] width 13 height 8
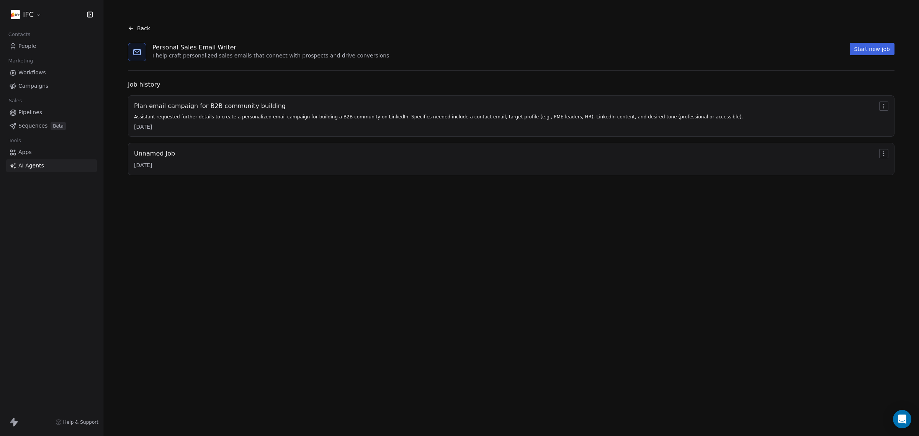
click at [136, 27] on div "Back" at bounding box center [139, 29] width 22 height 8
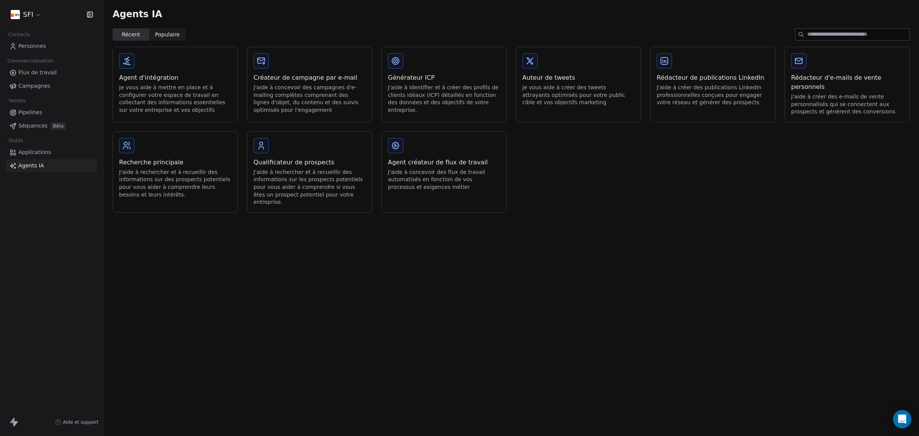
click at [621, 192] on div "Agent d'intégration Je vous aide à mettre en place et à configurer votre espace…" at bounding box center [512, 130] width 798 height 166
click at [349, 104] on div "J'aide à concevoir des campagnes d'e-mailing complètes comprenant des lignes d'…" at bounding box center [310, 99] width 112 height 30
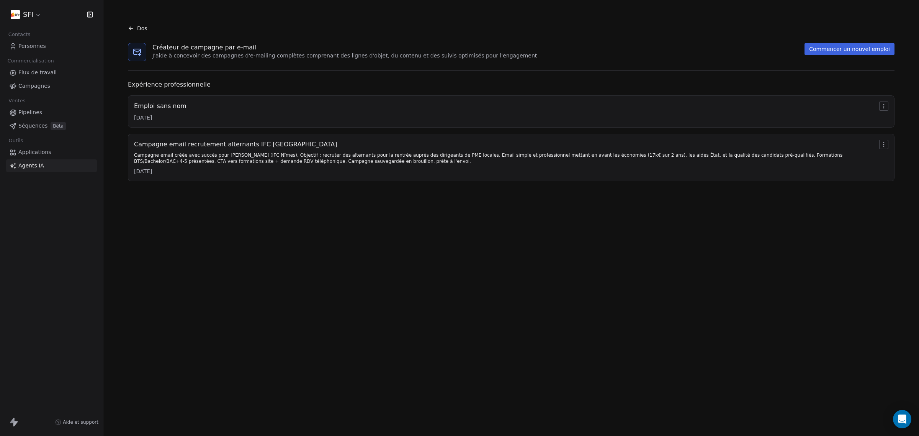
click at [834, 53] on button "Commencer un nouvel emploi" at bounding box center [850, 49] width 90 height 12
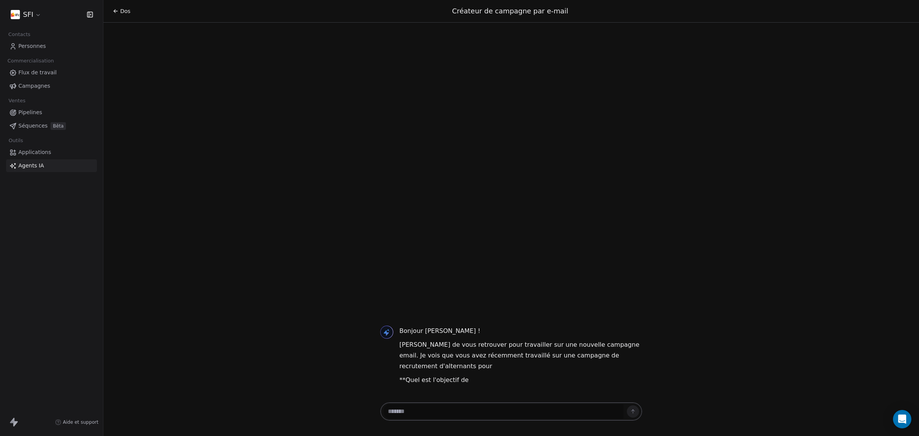
paste textarea "**********"
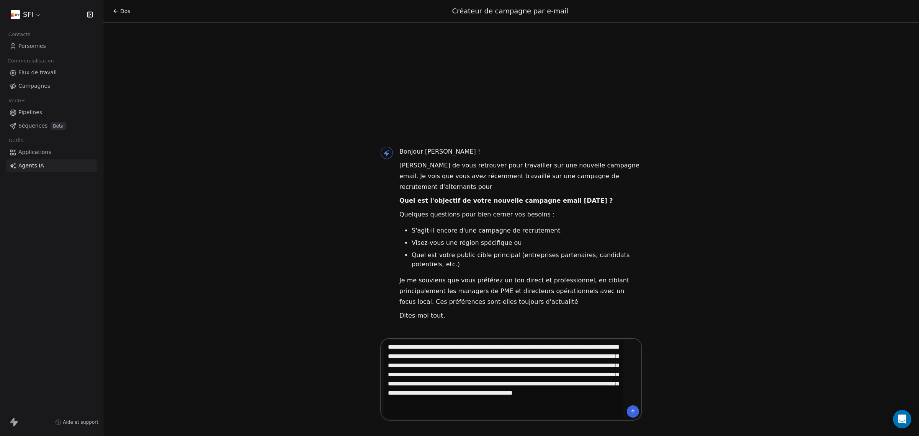
type textarea "**********"
click at [632, 406] on button at bounding box center [633, 411] width 12 height 12
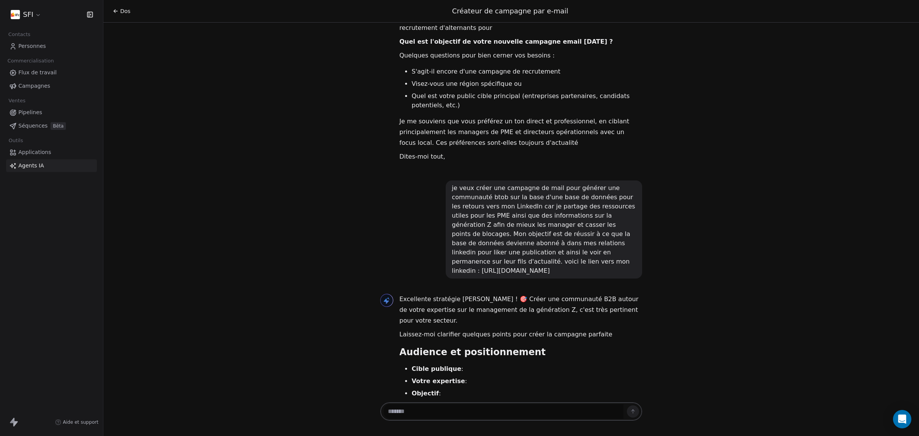
scroll to position [69, 0]
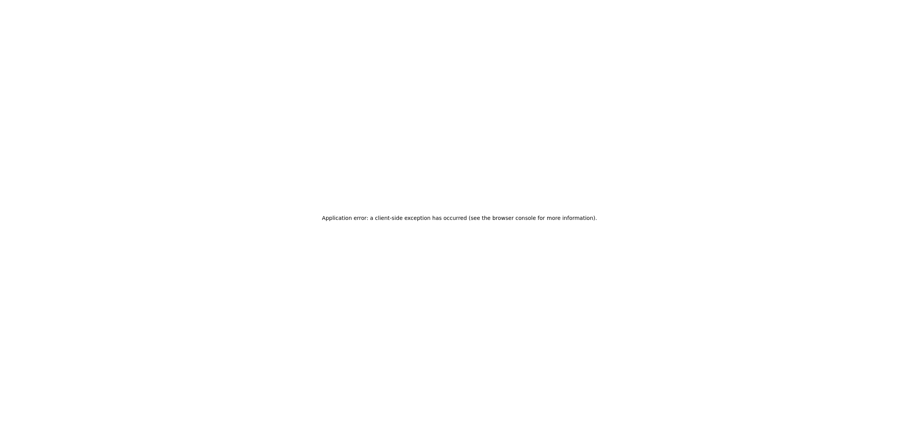
click at [216, 34] on div "Application error: a client-side exception has occurred (see the browser consol…" at bounding box center [459, 218] width 919 height 436
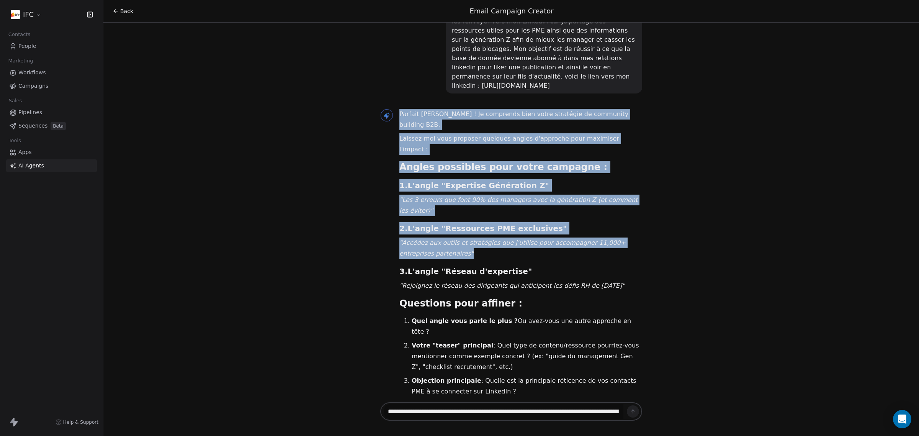
click at [391, 178] on div "Parfait [PERSON_NAME] ! Je comprends bien votre stratégie de community building…" at bounding box center [511, 280] width 262 height 343
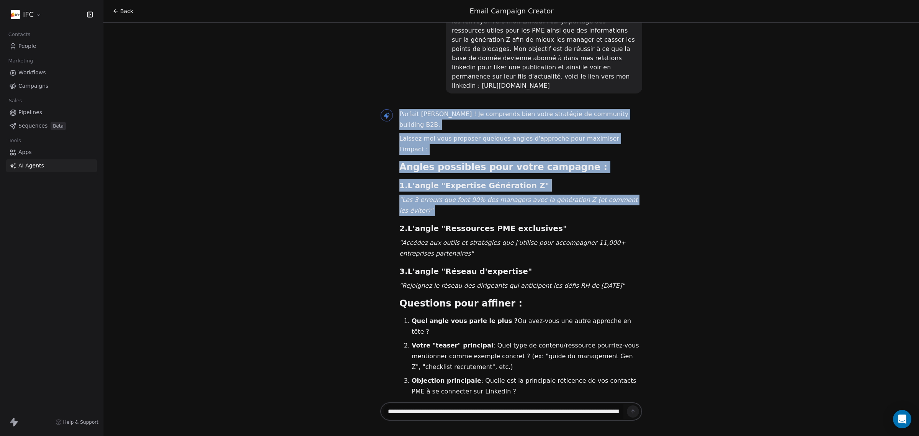
click at [396, 176] on div "Parfait [PERSON_NAME] ! Je comprends bien votre stratégie de community building…" at bounding box center [511, 280] width 262 height 343
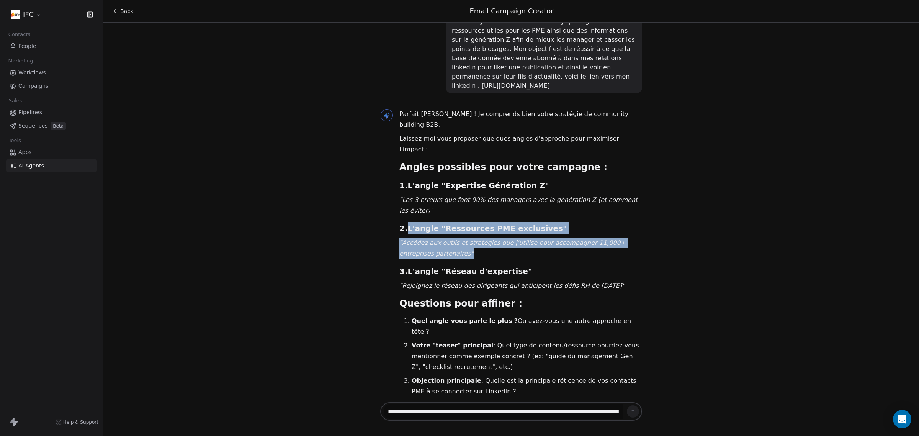
drag, startPoint x: 403, startPoint y: 175, endPoint x: 428, endPoint y: 201, distance: 36.6
click at [428, 201] on div "Parfait [PERSON_NAME] ! Je comprends bien votre stratégie de community building…" at bounding box center [521, 279] width 243 height 340
copy div "L'angle "Ressources PME exclusives" "Accédez aux outils et stratégies que j'uti…"
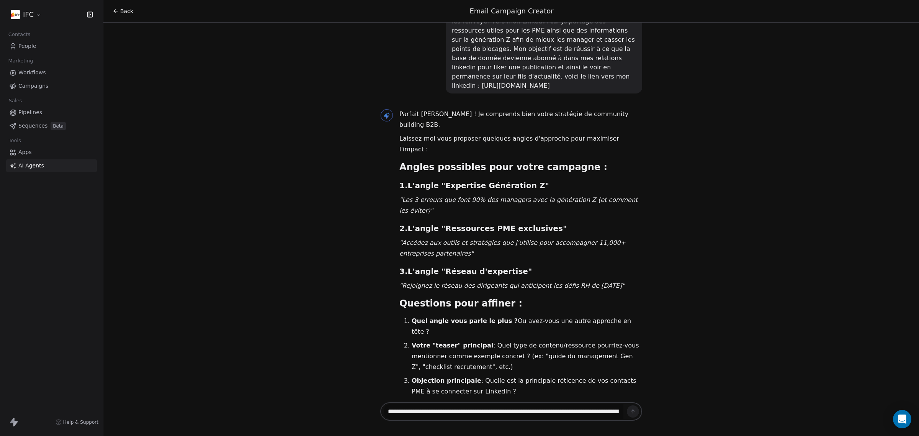
click at [606, 280] on p ""Rejoignez le réseau des dirigeants qui anticipent les défis RH de [DATE]"" at bounding box center [521, 285] width 243 height 11
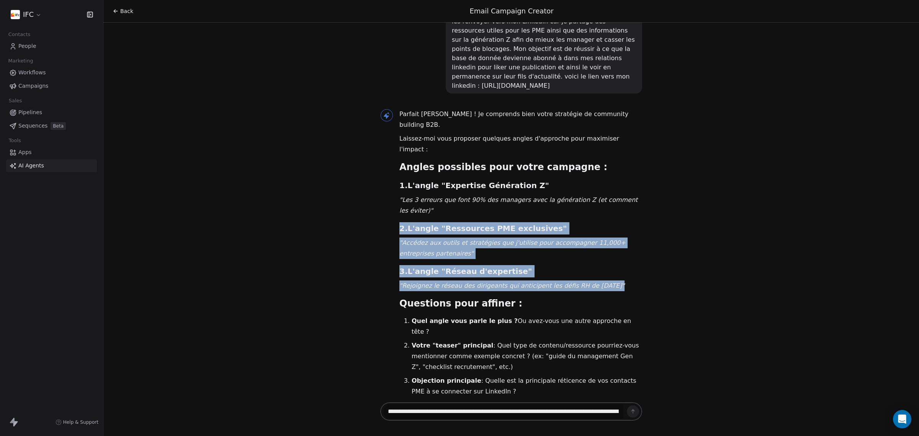
drag, startPoint x: 595, startPoint y: 231, endPoint x: 397, endPoint y: 176, distance: 205.0
click at [400, 176] on div "Parfait [PERSON_NAME] ! Je comprends bien votre stratégie de community building…" at bounding box center [521, 279] width 243 height 340
copy div "2. L'angle "Ressources PME exclusives" "Accédez aux outils et stratégies que j'…"
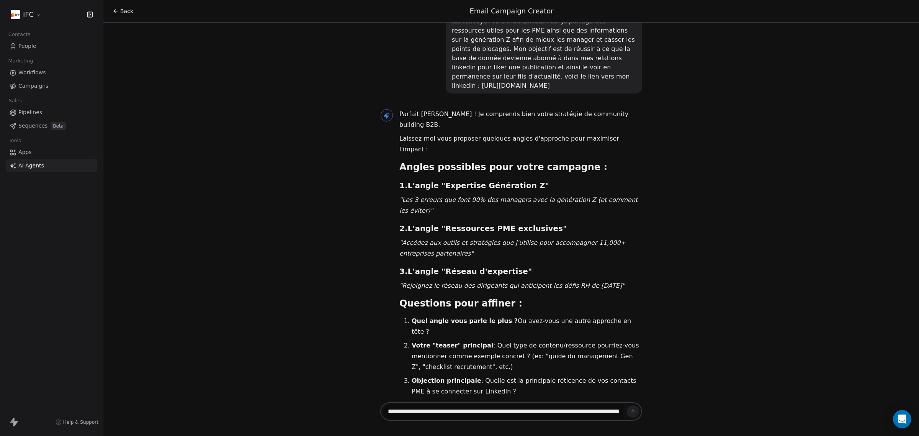
click at [488, 414] on textarea "**********" at bounding box center [504, 411] width 240 height 15
paste textarea "**********"
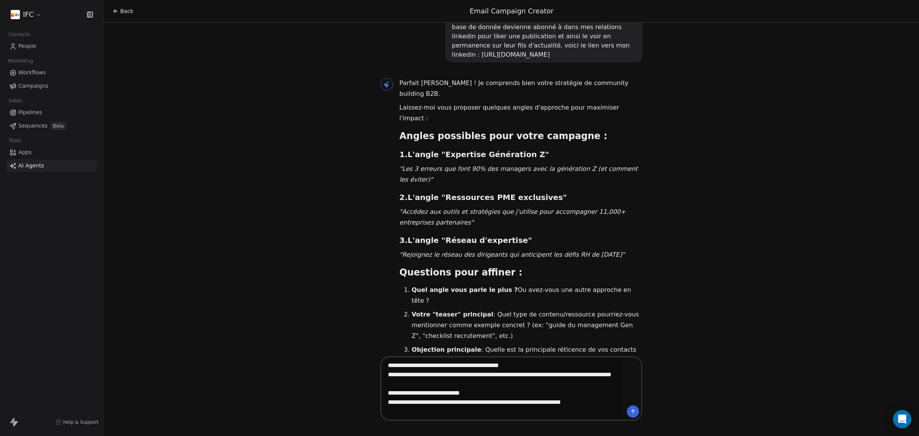
scroll to position [46, 0]
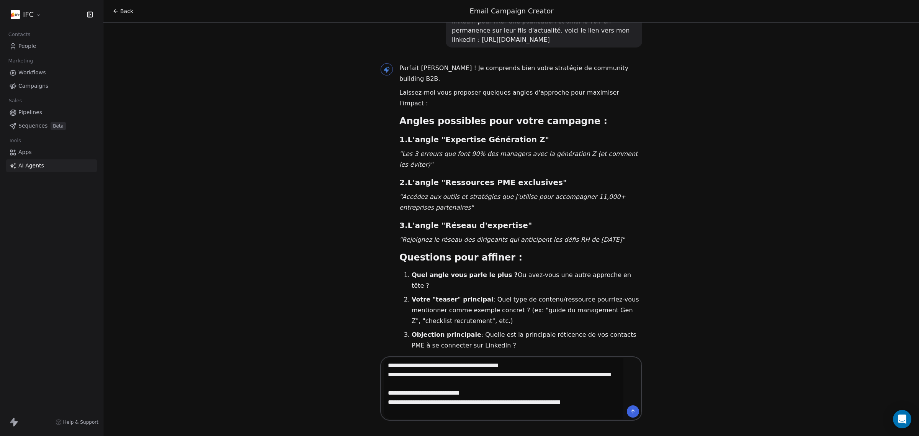
click at [486, 329] on p "Objection principale : Quelle est la principale réticence de vos contacts PME à…" at bounding box center [527, 339] width 231 height 21
click at [528, 294] on p "Votre "teaser" principal : Quel type de contenu/ressource pourriez-vous mention…" at bounding box center [527, 310] width 231 height 32
drag, startPoint x: 513, startPoint y: 246, endPoint x: 516, endPoint y: 255, distance: 9.3
click at [516, 294] on p "Votre "teaser" principal : Quel type de contenu/ressource pourriez-vous mention…" at bounding box center [527, 310] width 231 height 32
copy p "(ex: "guide du management Gen Z", "checklist recrutement", etc.)"
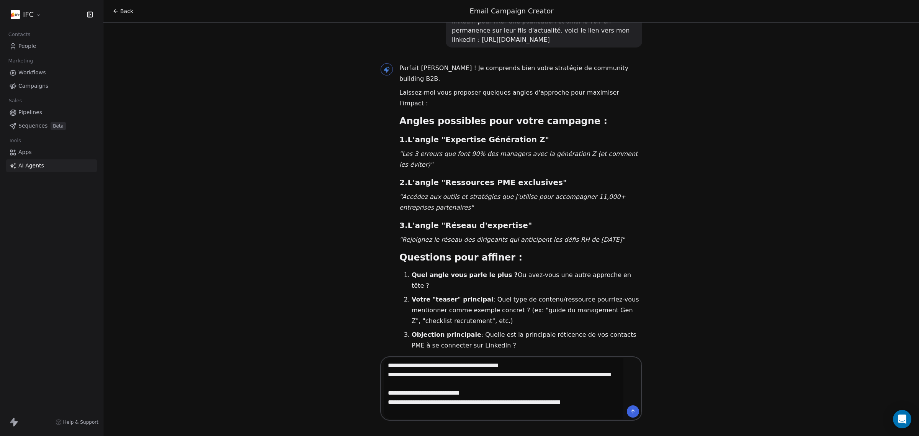
click at [598, 414] on textarea "**********" at bounding box center [504, 388] width 240 height 61
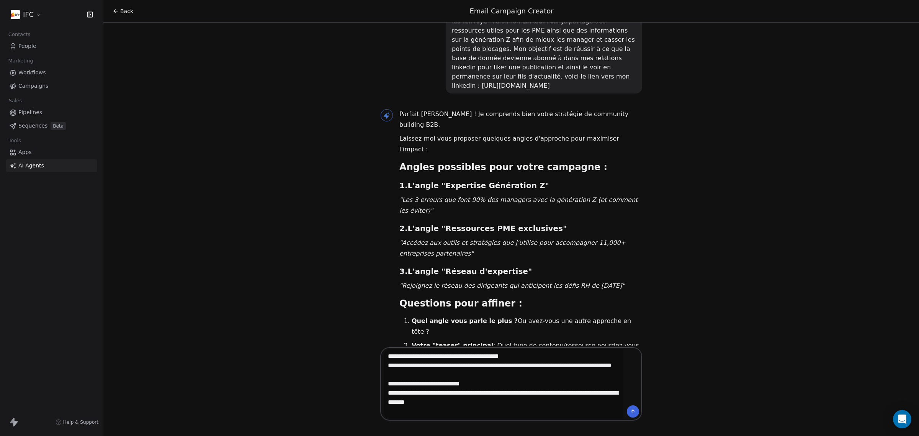
paste textarea "**********"
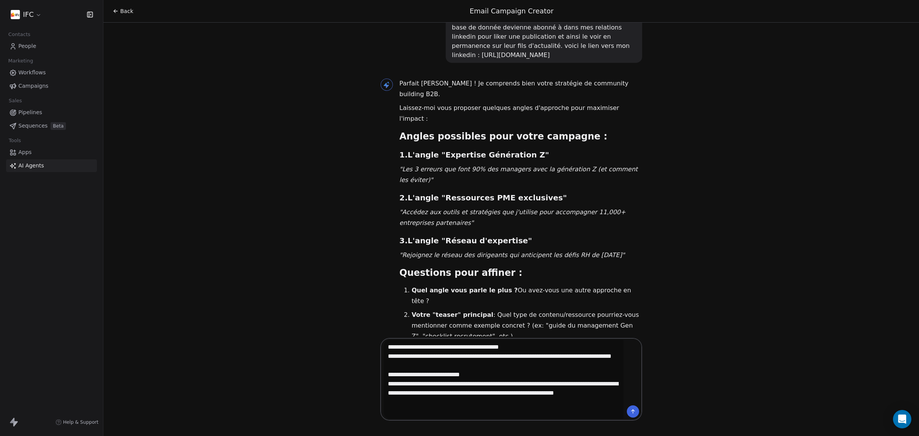
scroll to position [64, 0]
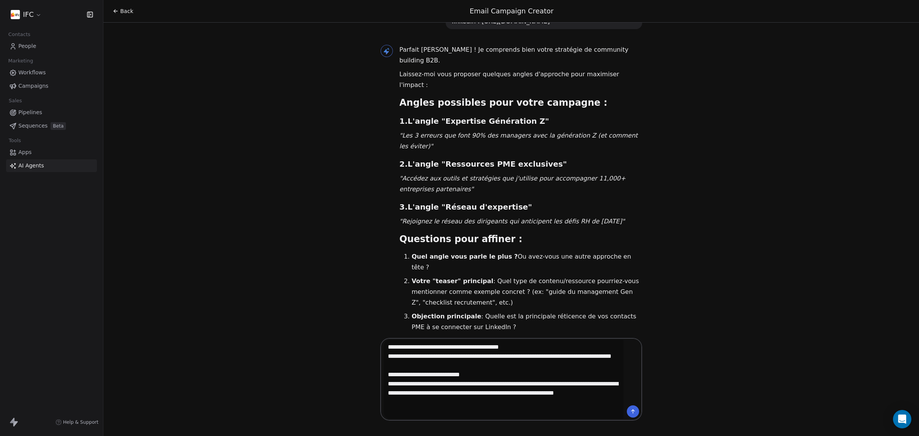
click at [454, 412] on textarea "**********" at bounding box center [504, 379] width 240 height 79
click at [487, 418] on textarea "**********" at bounding box center [504, 379] width 240 height 79
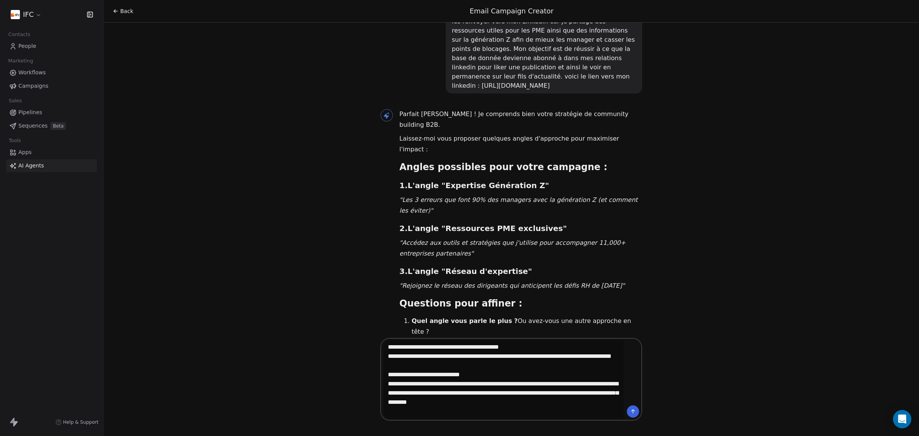
click at [543, 415] on textarea "**********" at bounding box center [504, 379] width 240 height 79
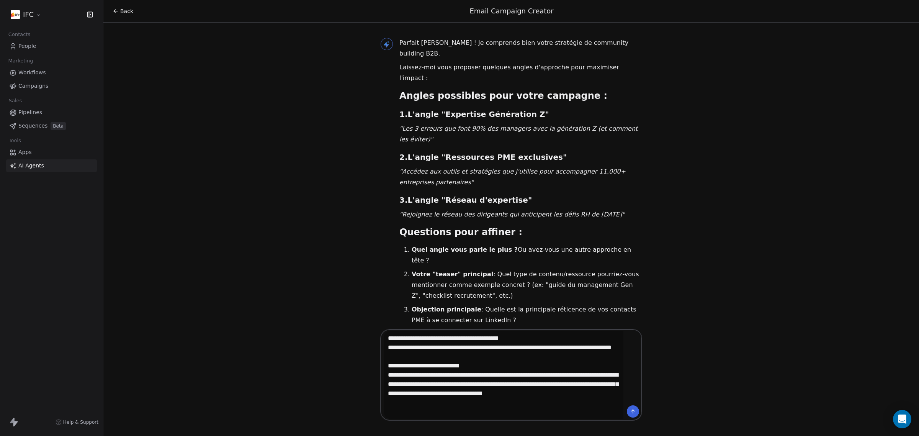
scroll to position [74, 0]
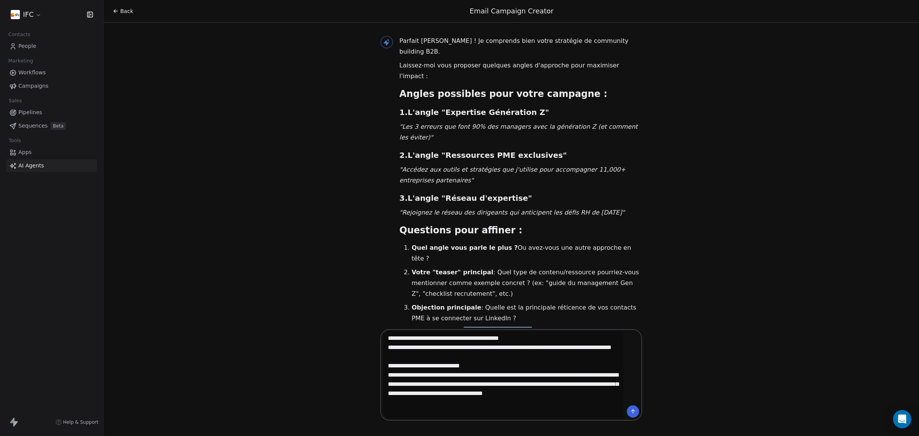
drag, startPoint x: 509, startPoint y: 267, endPoint x: 448, endPoint y: 267, distance: 61.3
click at [448, 327] on p "Style d'email : Format simple et direct (comme vos précédentes campagnes) ou de…" at bounding box center [527, 337] width 231 height 21
drag, startPoint x: 512, startPoint y: 267, endPoint x: 448, endPoint y: 267, distance: 63.6
click at [448, 327] on p "Style d'email : Format simple et direct (comme vos précédentes campagnes) ou de…" at bounding box center [527, 337] width 231 height 21
copy p "Format simple et direct"
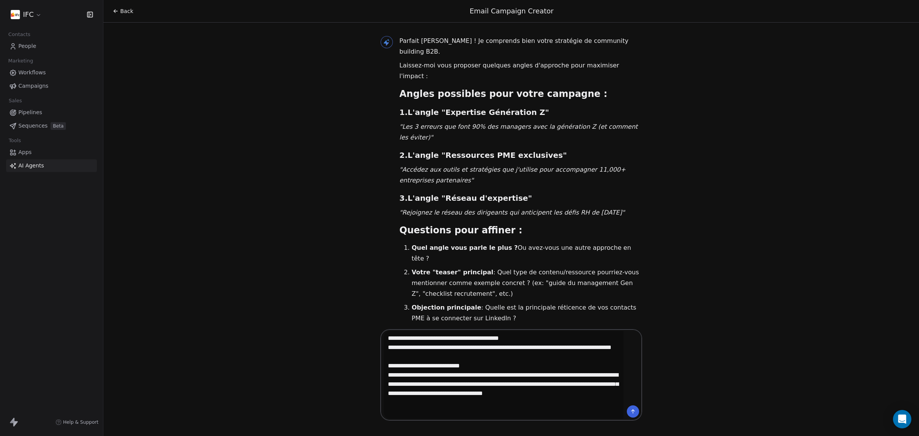
click at [414, 410] on textarea "**********" at bounding box center [504, 375] width 240 height 88
paste textarea "**********"
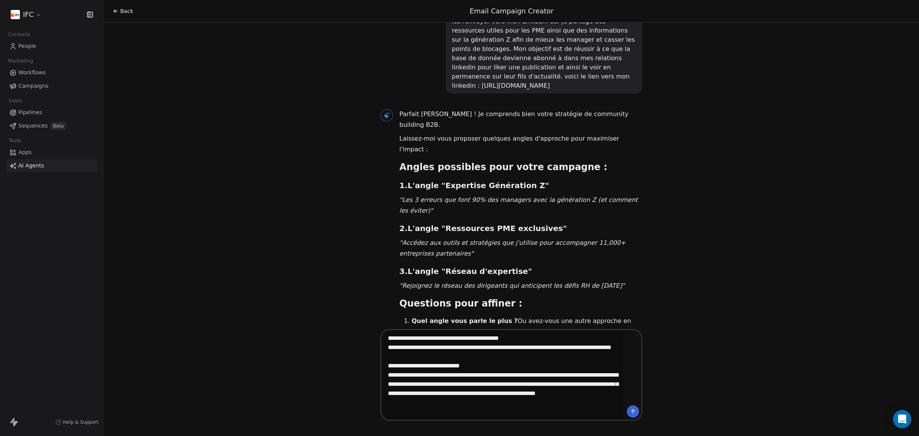
click at [474, 413] on textarea "**********" at bounding box center [504, 375] width 240 height 88
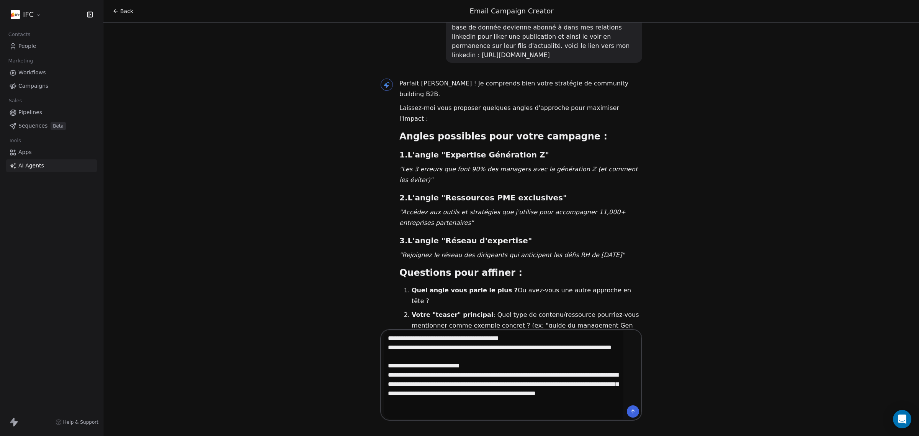
scroll to position [74, 0]
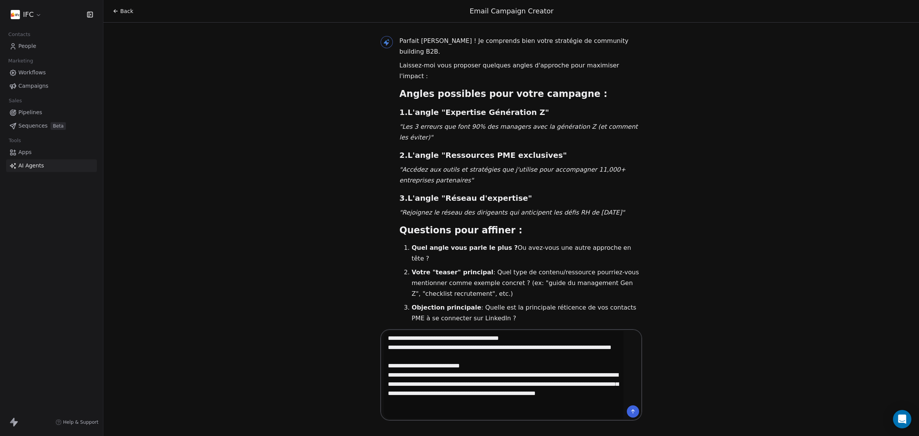
type textarea "**********"
click at [634, 411] on icon at bounding box center [633, 411] width 6 height 6
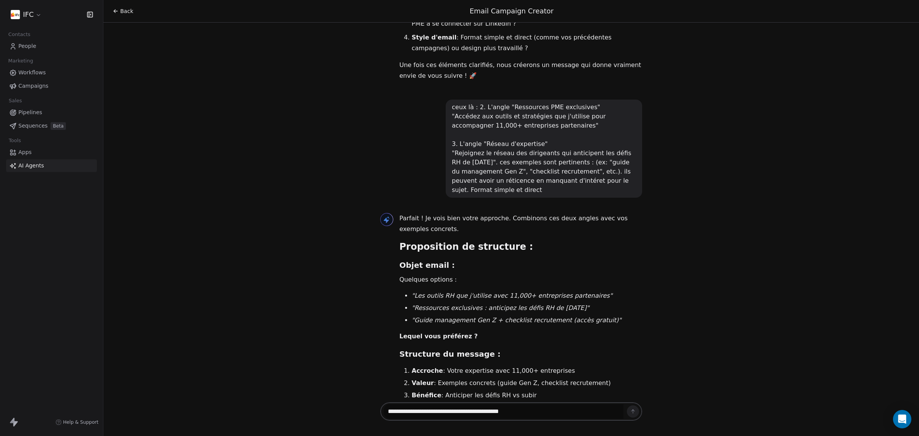
scroll to position [605, 0]
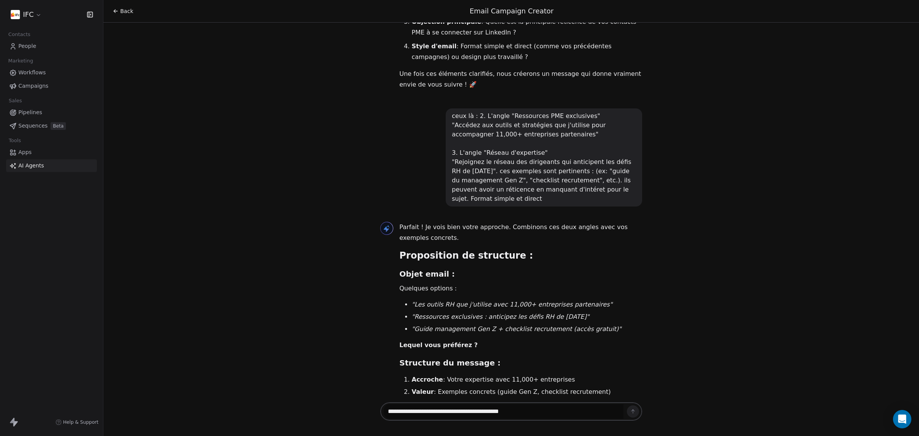
click at [511, 313] on em ""Ressources exclusives : anticipez les défis RH de [DATE]"" at bounding box center [501, 316] width 178 height 7
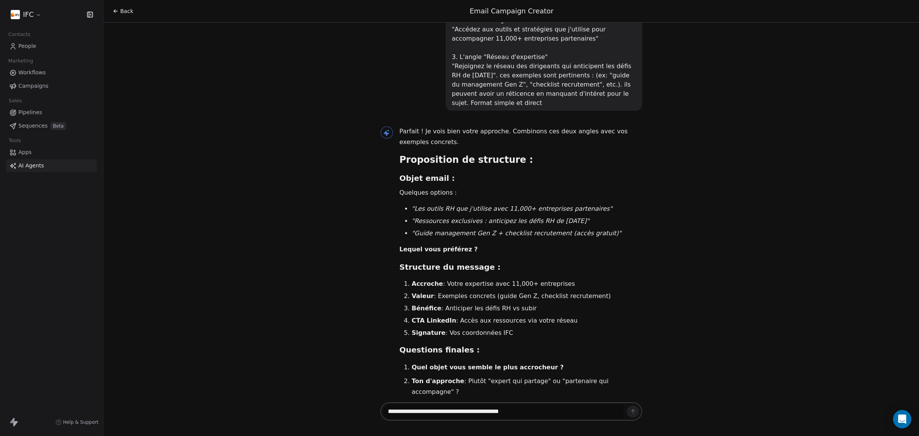
scroll to position [726, 0]
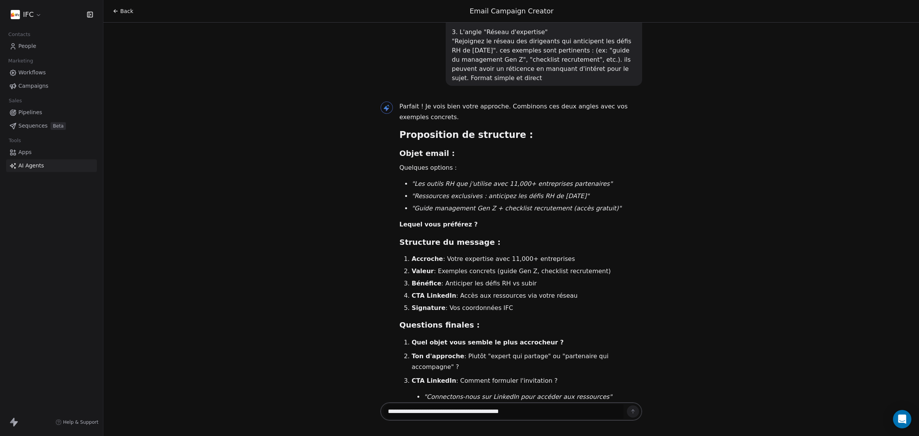
click at [462, 254] on ol "Accroche : Votre expertise avec 11,000+ entreprises Valeur : Exemples concrets …" at bounding box center [521, 283] width 243 height 58
click at [483, 279] on li "Bénéfice : Anticiper les défis RH vs subir" at bounding box center [527, 283] width 231 height 9
click at [503, 303] on li "Signature : Vos coordonnées IFC" at bounding box center [527, 307] width 231 height 9
click at [436, 292] on strong "CTA LinkedIn" at bounding box center [434, 295] width 44 height 7
drag, startPoint x: 557, startPoint y: 232, endPoint x: 464, endPoint y: 227, distance: 92.8
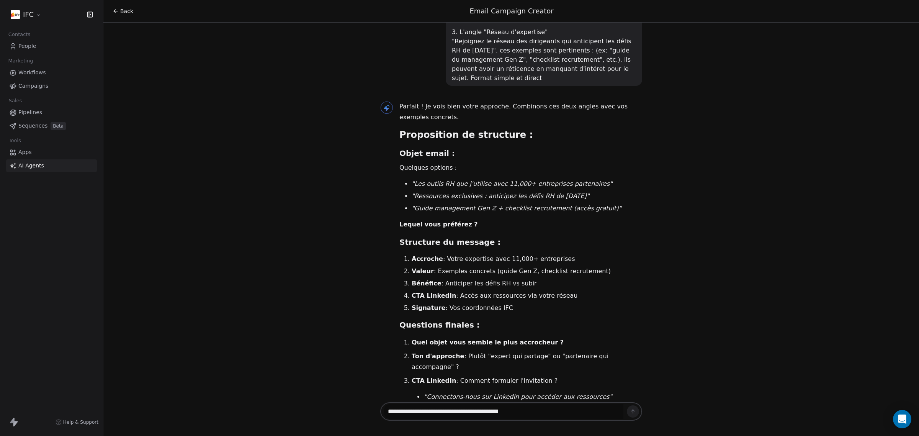
click at [464, 254] on ol "Accroche : Votre expertise avec 11,000+ entreprises Valeur : Exemples concrets …" at bounding box center [521, 283] width 243 height 58
click at [465, 291] on li "CTA LinkedIn : Accès aux ressources via votre réseau" at bounding box center [527, 295] width 231 height 9
click at [439, 292] on strong "CTA LinkedIn" at bounding box center [434, 295] width 44 height 7
click at [532, 291] on li "CTA LinkedIn : Accès aux ressources via votre réseau" at bounding box center [527, 295] width 231 height 9
click at [524, 337] on ol "Quel objet vous semble le plus accrocheur ? Ton d'approche : Plutôt "expert qui…" at bounding box center [521, 390] width 243 height 106
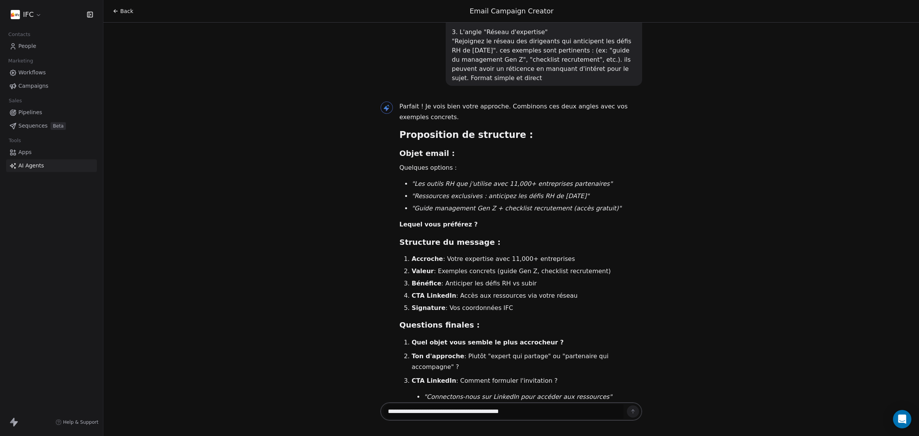
click at [548, 291] on li "CTA LinkedIn : Accès aux ressources via votre réseau" at bounding box center [527, 295] width 231 height 9
drag, startPoint x: 558, startPoint y: 234, endPoint x: 453, endPoint y: 233, distance: 105.0
click at [453, 291] on li "CTA LinkedIn : Accès aux ressources via votre réseau" at bounding box center [527, 295] width 231 height 9
click at [485, 319] on h3 "Questions finales :" at bounding box center [521, 325] width 243 height 12
drag, startPoint x: 451, startPoint y: 231, endPoint x: 549, endPoint y: 236, distance: 98.2
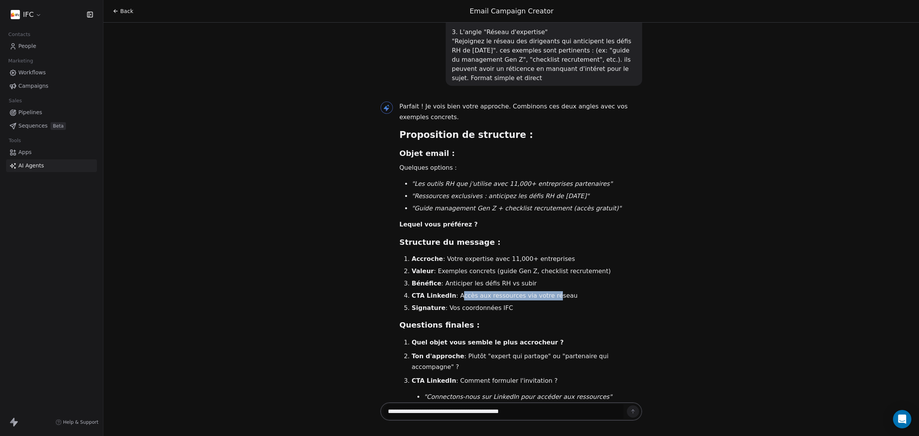
click at [543, 291] on li "CTA LinkedIn : Accès aux ressources via votre réseau" at bounding box center [527, 295] width 231 height 9
click at [565, 254] on ol "Accroche : Votre expertise avec 11,000+ entreprises Valeur : Exemples concrets …" at bounding box center [521, 283] width 243 height 58
drag, startPoint x: 559, startPoint y: 231, endPoint x: 455, endPoint y: 234, distance: 103.5
click at [455, 291] on li "CTA LinkedIn : Accès aux ressources via votre réseau" at bounding box center [527, 295] width 231 height 9
click at [493, 351] on p "Ton d'approche : Plutôt "expert qui partage" ou "partenaire qui accompagne" ?" at bounding box center [527, 361] width 231 height 21
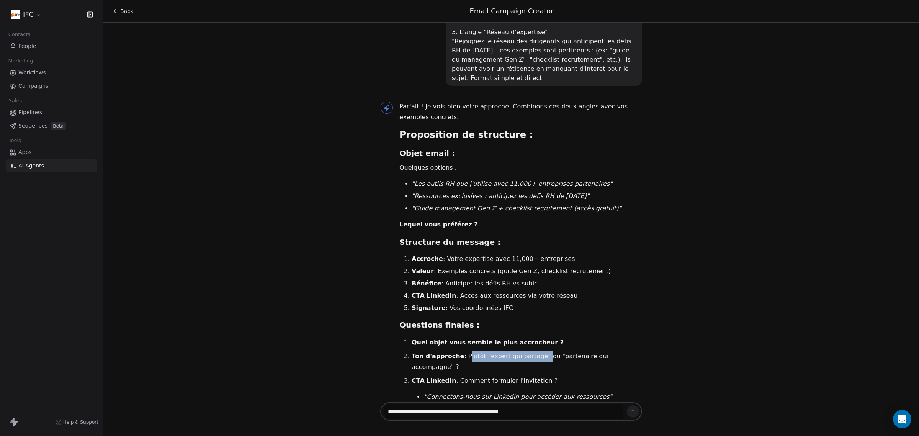
drag, startPoint x: 533, startPoint y: 293, endPoint x: 460, endPoint y: 293, distance: 73.2
click at [460, 351] on p "Ton d'approche : Plutôt "expert qui partage" ou "partenaire qui accompagne" ?" at bounding box center [527, 361] width 231 height 21
copy p "Plutôt "expert qui partage""
click at [472, 413] on textarea at bounding box center [504, 411] width 240 height 15
paste textarea "**********"
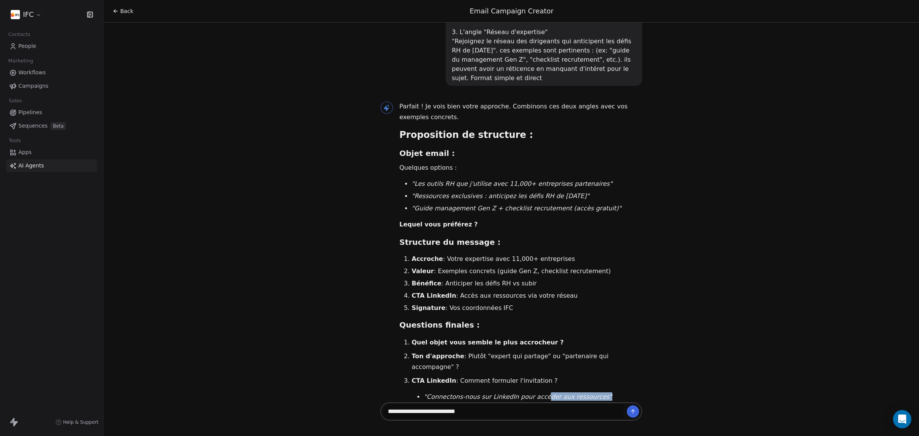
drag, startPoint x: 583, startPoint y: 322, endPoint x: 531, endPoint y: 323, distance: 52.1
click at [531, 393] on em ""Connectons-nous sur LinkedIn pour accéder aux ressources"" at bounding box center [518, 396] width 188 height 7
click at [547, 393] on em ""Connectons-nous sur LinkedIn pour accéder aux ressources"" at bounding box center [518, 396] width 188 height 7
drag, startPoint x: 581, startPoint y: 323, endPoint x: 422, endPoint y: 323, distance: 158.6
click at [424, 393] on em ""Connectons-nous sur LinkedIn pour accéder aux ressources"" at bounding box center [518, 396] width 188 height 7
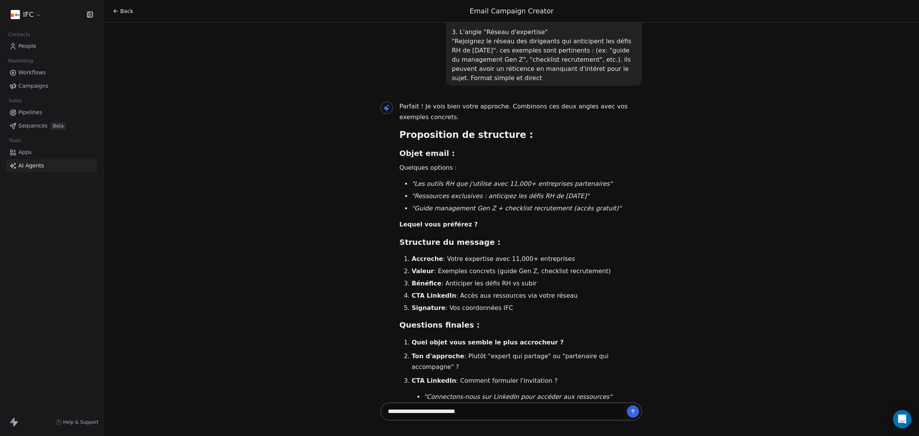
click at [569, 405] on em ""Rejoignez mon réseau LinkedIn pour recevoir ces outils"" at bounding box center [511, 408] width 175 height 7
drag, startPoint x: 570, startPoint y: 338, endPoint x: 424, endPoint y: 334, distance: 146.4
click at [424, 405] on em ""Rejoignez mon réseau LinkedIn pour recevoir ces outils"" at bounding box center [511, 408] width 175 height 7
click at [489, 411] on textarea "**********" at bounding box center [504, 411] width 240 height 15
drag, startPoint x: 534, startPoint y: 322, endPoint x: 422, endPoint y: 325, distance: 111.9
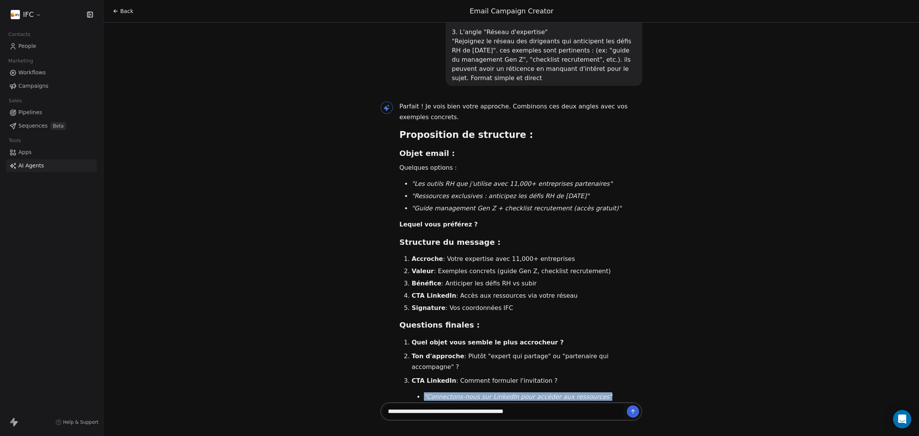
click at [424, 392] on li ""Connectons-nous sur LinkedIn pour accéder aux ressources"" at bounding box center [533, 396] width 218 height 9
copy em ""Connectons-nous sur LinkedIn pour accéder aux ressources""
click at [539, 411] on textarea "**********" at bounding box center [504, 411] width 240 height 15
paste textarea "**********"
click at [516, 401] on textarea "**********" at bounding box center [504, 407] width 240 height 24
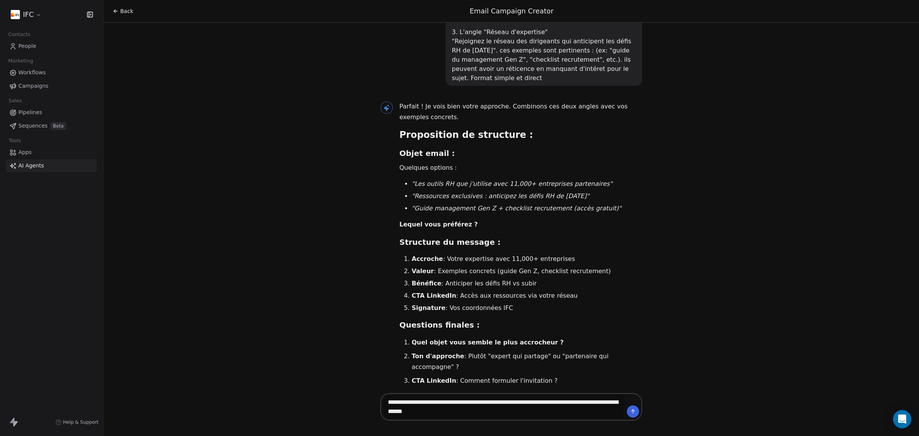
scroll to position [10, 0]
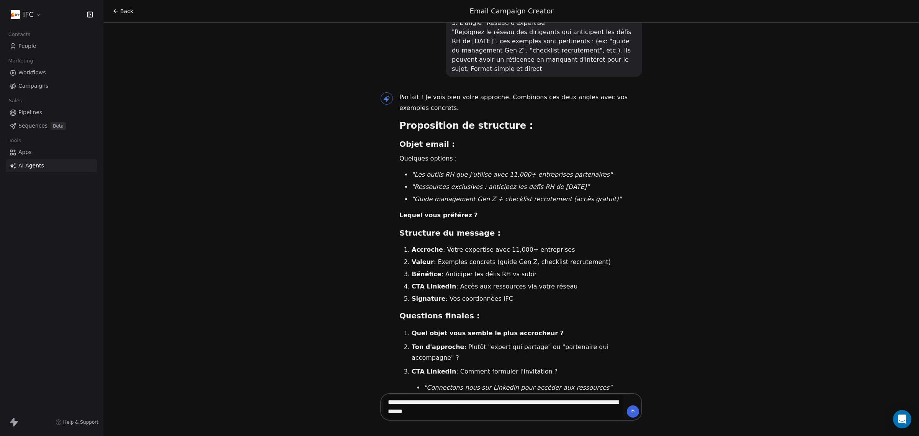
click at [534, 406] on textarea "**********" at bounding box center [504, 407] width 240 height 24
click at [535, 414] on textarea "**********" at bounding box center [504, 407] width 240 height 24
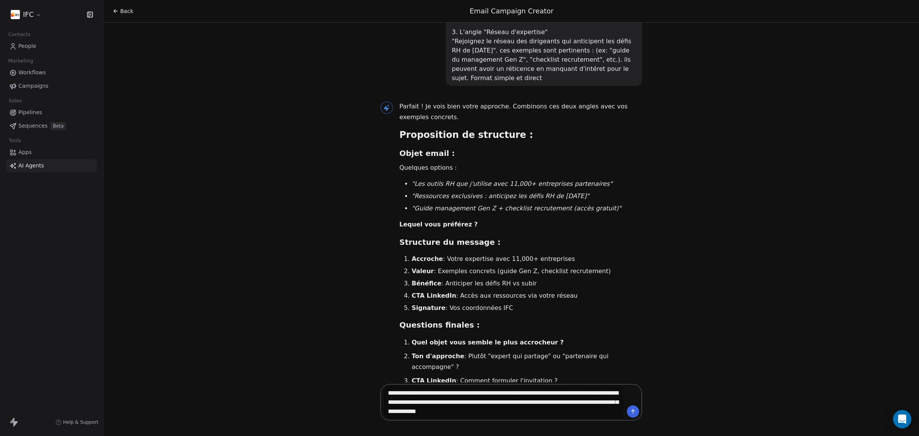
click at [533, 414] on textarea "**********" at bounding box center [504, 402] width 240 height 33
click at [586, 414] on textarea "**********" at bounding box center [504, 402] width 240 height 33
paste textarea "**********"
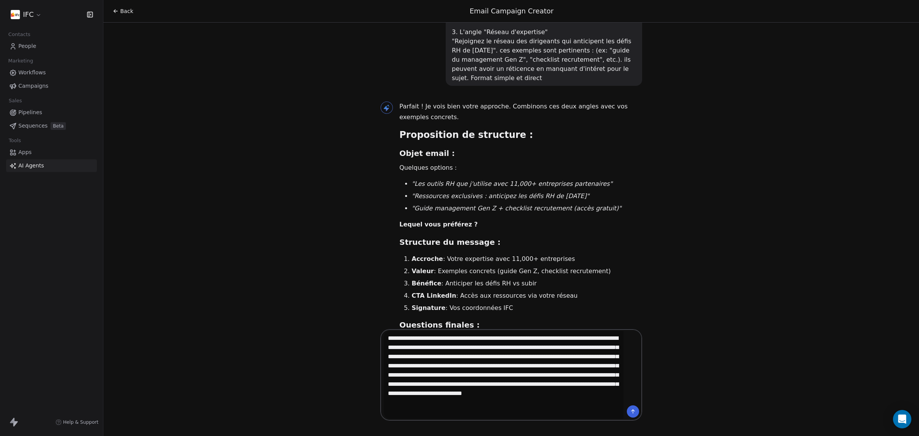
drag, startPoint x: 516, startPoint y: 414, endPoint x: 385, endPoint y: 369, distance: 139.1
click at [385, 369] on textarea "**********" at bounding box center [504, 375] width 240 height 88
paste textarea
type textarea "**********"
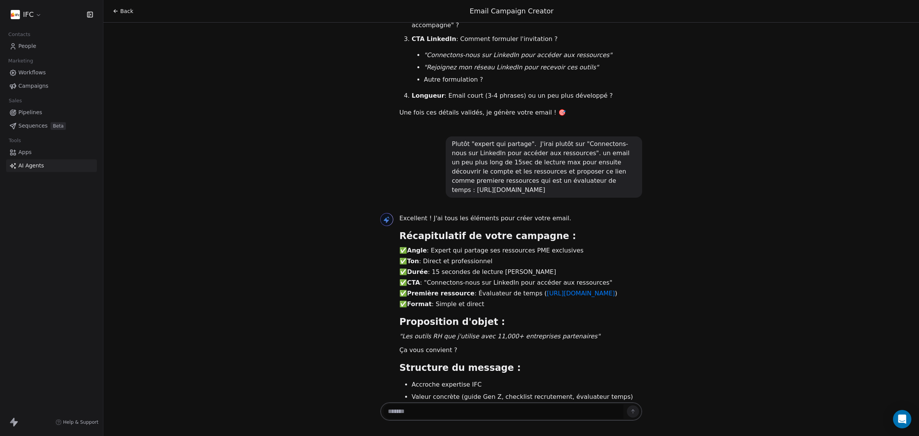
scroll to position [1067, 0]
click at [541, 409] on textarea at bounding box center [504, 411] width 240 height 15
type textarea "***"
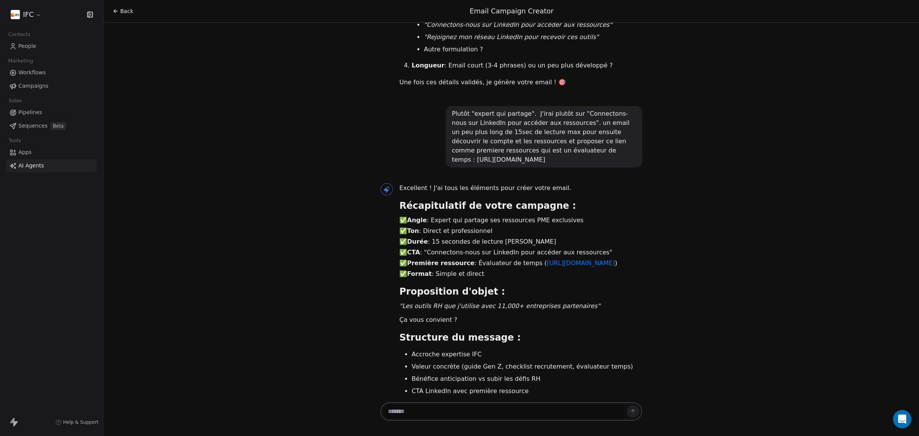
scroll to position [1127, 0]
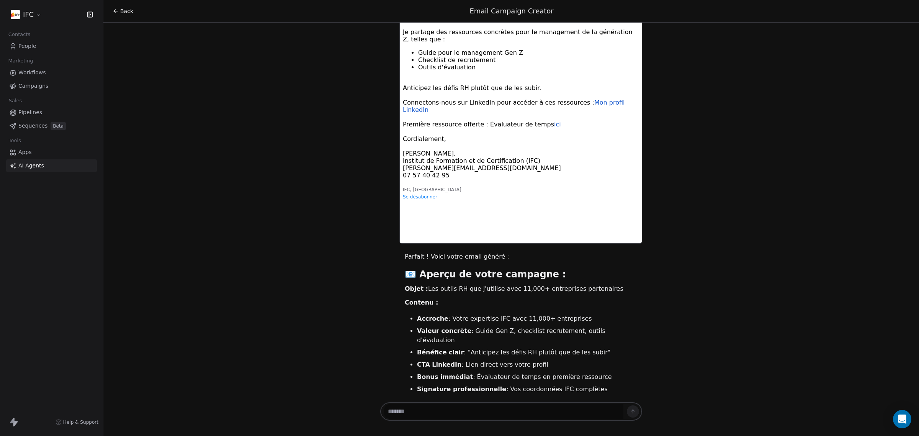
scroll to position [1661, 0]
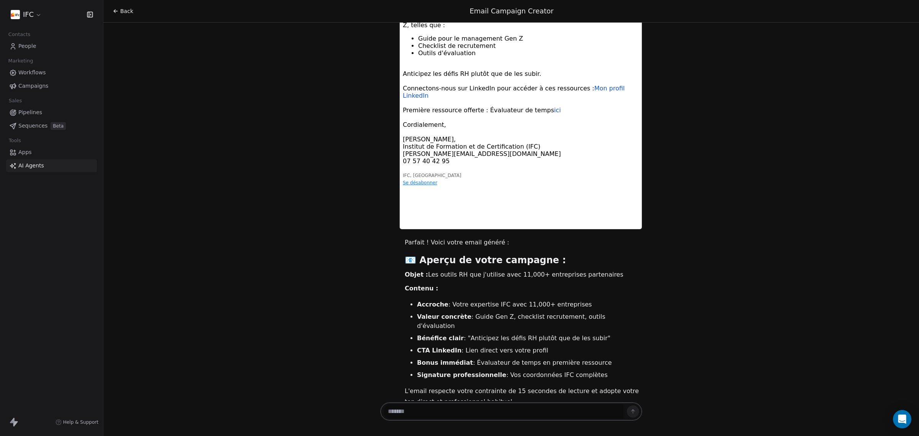
click at [508, 346] on li "CTA LinkedIn : Lien direct vers votre profil" at bounding box center [529, 350] width 225 height 9
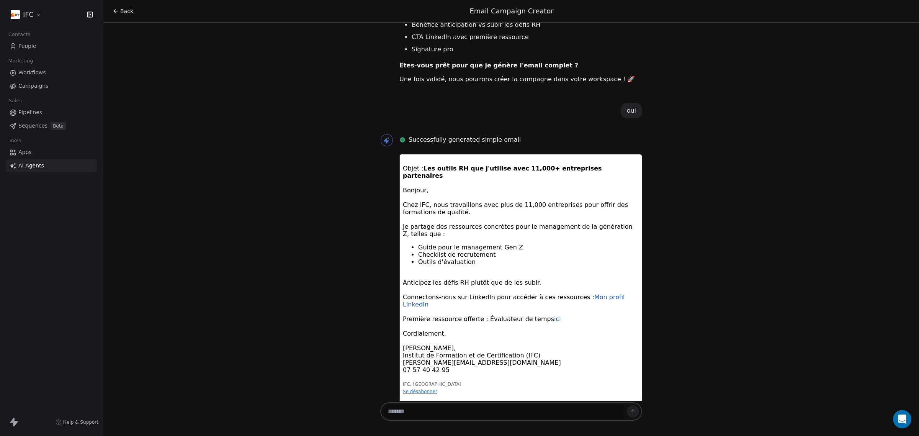
scroll to position [1469, 0]
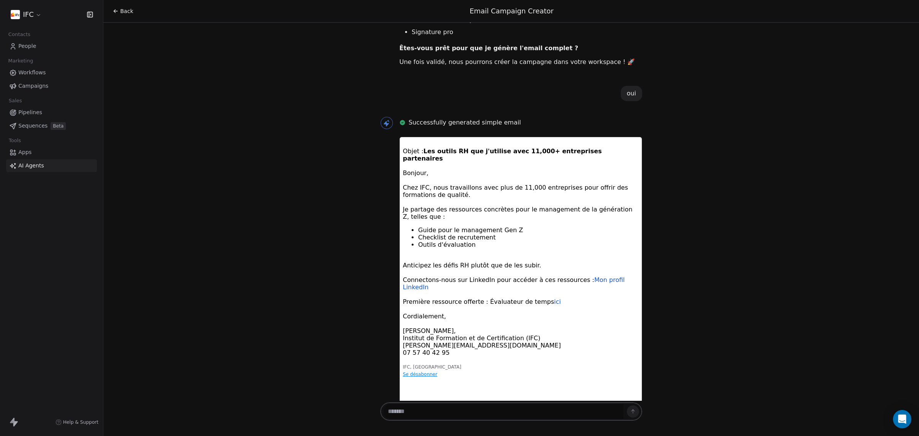
click at [494, 238] on div "Checklist de recrutement" at bounding box center [528, 237] width 221 height 7
click at [493, 237] on div "Checklist de recrutement" at bounding box center [528, 237] width 221 height 7
click at [529, 238] on div "Checklist de recrutement" at bounding box center [528, 237] width 221 height 7
click at [523, 241] on div "Checklist de recrutement" at bounding box center [528, 237] width 221 height 7
click at [477, 241] on div "Checklist de recrutement" at bounding box center [528, 237] width 221 height 7
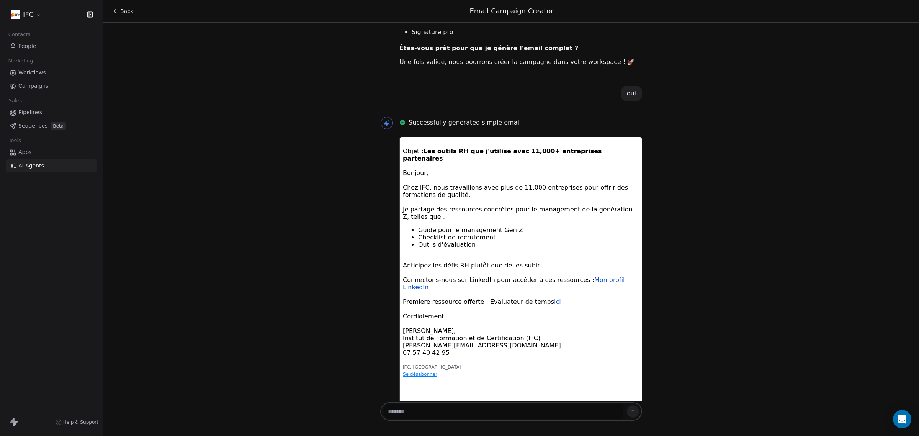
click at [496, 260] on div at bounding box center [521, 257] width 236 height 7
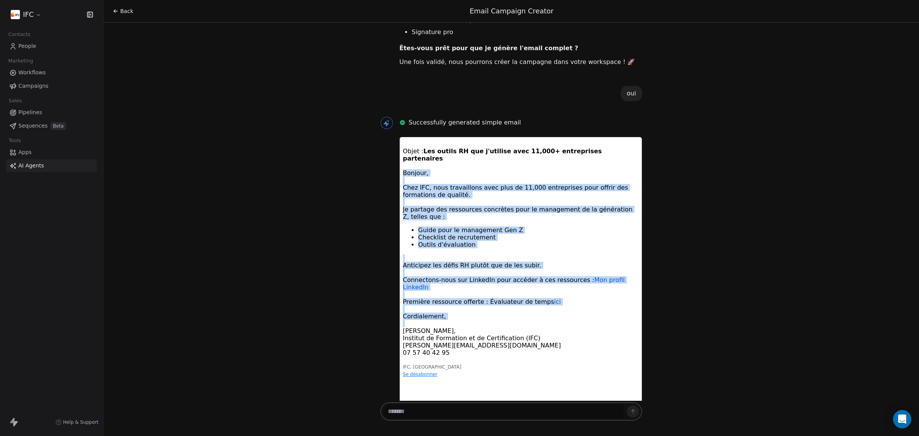
drag, startPoint x: 404, startPoint y: 167, endPoint x: 566, endPoint y: 330, distance: 229.7
click at [566, 330] on div "Objet : Les outils RH que j'utilise avec 11,000+ entreprises partenaires Bonjou…" at bounding box center [521, 261] width 236 height 243
copy div "Bonjour, Chez IFC, nous travaillons avec plus de 11,000 entreprises pour offrir…"
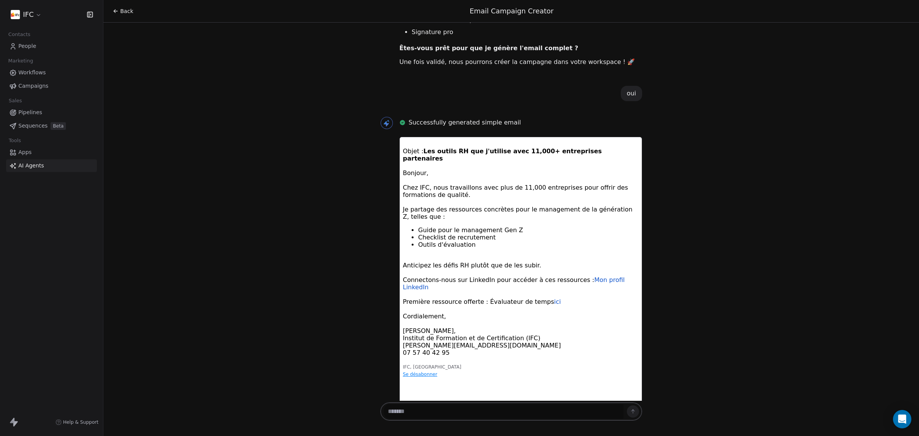
click at [503, 337] on div "Mickaël BAERT, Institut de Formation et de Certification (IFC) m.baert@ifc.fr 0…" at bounding box center [521, 341] width 236 height 29
click at [250, 109] on div "Bonjour Mickaël ! 👋 Ravi de vous retrouver pour travailler sur une nouvelle cam…" at bounding box center [511, 212] width 816 height 378
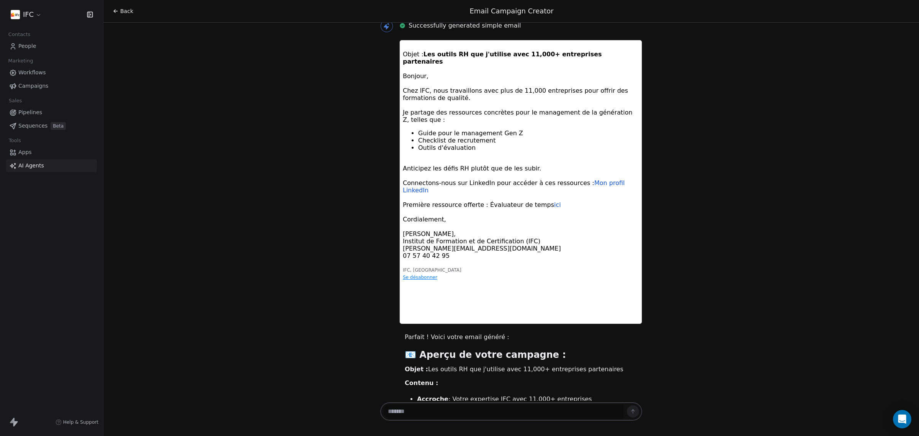
scroll to position [1660, 0]
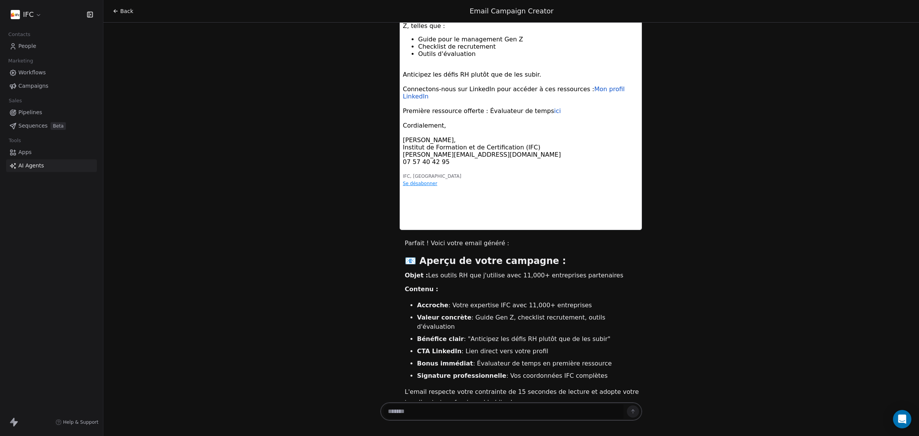
click at [489, 416] on textarea at bounding box center [504, 411] width 240 height 15
type textarea "***"
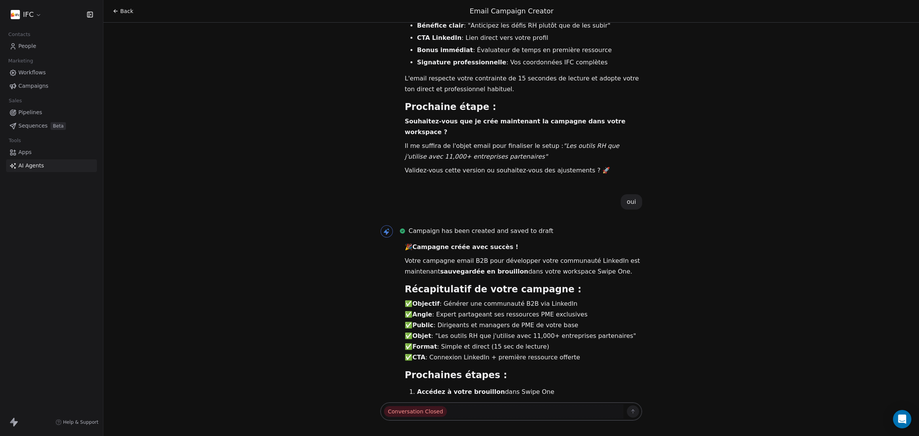
scroll to position [1973, 0]
click at [431, 410] on span "Conversation Closed" at bounding box center [415, 411] width 63 height 11
click at [449, 425] on strong "Suivez les connexions LinkedIn" at bounding box center [470, 428] width 107 height 7
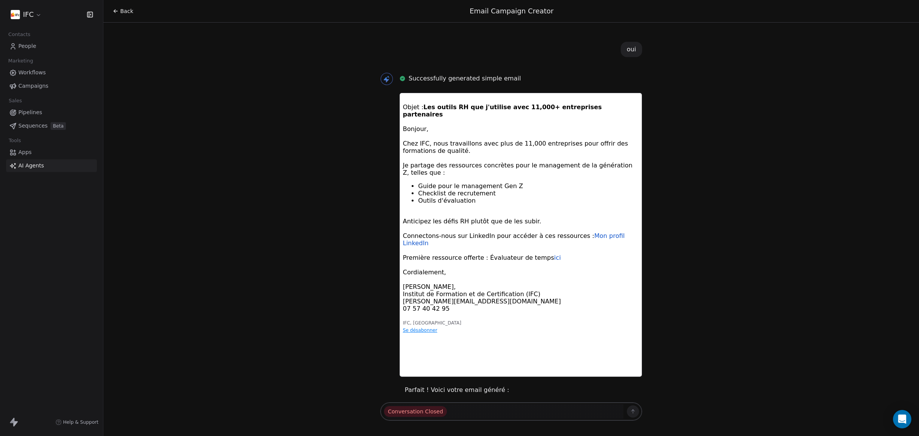
scroll to position [1494, 0]
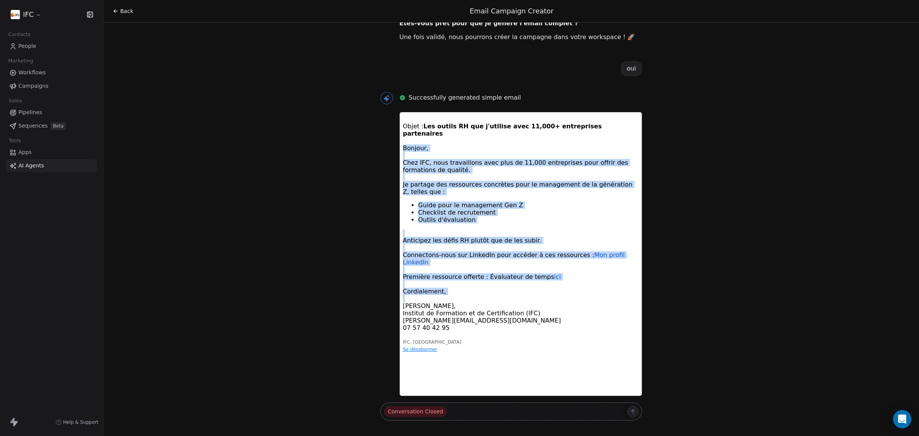
drag, startPoint x: 404, startPoint y: 141, endPoint x: 477, endPoint y: 301, distance: 176.2
click at [477, 301] on div "Objet : Les outils RH que j'utilise avec 11,000+ entreprises partenaires Bonjou…" at bounding box center [521, 236] width 236 height 243
copy div "Bonjour, Chez IFC, nous travaillons avec plus de 11,000 entreprises pour offrir…"
click at [464, 223] on div "Outils d'évaluation" at bounding box center [528, 219] width 221 height 7
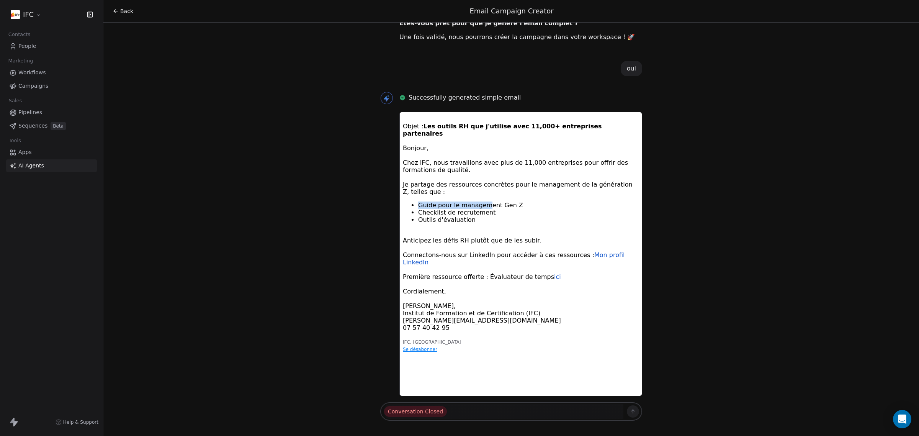
drag, startPoint x: 416, startPoint y: 203, endPoint x: 503, endPoint y: 207, distance: 87.0
click at [503, 207] on ul "Guide pour le management Gen Z Checklist de recrutement Outils d'évaluation" at bounding box center [521, 212] width 236 height 22
click at [517, 209] on div "Guide pour le management Gen Z" at bounding box center [528, 204] width 221 height 7
drag, startPoint x: 441, startPoint y: 204, endPoint x: 416, endPoint y: 204, distance: 25.7
click at [416, 204] on ul "Guide pour le management Gen Z Checklist de recrutement Outils d'évaluation" at bounding box center [521, 212] width 236 height 22
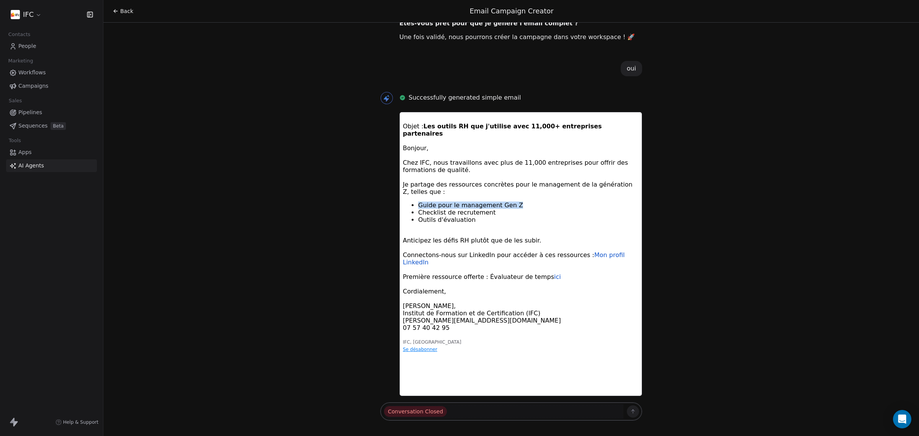
copy div "Guide pour le management Gen Z"
click at [485, 216] on div "Checklist de recrutement" at bounding box center [528, 212] width 221 height 7
drag, startPoint x: 530, startPoint y: 204, endPoint x: 416, endPoint y: 203, distance: 114.5
click at [416, 203] on ul "Guide pour le management Gen Z Checklist de recrutement Outils d'évaluation" at bounding box center [521, 212] width 236 height 22
copy div "Guide pour le management Gen Z"
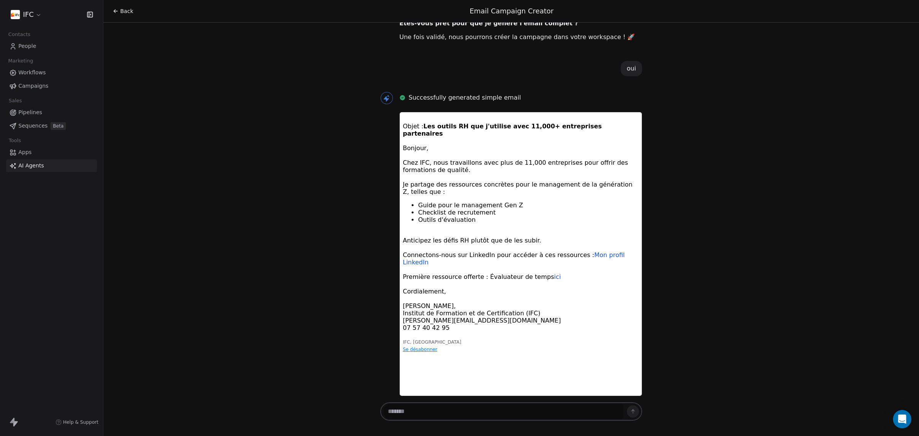
click at [487, 264] on div "Connectons-nous sur LinkedIn pour accéder à ces ressources : Mon profil LinkedIn" at bounding box center [521, 258] width 236 height 15
click at [45, 123] on link "Sequences Beta" at bounding box center [51, 126] width 91 height 13
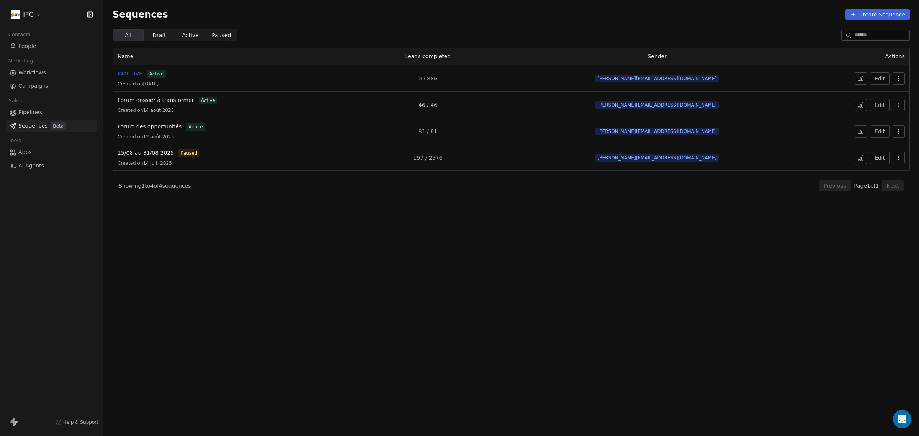
click at [133, 75] on span "INACTIVE" at bounding box center [130, 73] width 25 height 6
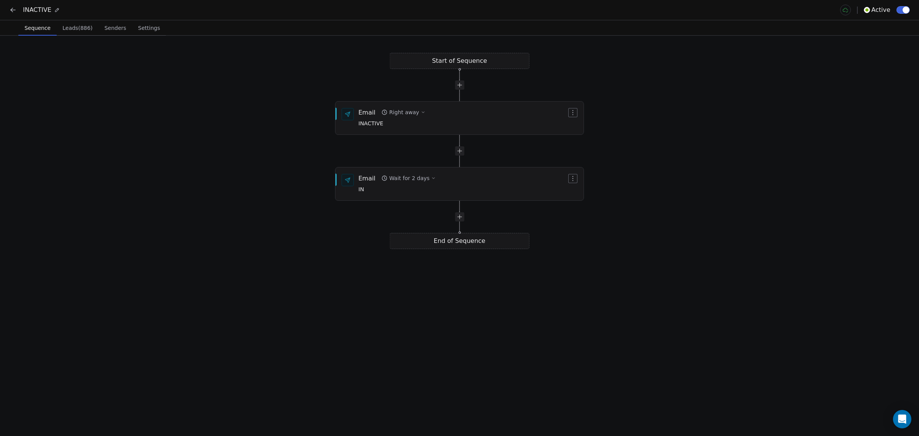
click at [71, 33] on span "Leads (886)" at bounding box center [77, 28] width 36 height 11
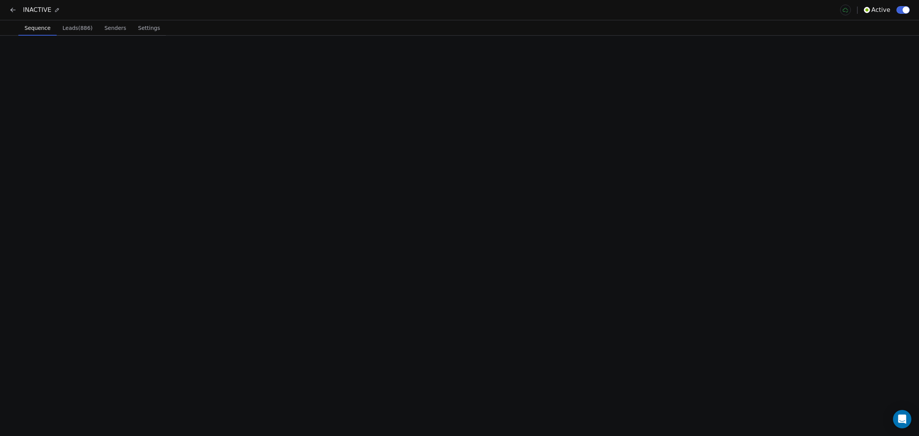
click at [37, 27] on span "Sequence" at bounding box center [37, 28] width 32 height 11
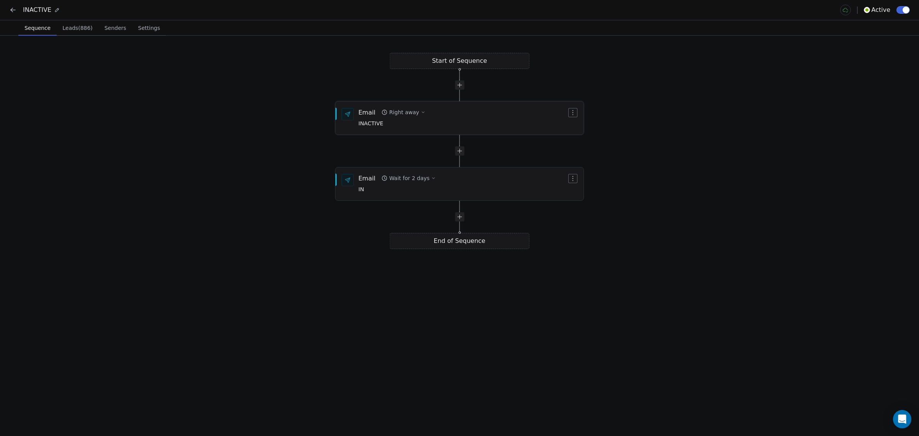
click at [436, 120] on div "Email Right away INACTIVE" at bounding box center [463, 118] width 208 height 20
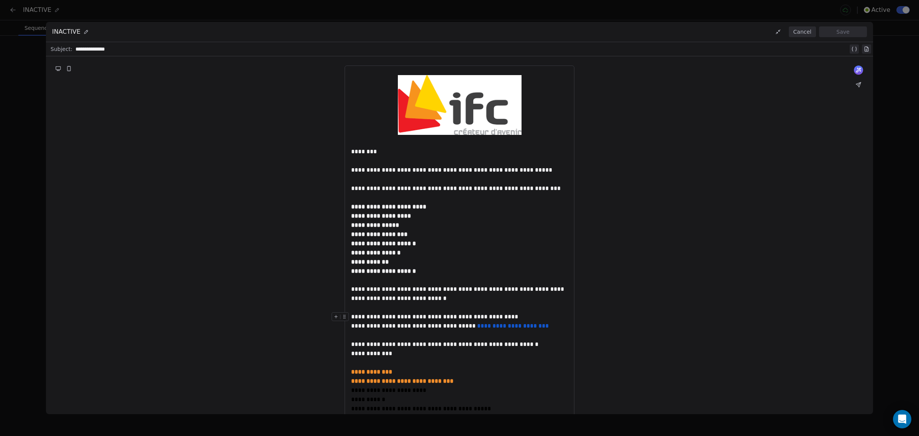
click at [406, 311] on div at bounding box center [459, 307] width 217 height 9
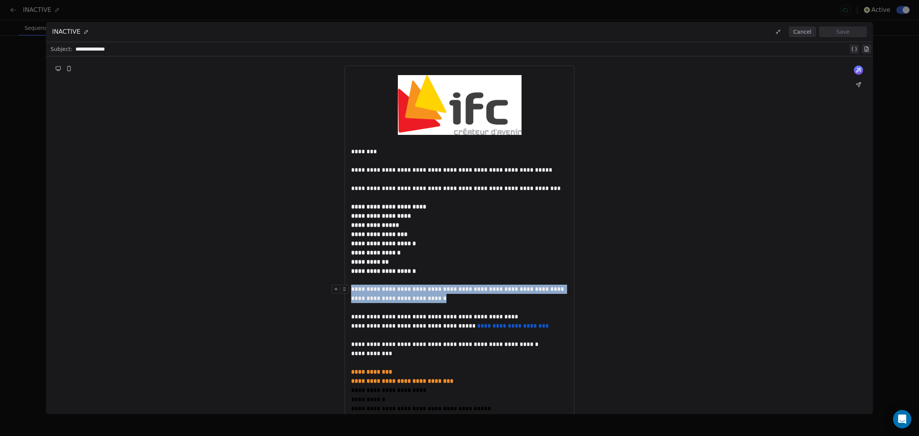
drag, startPoint x: 424, startPoint y: 299, endPoint x: 345, endPoint y: 287, distance: 80.2
click at [351, 287] on div "**********" at bounding box center [459, 294] width 217 height 18
drag, startPoint x: 365, startPoint y: 290, endPoint x: 371, endPoint y: 300, distance: 11.5
click at [371, 300] on div "**********" at bounding box center [459, 294] width 217 height 18
drag, startPoint x: 422, startPoint y: 298, endPoint x: 349, endPoint y: 288, distance: 73.5
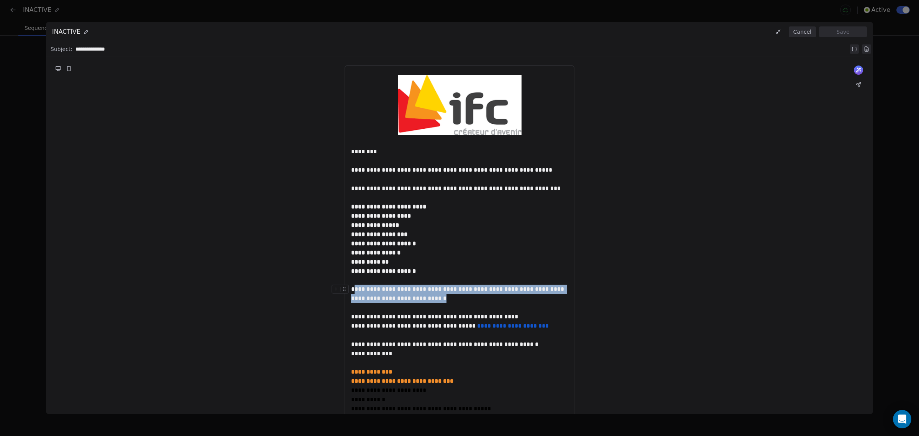
click at [351, 288] on div "**********" at bounding box center [459, 294] width 217 height 18
click at [418, 297] on div "**********" at bounding box center [459, 294] width 217 height 18
drag, startPoint x: 422, startPoint y: 298, endPoint x: 351, endPoint y: 287, distance: 72.4
click at [351, 287] on div "**********" at bounding box center [459, 294] width 217 height 18
click at [388, 297] on div "**********" at bounding box center [459, 294] width 217 height 18
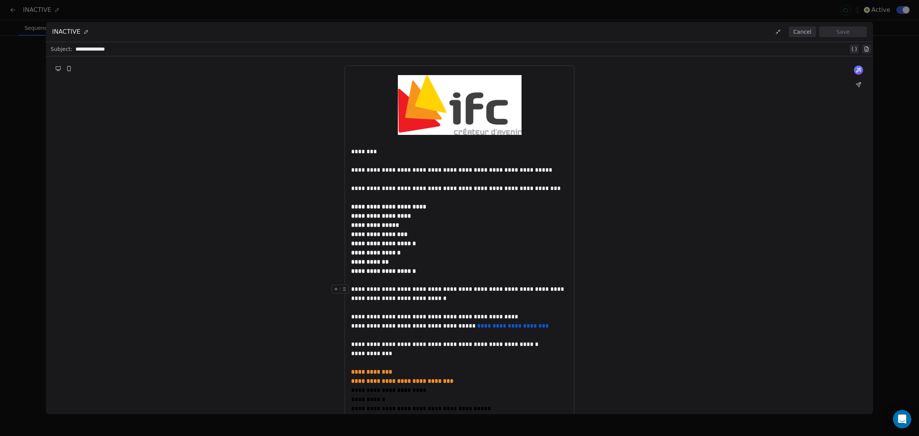
click at [395, 300] on div "**********" at bounding box center [459, 294] width 217 height 18
click at [810, 28] on button "Cancel" at bounding box center [802, 31] width 27 height 11
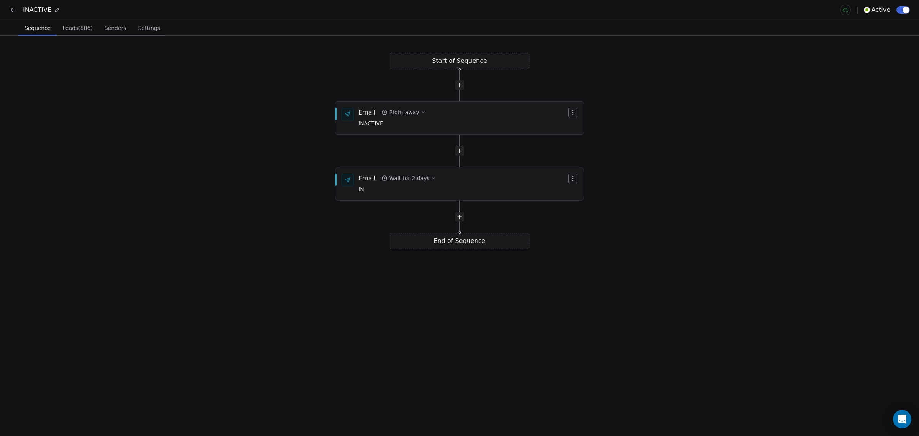
click at [480, 121] on div "Email Right away INACTIVE" at bounding box center [463, 118] width 208 height 20
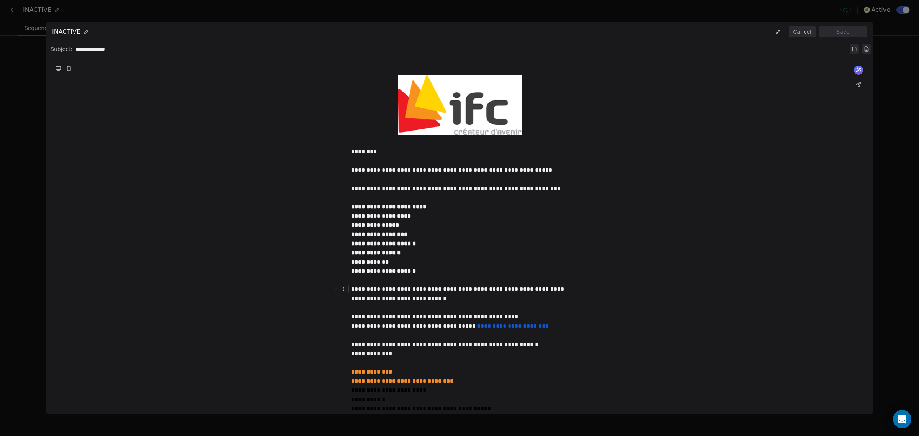
click at [390, 299] on div "**********" at bounding box center [459, 294] width 217 height 18
drag, startPoint x: 416, startPoint y: 299, endPoint x: 368, endPoint y: 299, distance: 48.7
click at [368, 299] on div "**********" at bounding box center [459, 294] width 217 height 18
click at [835, 36] on button "Save" at bounding box center [843, 31] width 48 height 11
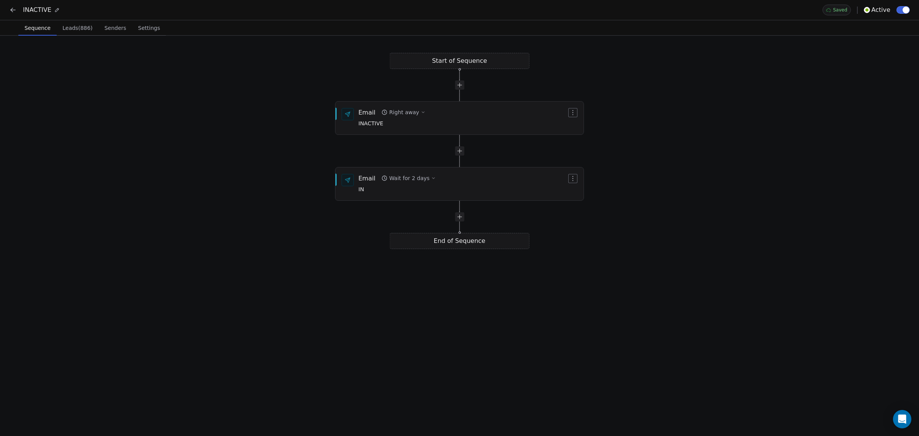
click at [878, 117] on div "Start of Sequence Email Right away INACTIVE End of Sequence Email Wait for 2 da…" at bounding box center [459, 236] width 919 height 400
click at [16, 12] on icon at bounding box center [13, 10] width 8 height 8
